Goal: Task Accomplishment & Management: Manage account settings

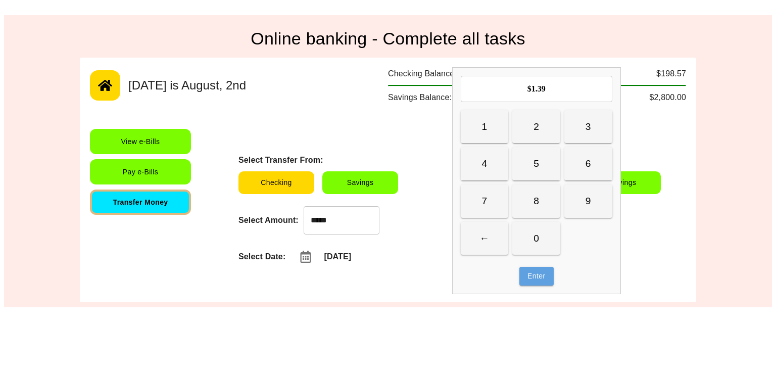
click at [535, 280] on button "Enter" at bounding box center [536, 276] width 34 height 19
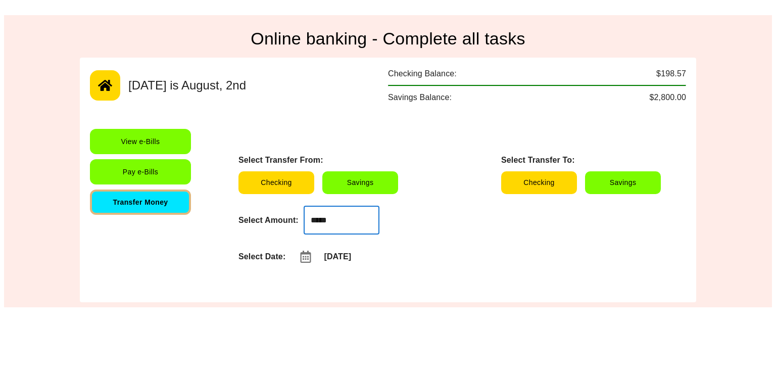
click at [350, 219] on input "*****" at bounding box center [342, 220] width 76 height 28
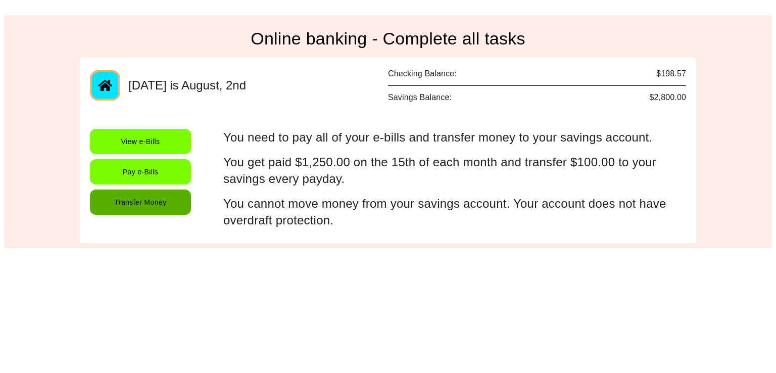
click at [154, 197] on button "Transfer Money" at bounding box center [140, 201] width 101 height 25
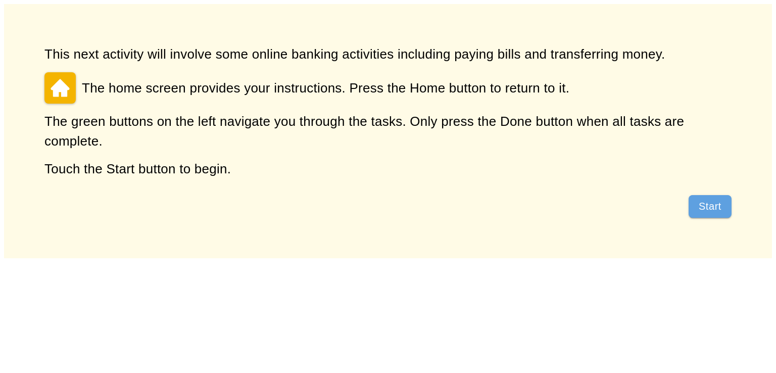
click at [707, 198] on button "Start" at bounding box center [709, 206] width 43 height 23
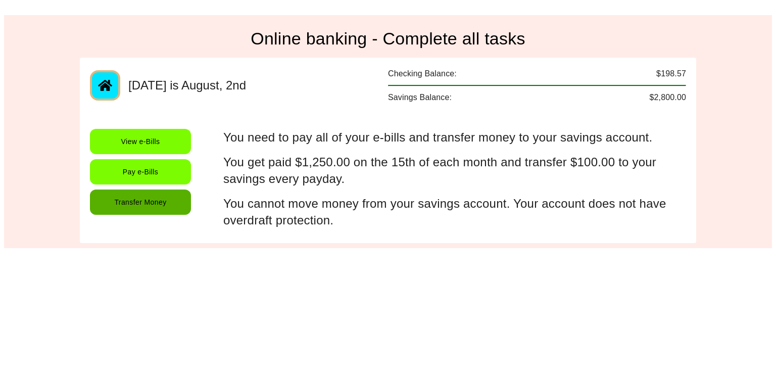
click at [140, 206] on button "Transfer Money" at bounding box center [140, 201] width 101 height 25
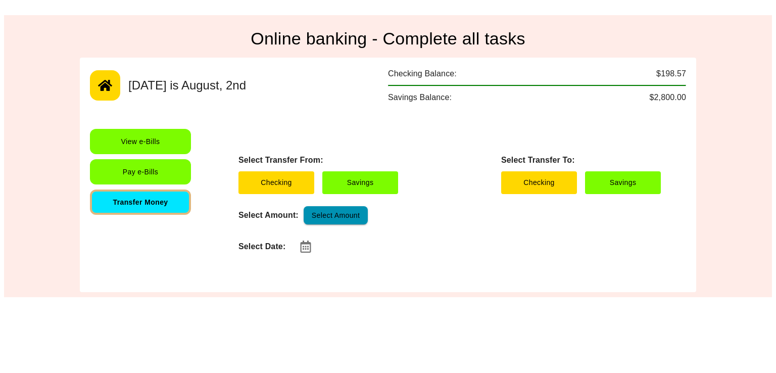
click at [326, 210] on button "Select Amount" at bounding box center [336, 215] width 64 height 19
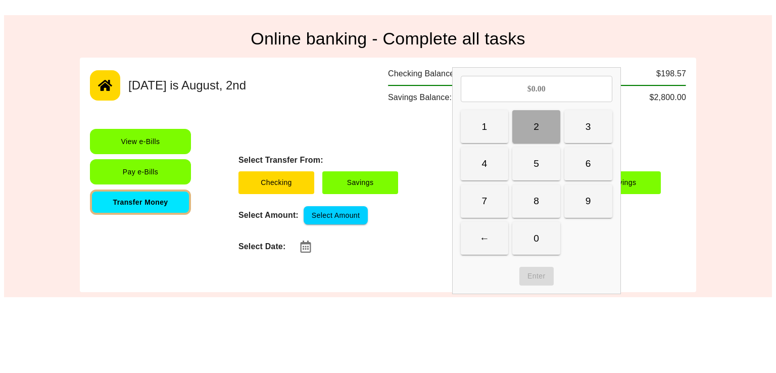
click at [524, 128] on button "2" at bounding box center [536, 126] width 48 height 33
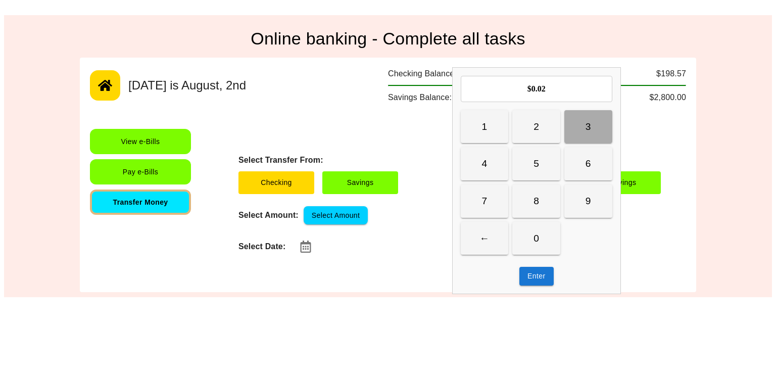
click at [584, 124] on button "3" at bounding box center [588, 126] width 48 height 33
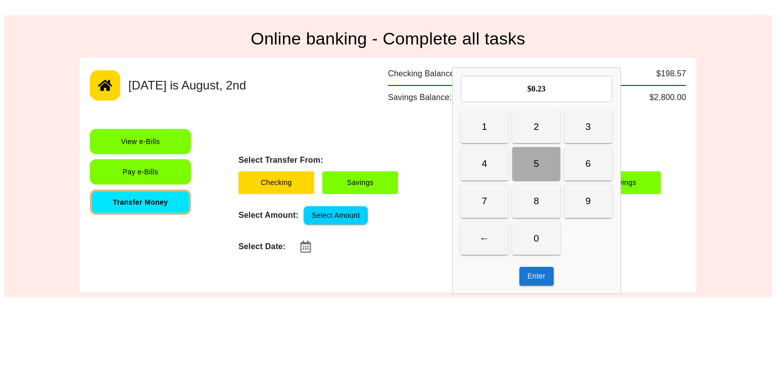
click at [547, 168] on button "5" at bounding box center [536, 163] width 48 height 33
click at [540, 282] on button "Enter" at bounding box center [536, 276] width 34 height 19
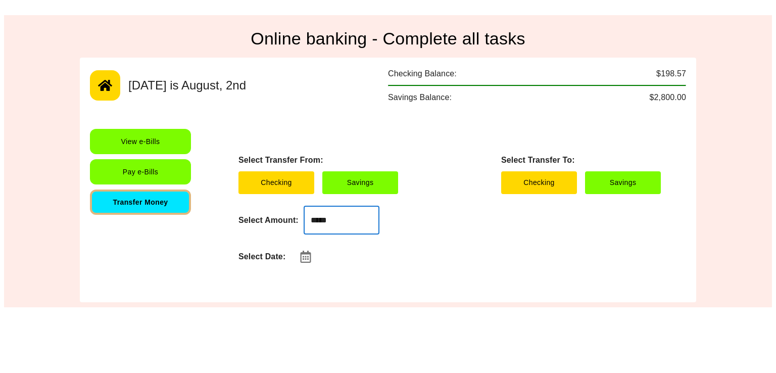
click at [343, 215] on input "*****" at bounding box center [342, 220] width 76 height 28
click at [342, 211] on input "*****" at bounding box center [342, 220] width 76 height 28
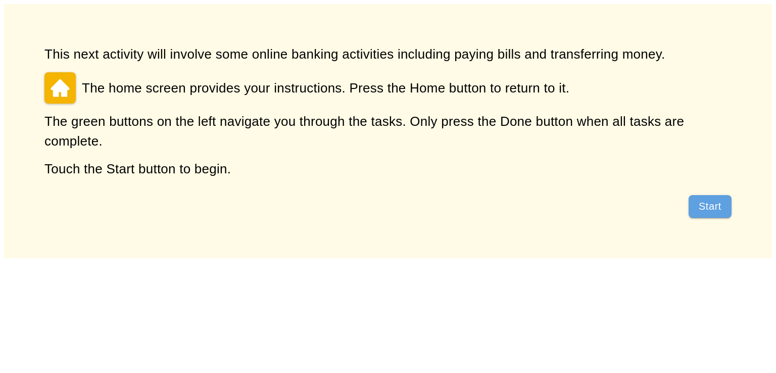
click at [697, 212] on button "Start" at bounding box center [709, 206] width 43 height 23
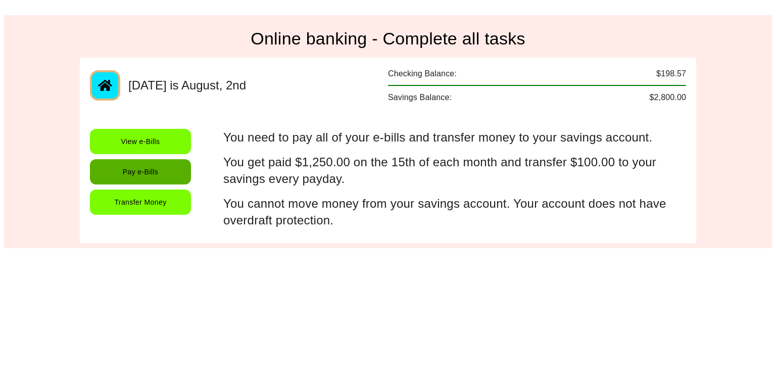
click at [146, 179] on button "Pay e-Bills" at bounding box center [140, 171] width 101 height 25
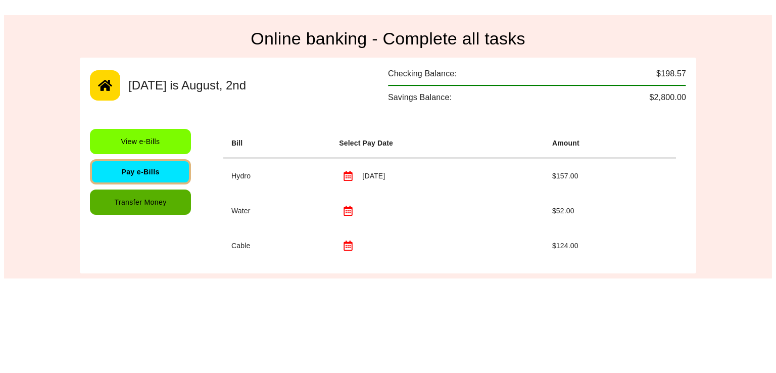
click at [167, 198] on button "Transfer Money" at bounding box center [140, 201] width 101 height 25
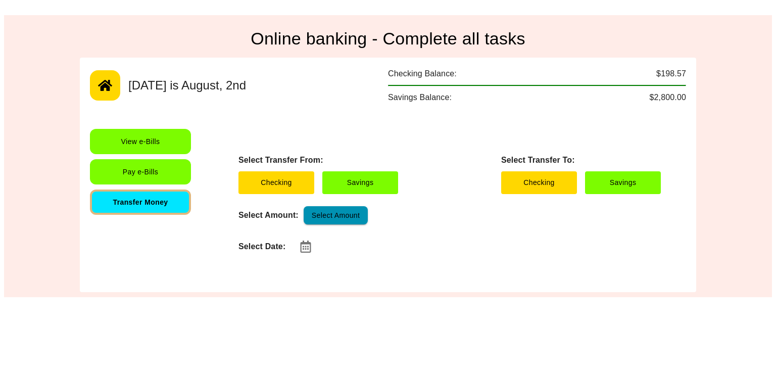
click at [324, 220] on button "Select Amount" at bounding box center [336, 215] width 64 height 19
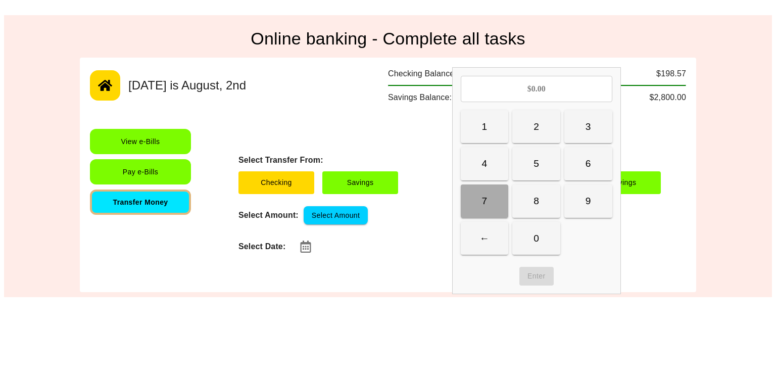
click at [505, 192] on button "7" at bounding box center [485, 200] width 48 height 33
click at [543, 276] on button "Enter" at bounding box center [536, 276] width 34 height 19
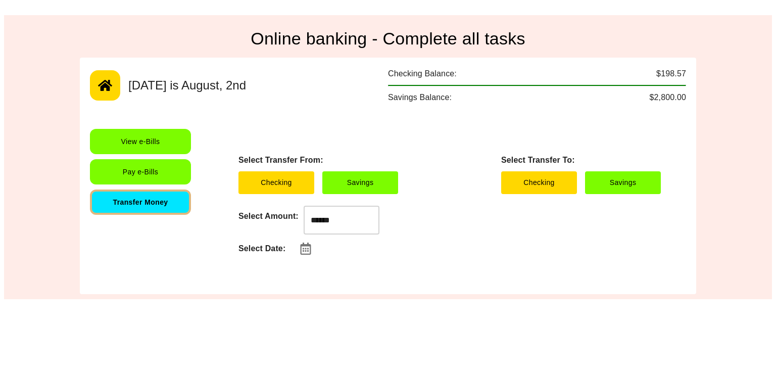
click at [332, 227] on input "******" at bounding box center [342, 220] width 76 height 28
click at [401, 267] on div "Select Transfer From: Checking Savings Select Transfer To: Checking Savings Sel…" at bounding box center [449, 206] width 452 height 155
click at [348, 209] on input "******" at bounding box center [342, 220] width 76 height 28
click at [446, 255] on div "Select Date:" at bounding box center [449, 248] width 422 height 20
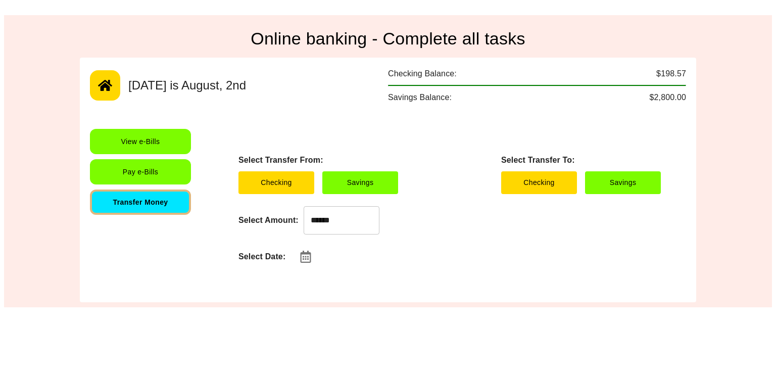
click at [360, 241] on div "Select Transfer From: Checking Savings Select Transfer To: Checking Savings Sel…" at bounding box center [449, 210] width 452 height 163
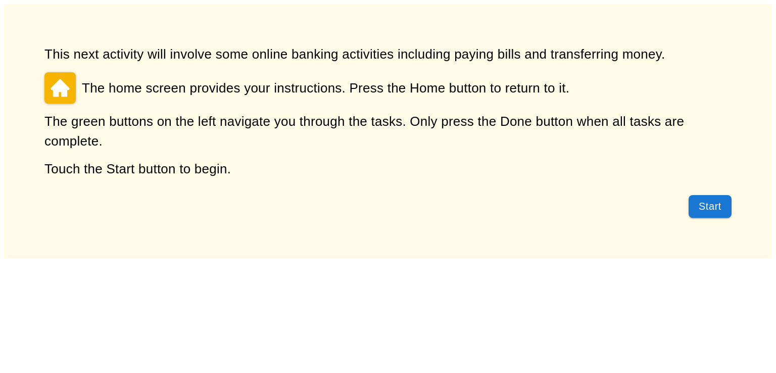
click at [701, 197] on button "Start" at bounding box center [709, 206] width 43 height 23
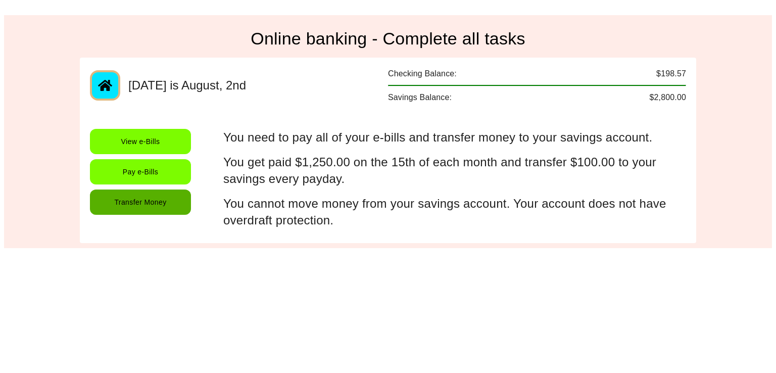
click at [163, 196] on button "Transfer Money" at bounding box center [140, 201] width 101 height 25
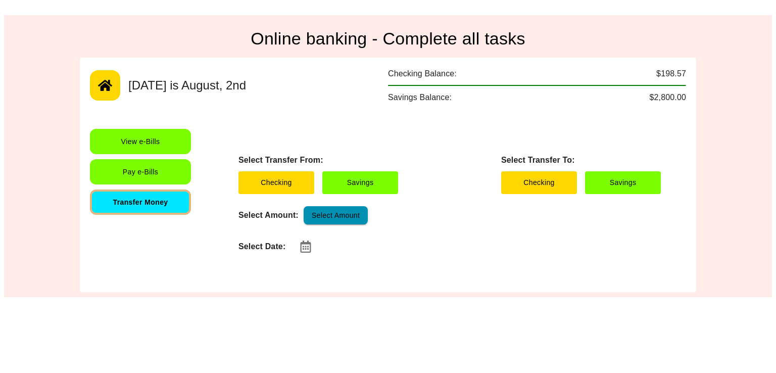
click at [349, 209] on button "Select Amount" at bounding box center [336, 215] width 64 height 19
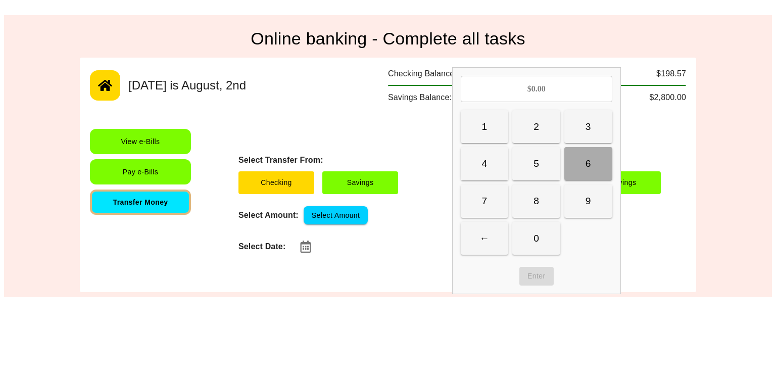
click at [589, 177] on button "6" at bounding box center [588, 163] width 48 height 33
click at [541, 274] on button "Enter" at bounding box center [536, 276] width 34 height 19
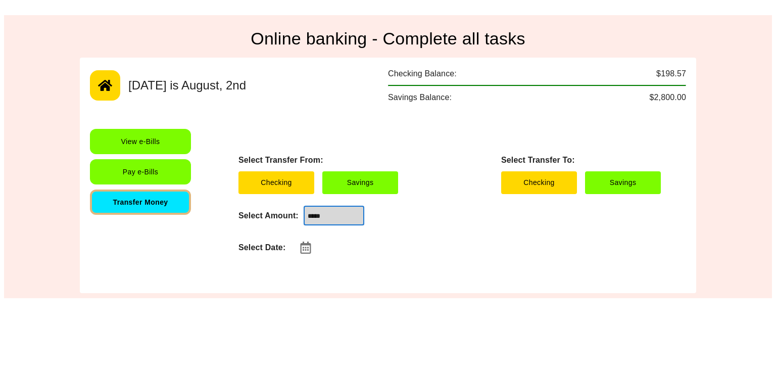
click at [334, 208] on input "*****" at bounding box center [334, 215] width 61 height 19
click at [431, 261] on div "Select Transfer From: Checking Savings Select Transfer To: Checking Savings Sel…" at bounding box center [449, 206] width 452 height 154
click at [326, 223] on input "*****" at bounding box center [334, 215] width 61 height 19
click at [322, 213] on input "*****" at bounding box center [334, 215] width 61 height 19
drag, startPoint x: 380, startPoint y: 227, endPoint x: 366, endPoint y: 224, distance: 14.4
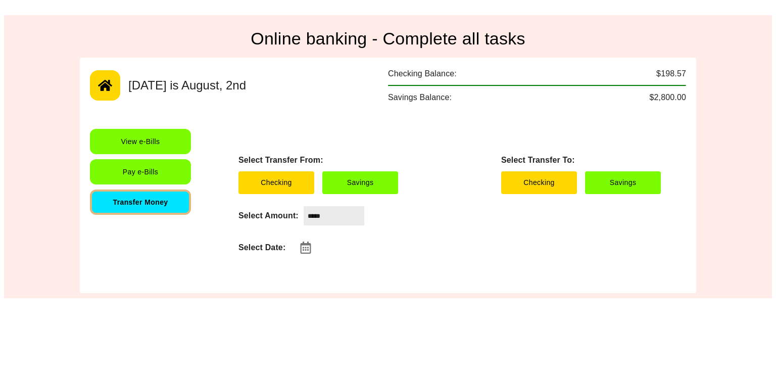
click at [366, 224] on div "Select Transfer From: Checking Savings Select Transfer To: Checking Savings Sel…" at bounding box center [449, 206] width 452 height 154
click at [347, 216] on input "*****" at bounding box center [334, 215] width 61 height 19
click at [313, 216] on input "*****" at bounding box center [334, 215] width 61 height 19
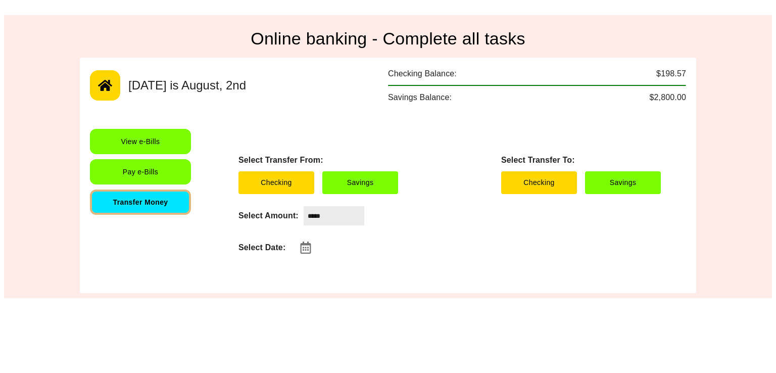
click at [320, 215] on input "*****" at bounding box center [334, 215] width 61 height 19
click at [342, 221] on input "*****" at bounding box center [334, 215] width 61 height 19
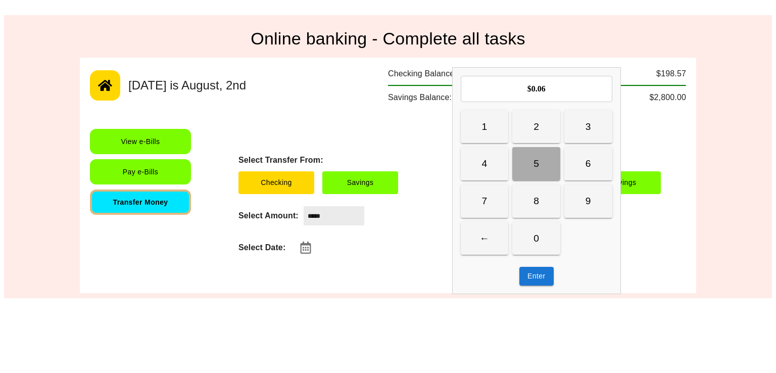
click at [545, 172] on button "5" at bounding box center [536, 163] width 48 height 33
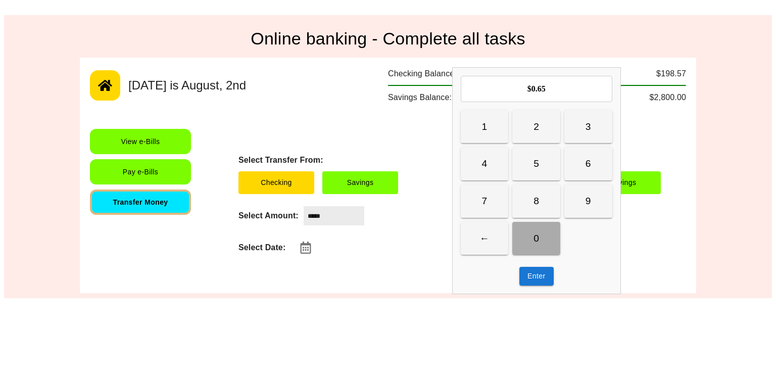
click at [543, 226] on button "0" at bounding box center [536, 238] width 48 height 33
type input "*****"
click at [547, 280] on button "Enter" at bounding box center [536, 276] width 34 height 19
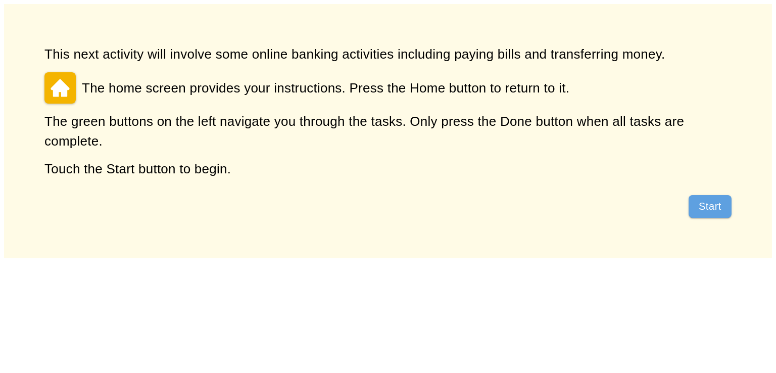
click at [703, 211] on button "Start" at bounding box center [709, 206] width 43 height 23
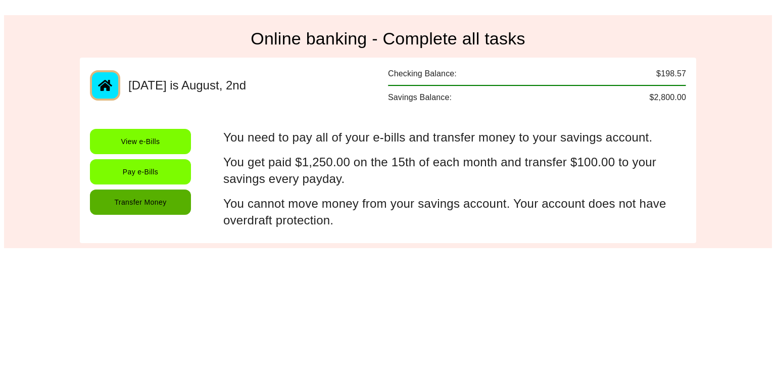
click at [160, 203] on button "Transfer Money" at bounding box center [140, 201] width 101 height 25
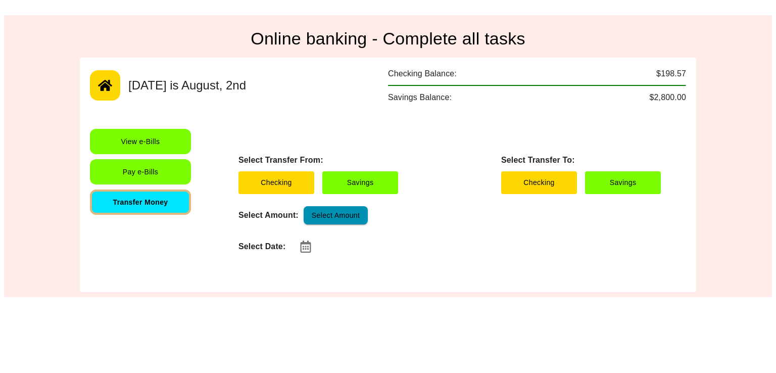
click at [365, 215] on button "Select Amount" at bounding box center [336, 215] width 64 height 19
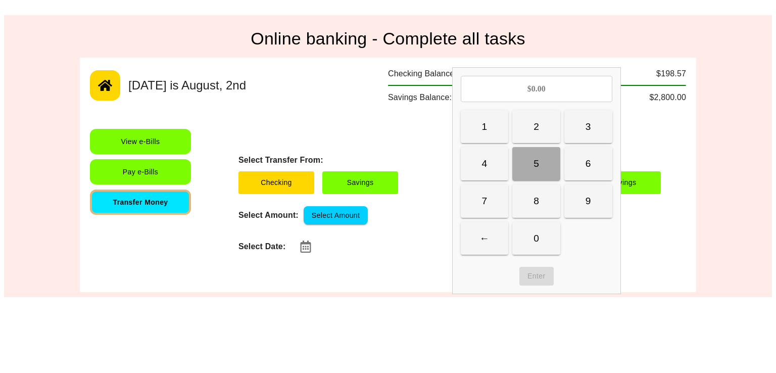
click at [551, 147] on button "5" at bounding box center [536, 163] width 48 height 33
click at [546, 272] on button "Enter" at bounding box center [536, 276] width 34 height 19
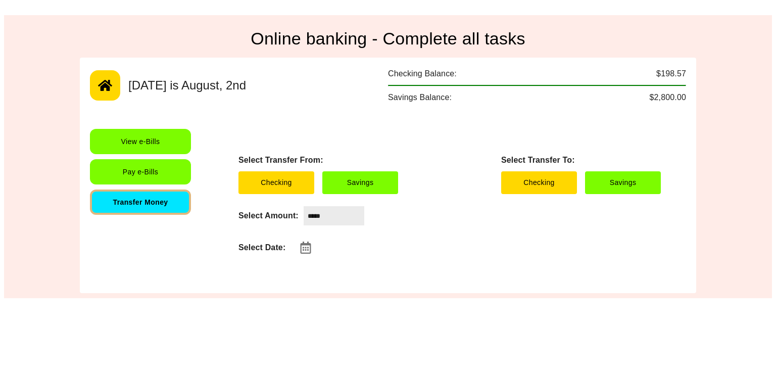
click at [350, 217] on input "*****" at bounding box center [334, 215] width 61 height 19
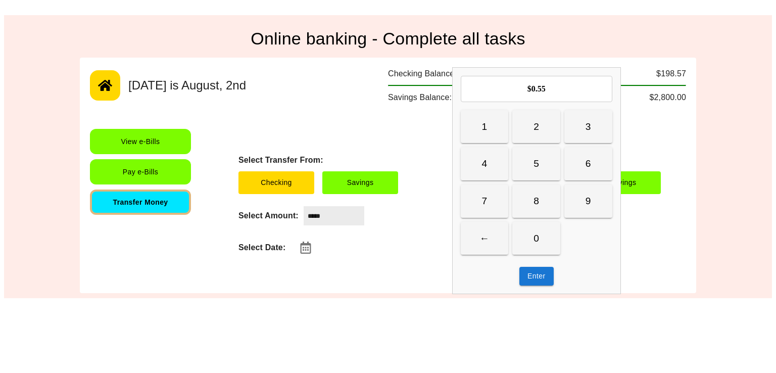
click at [539, 235] on button "0" at bounding box center [536, 238] width 48 height 33
type input "******"
click at [534, 275] on button "Enter" at bounding box center [536, 276] width 34 height 19
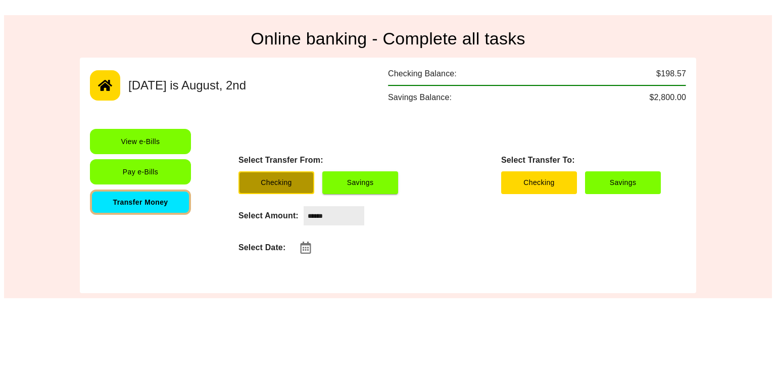
drag, startPoint x: 271, startPoint y: 179, endPoint x: 328, endPoint y: 178, distance: 57.6
click at [328, 178] on div "Checking Savings" at bounding box center [318, 182] width 160 height 23
click at [328, 178] on button "Savings" at bounding box center [360, 182] width 76 height 23
click at [287, 179] on button "Checking" at bounding box center [276, 182] width 76 height 23
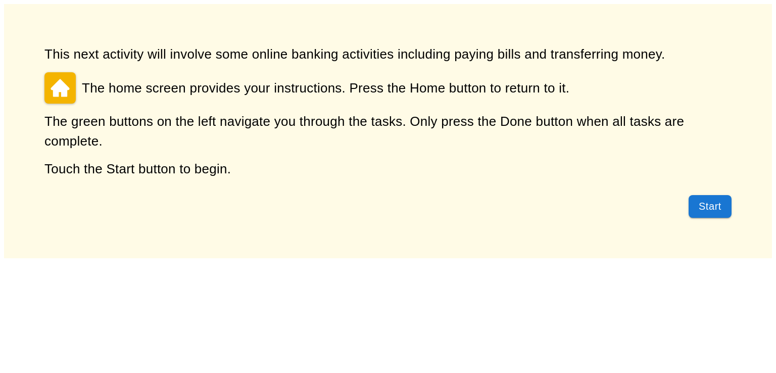
click at [707, 204] on button "Start" at bounding box center [709, 206] width 43 height 23
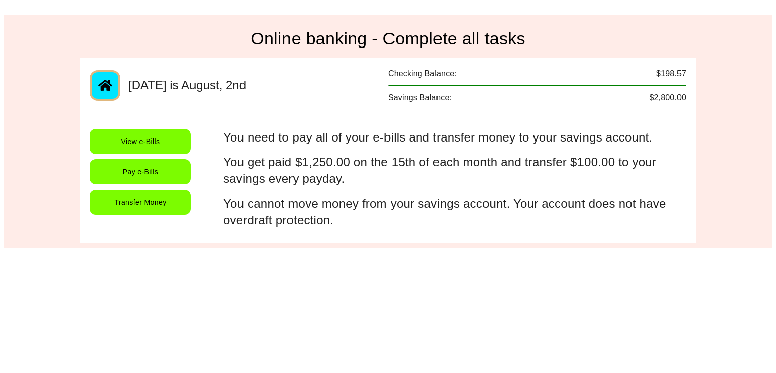
click at [163, 202] on button "Transfer Money" at bounding box center [140, 201] width 101 height 25
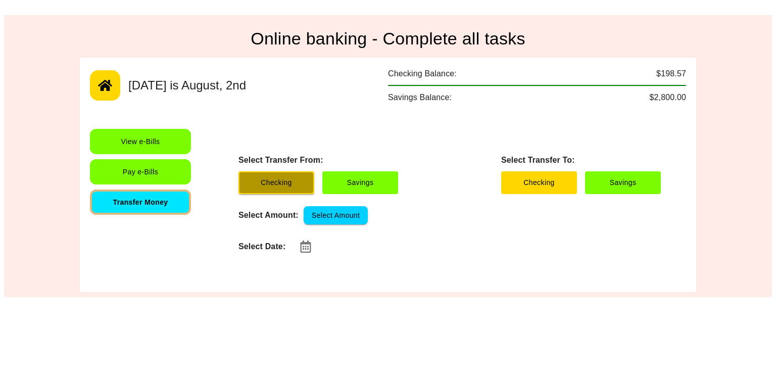
click at [281, 180] on button "Checking" at bounding box center [276, 182] width 76 height 23
click at [353, 183] on button "Savings" at bounding box center [360, 182] width 76 height 23
click at [275, 181] on button "Checking" at bounding box center [276, 182] width 76 height 23
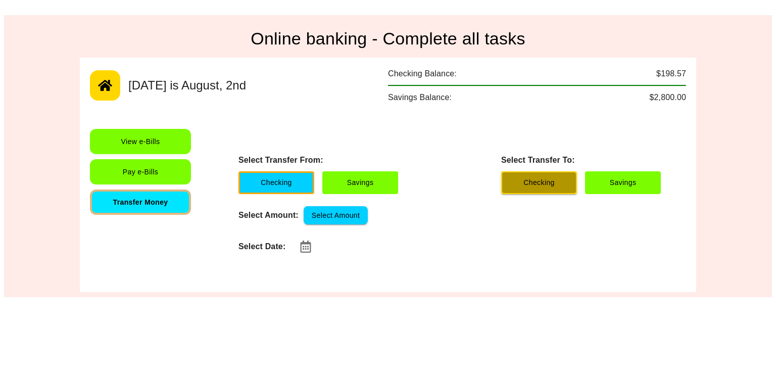
click at [547, 190] on button "Checking" at bounding box center [539, 182] width 76 height 23
click at [631, 181] on button "Savings" at bounding box center [623, 182] width 76 height 23
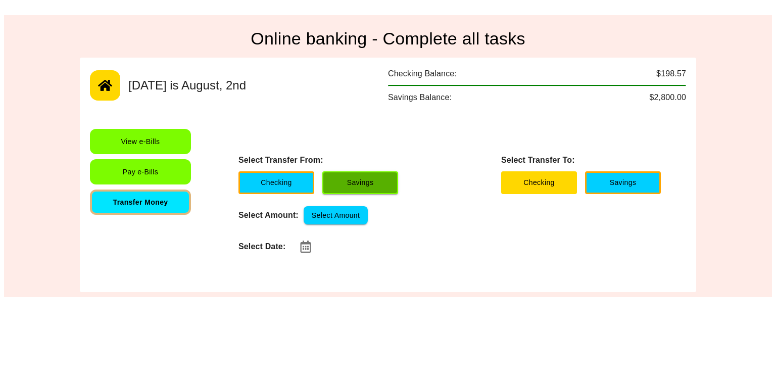
click at [323, 186] on button "Savings" at bounding box center [360, 182] width 76 height 23
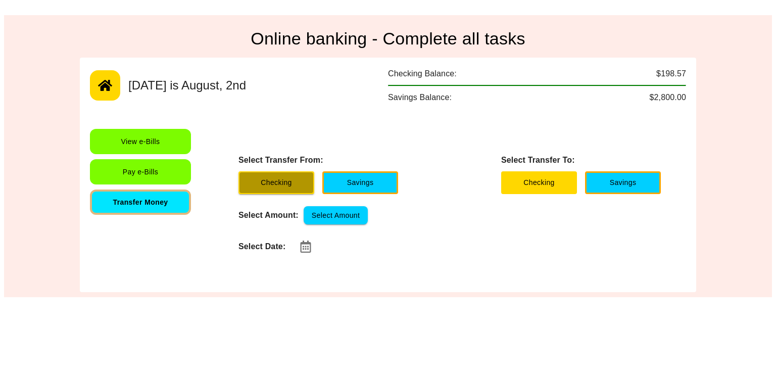
click at [287, 183] on button "Checking" at bounding box center [276, 182] width 76 height 23
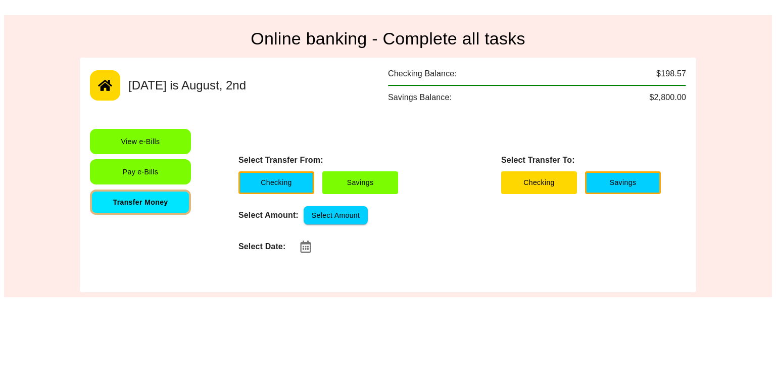
click at [403, 239] on div "Select Date:" at bounding box center [449, 246] width 422 height 20
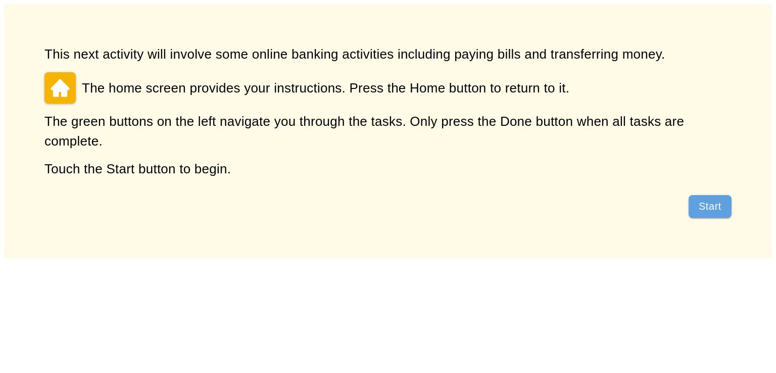
click at [711, 207] on button "Start" at bounding box center [709, 206] width 43 height 23
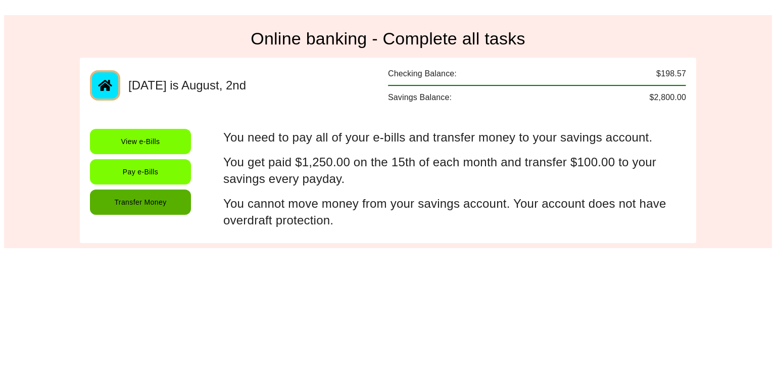
click at [178, 196] on button "Transfer Money" at bounding box center [140, 201] width 101 height 25
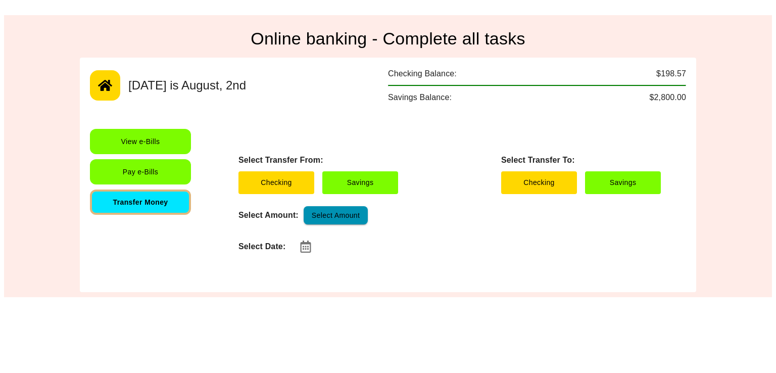
click at [348, 216] on button "Select Amount" at bounding box center [336, 215] width 64 height 19
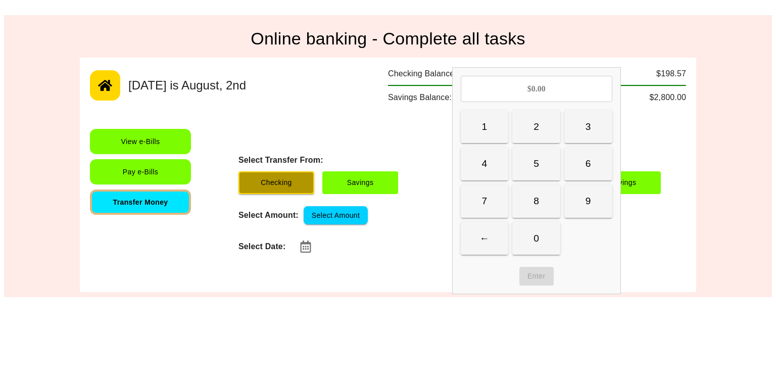
click at [302, 184] on button "Checking" at bounding box center [276, 182] width 76 height 23
click at [287, 171] on button "Checking" at bounding box center [276, 182] width 76 height 23
click at [362, 265] on div "Select Transfer From: Checking Savings Select Transfer To: Checking Savings Sel…" at bounding box center [449, 206] width 452 height 154
click at [336, 205] on div "Select Transfer From: Checking Savings Select Transfer To: Checking Savings Sel…" at bounding box center [449, 206] width 452 height 154
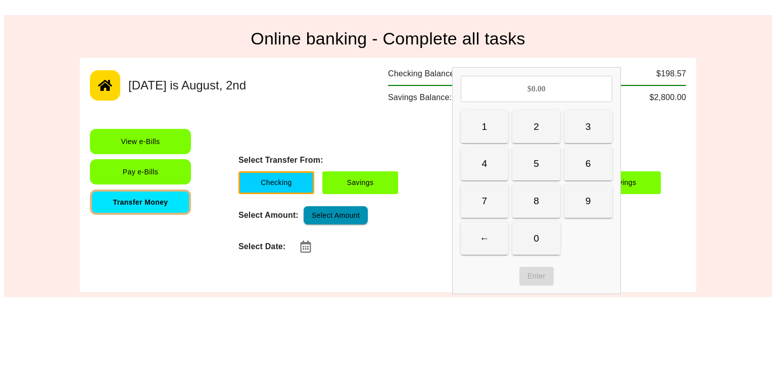
click at [340, 217] on button "Select Amount" at bounding box center [336, 215] width 64 height 19
click at [472, 135] on button "1" at bounding box center [485, 126] width 48 height 33
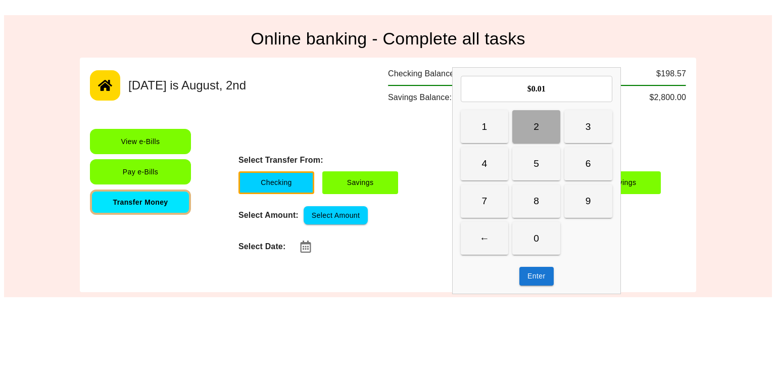
drag, startPoint x: 533, startPoint y: 136, endPoint x: 587, endPoint y: 127, distance: 55.4
click at [587, 127] on div "1 2 3 4 5 6 7 8 9 ← 0" at bounding box center [537, 182] width 152 height 144
drag, startPoint x: 587, startPoint y: 127, endPoint x: 582, endPoint y: 177, distance: 50.8
click at [582, 177] on div "1 2 3 4 5 6 7 8 9 ← 0" at bounding box center [537, 182] width 152 height 144
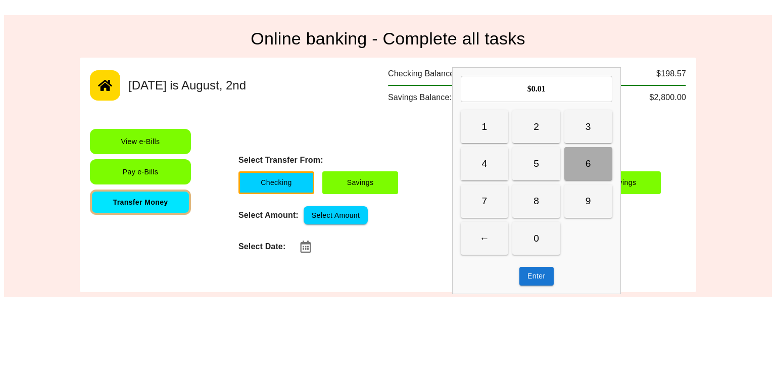
click at [582, 177] on button "6" at bounding box center [588, 163] width 48 height 33
click at [579, 217] on button "9" at bounding box center [588, 200] width 48 height 33
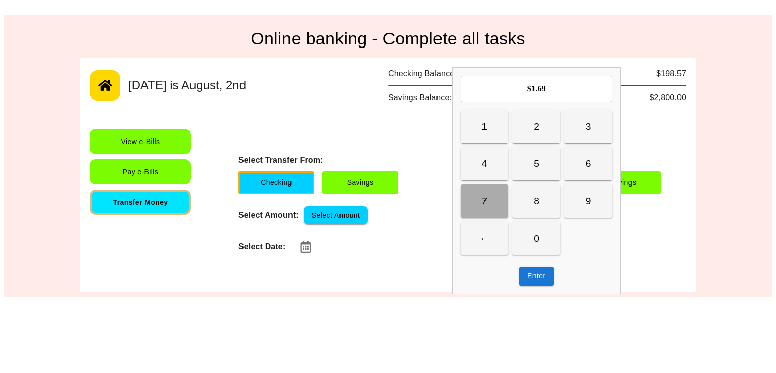
click at [477, 207] on button "7" at bounding box center [485, 200] width 48 height 33
click at [478, 178] on button "4" at bounding box center [485, 163] width 48 height 33
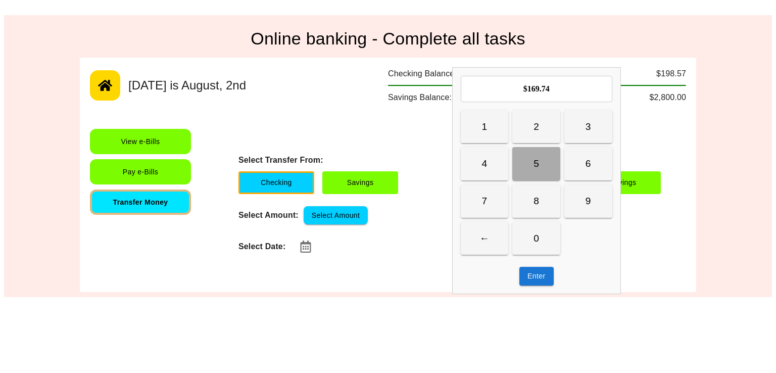
click at [531, 153] on button "5" at bounding box center [536, 163] width 48 height 33
click at [599, 149] on button "6" at bounding box center [588, 163] width 48 height 33
click at [531, 281] on button "Enter" at bounding box center [536, 276] width 34 height 19
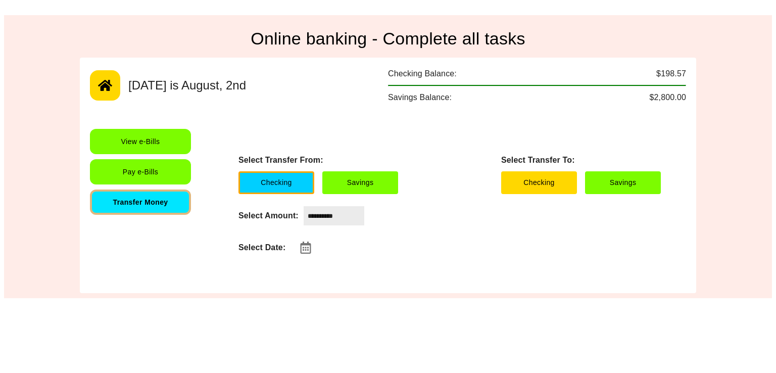
click at [349, 222] on input "**********" at bounding box center [334, 215] width 61 height 19
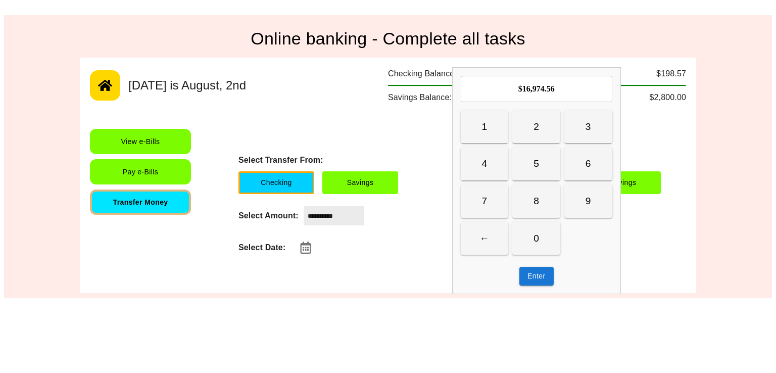
click at [336, 217] on input "**********" at bounding box center [334, 215] width 61 height 19
click at [332, 213] on input "**********" at bounding box center [334, 215] width 61 height 19
click at [543, 270] on button "Enter" at bounding box center [536, 276] width 34 height 19
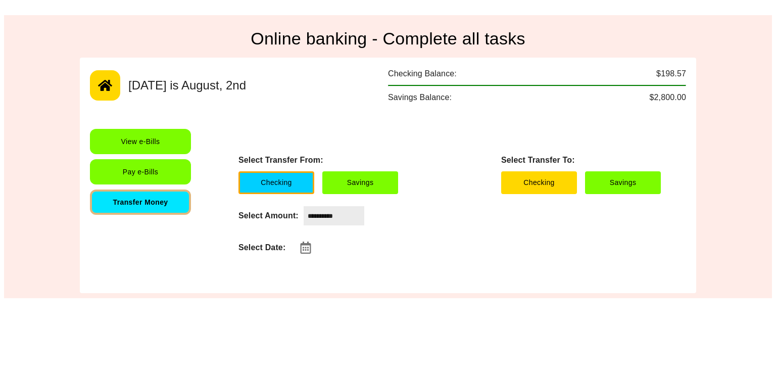
click at [343, 224] on input "**********" at bounding box center [334, 215] width 61 height 19
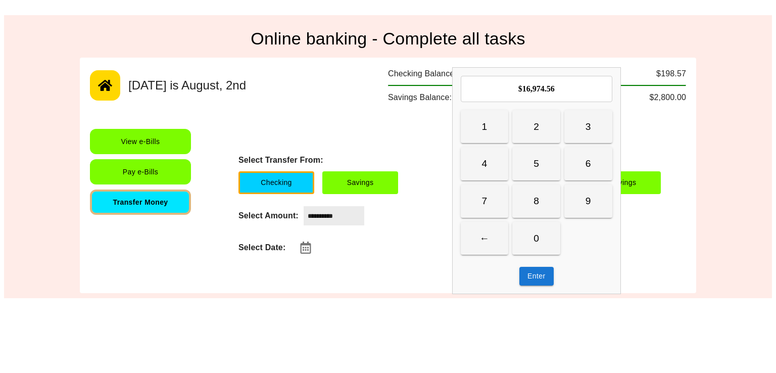
click at [356, 221] on input "**********" at bounding box center [334, 215] width 61 height 19
click at [309, 243] on icon "button" at bounding box center [305, 247] width 11 height 12
type input "**********"
click at [537, 273] on button "Enter" at bounding box center [536, 276] width 34 height 19
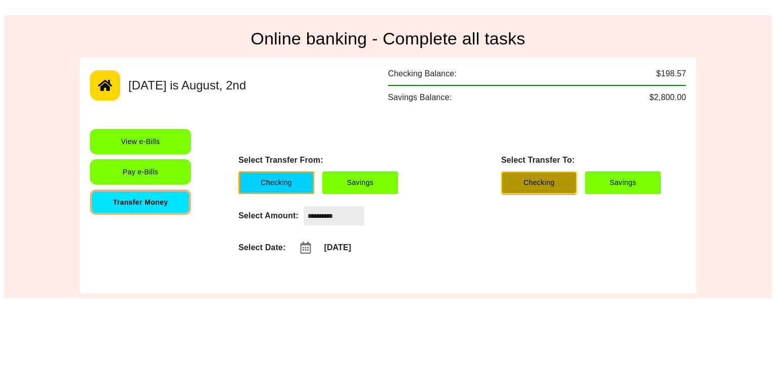
click at [558, 190] on button "Checking" at bounding box center [539, 182] width 76 height 23
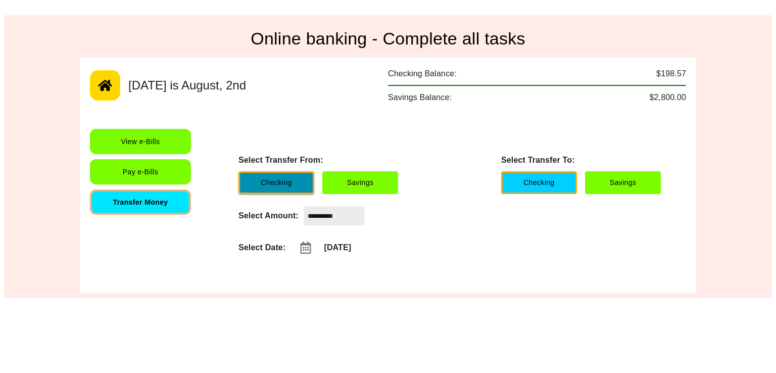
click at [299, 192] on button "Checking" at bounding box center [276, 182] width 76 height 23
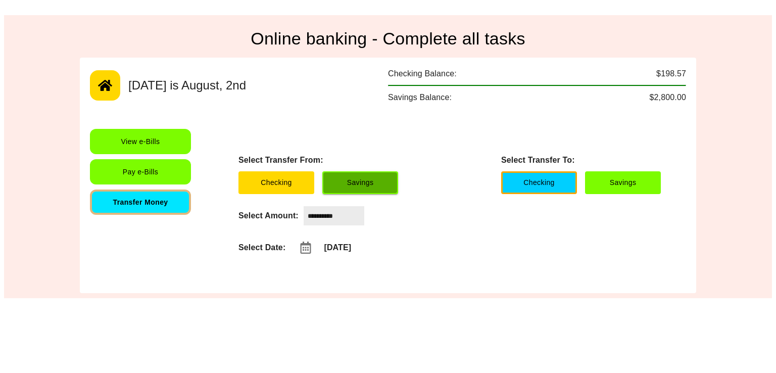
click at [363, 175] on button "Savings" at bounding box center [360, 182] width 76 height 23
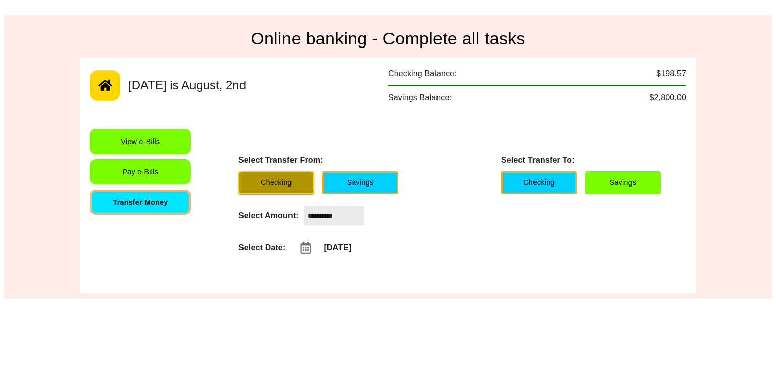
click at [293, 181] on button "Checking" at bounding box center [276, 182] width 76 height 23
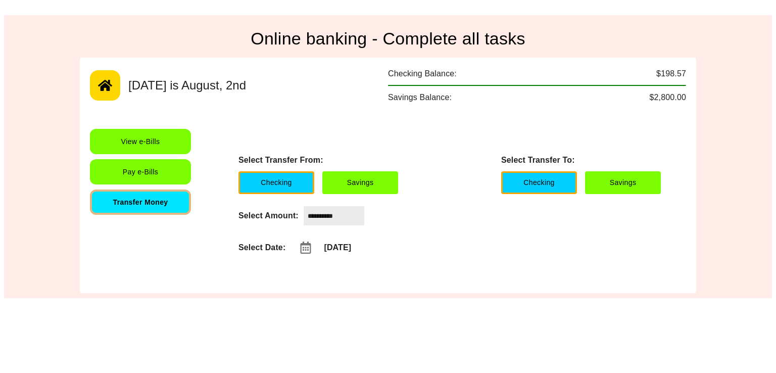
click at [257, 294] on div "**********" at bounding box center [388, 156] width 768 height 283
click at [146, 152] on button "View e-Bills" at bounding box center [140, 141] width 101 height 25
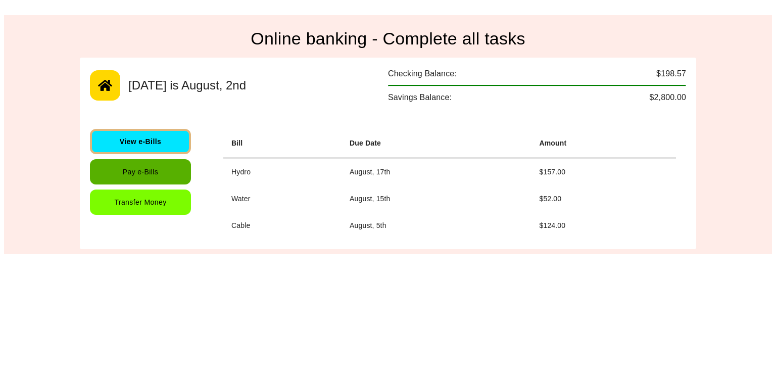
click at [162, 172] on button "Pay e-Bills" at bounding box center [140, 171] width 101 height 25
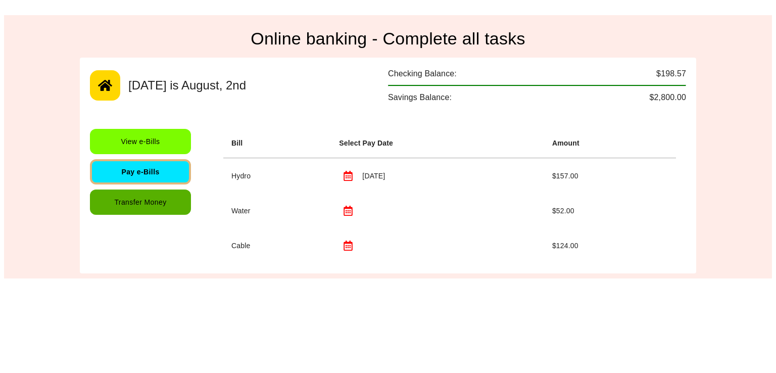
click at [170, 207] on button "Transfer Money" at bounding box center [140, 201] width 101 height 25
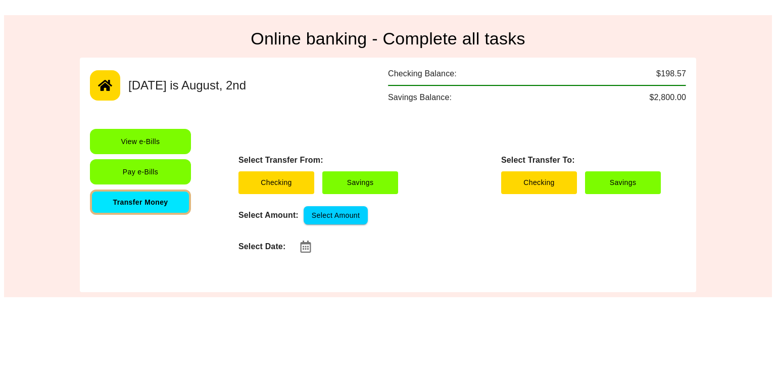
click at [293, 170] on div "Select Transfer From: Checking Savings" at bounding box center [318, 174] width 160 height 40
click at [287, 183] on button "Checking" at bounding box center [276, 182] width 76 height 23
click at [344, 221] on button "Select Amount" at bounding box center [336, 215] width 64 height 19
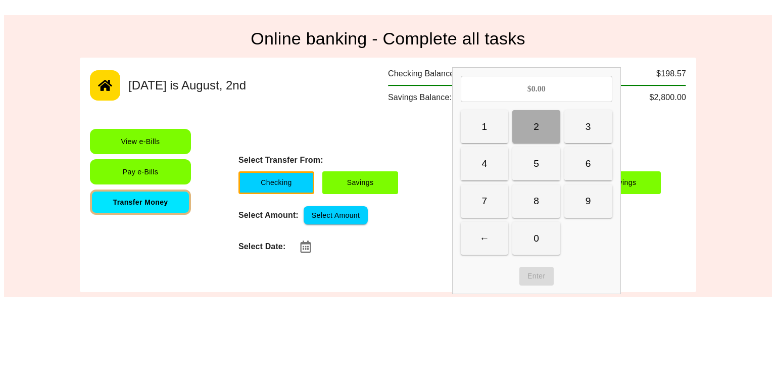
click at [527, 126] on button "2" at bounding box center [536, 126] width 48 height 33
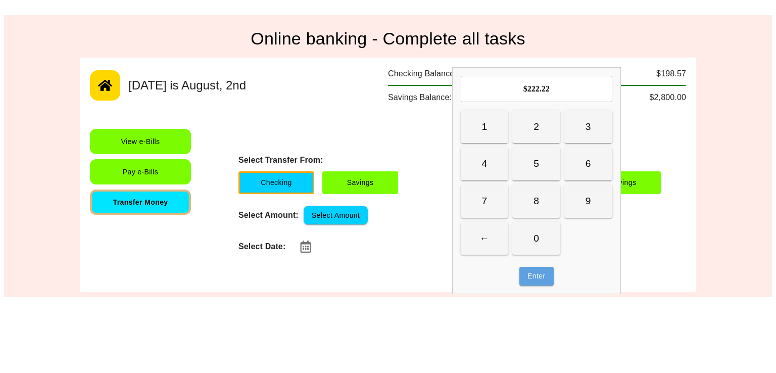
click at [549, 269] on button "Enter" at bounding box center [536, 276] width 34 height 19
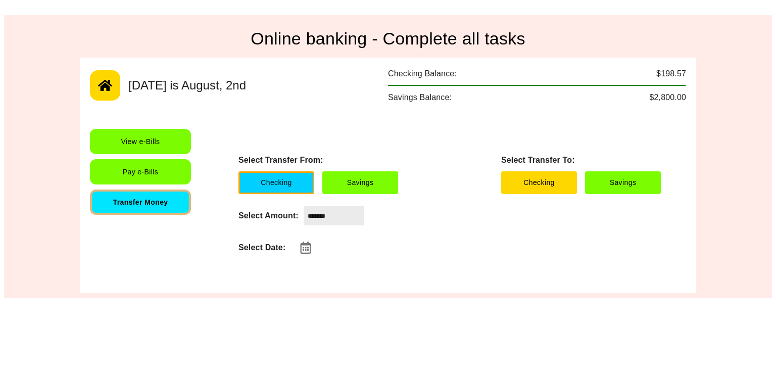
click at [294, 246] on div "Select Date:" at bounding box center [449, 247] width 422 height 20
click at [303, 246] on icon "button" at bounding box center [305, 247] width 12 height 12
type input "**********"
click at [307, 247] on icon "button" at bounding box center [305, 247] width 12 height 12
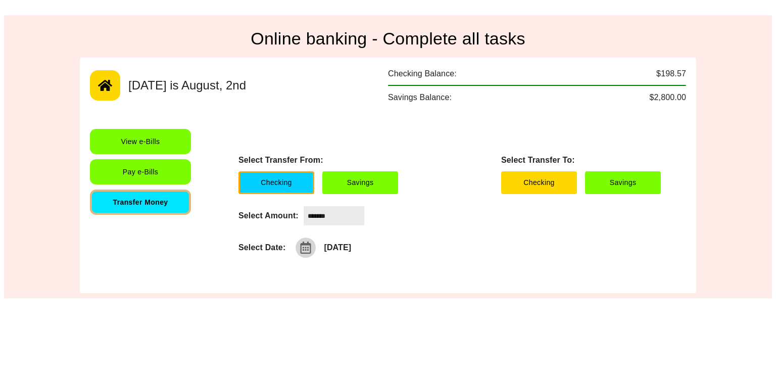
click at [307, 247] on icon "button" at bounding box center [305, 247] width 12 height 12
click at [307, 256] on button "button" at bounding box center [305, 247] width 20 height 20
click at [398, 273] on div "**********" at bounding box center [449, 206] width 452 height 154
click at [87, 163] on div "**********" at bounding box center [388, 175] width 616 height 235
click at [105, 166] on button "Pay e-Bills" at bounding box center [140, 171] width 101 height 25
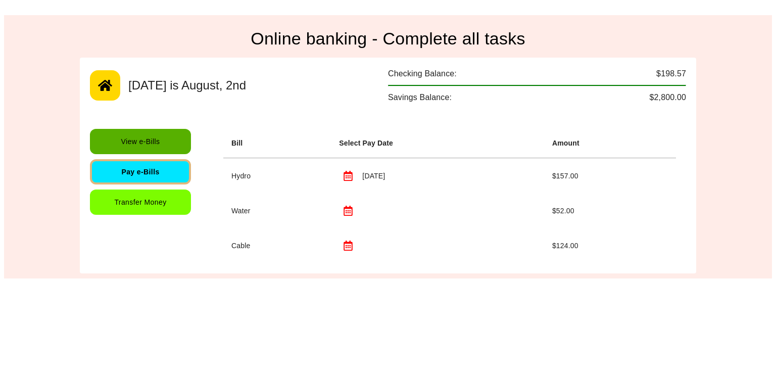
click at [118, 140] on button "View e-Bills" at bounding box center [140, 141] width 101 height 25
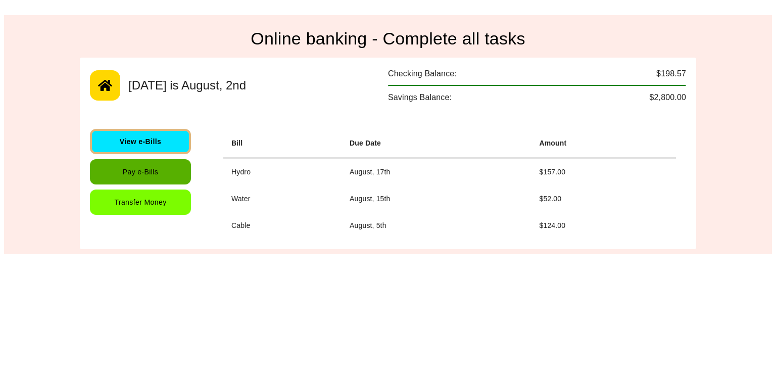
click at [124, 172] on button "Pay e-Bills" at bounding box center [140, 171] width 101 height 25
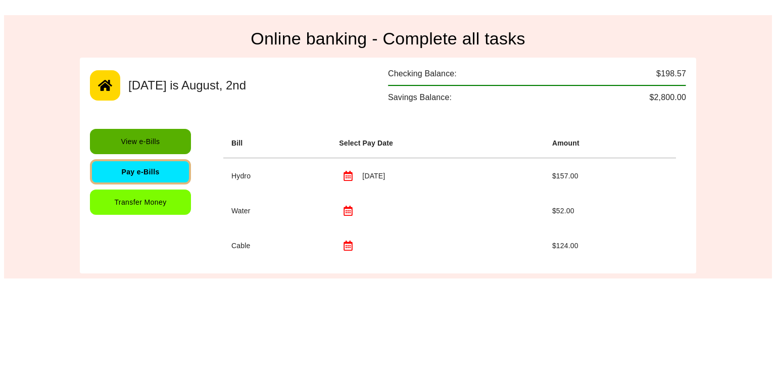
click at [137, 132] on button "View e-Bills" at bounding box center [140, 141] width 101 height 25
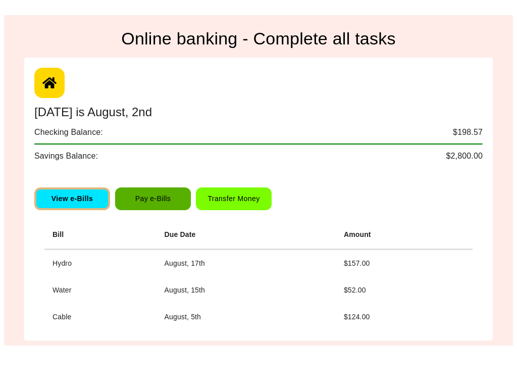
click at [130, 197] on button "Pay e-Bills" at bounding box center [153, 198] width 76 height 23
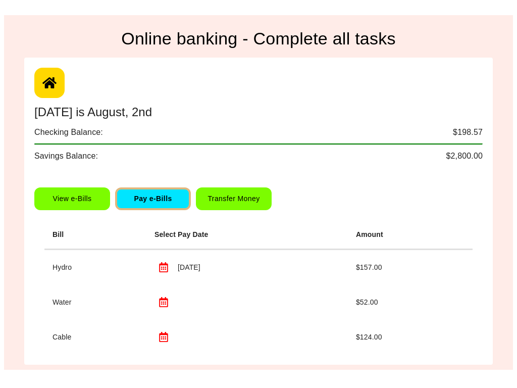
click at [236, 198] on button "Transfer Money" at bounding box center [234, 198] width 76 height 23
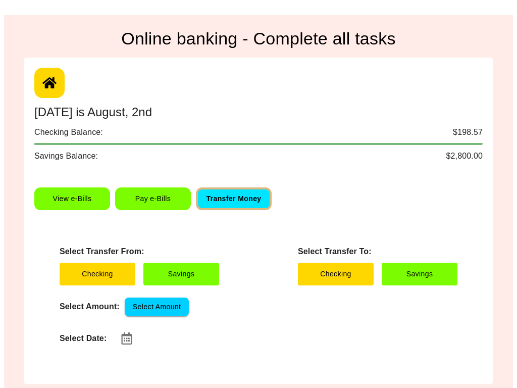
scroll to position [4, 0]
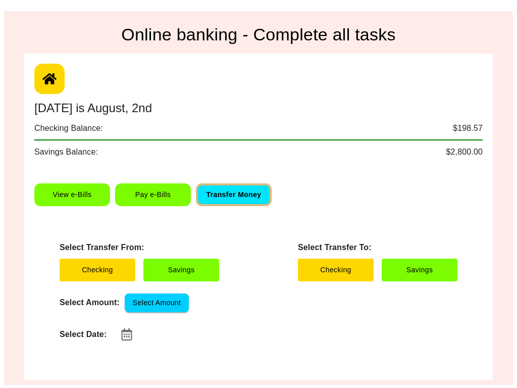
click at [170, 192] on button "Pay e-Bills" at bounding box center [153, 194] width 76 height 23
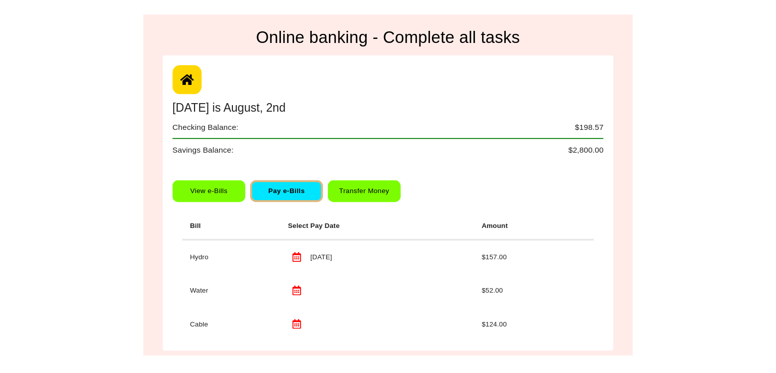
scroll to position [0, 0]
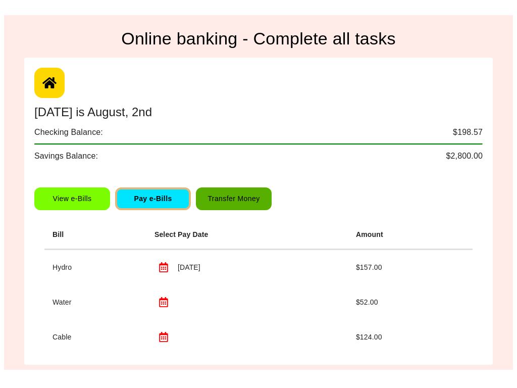
click at [227, 192] on button "Transfer Money" at bounding box center [234, 198] width 76 height 23
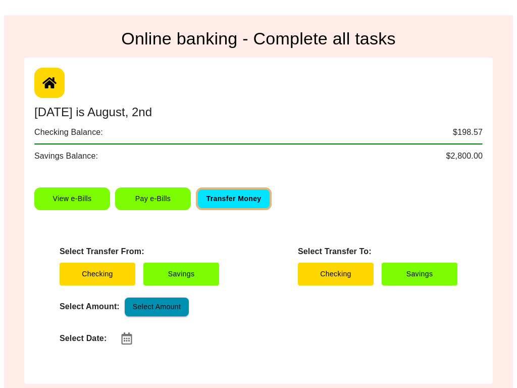
click at [172, 315] on button "Select Amount" at bounding box center [157, 306] width 64 height 19
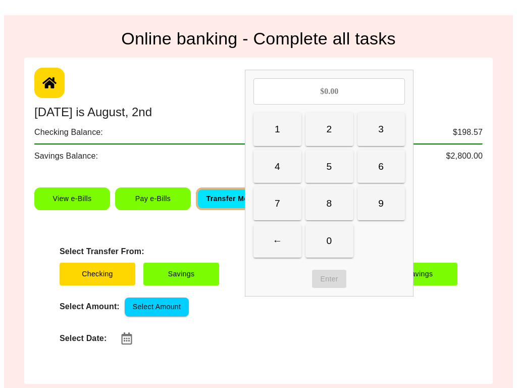
click at [123, 334] on icon "button" at bounding box center [127, 338] width 11 height 12
type input "**********"
click at [347, 190] on button "8" at bounding box center [330, 203] width 48 height 33
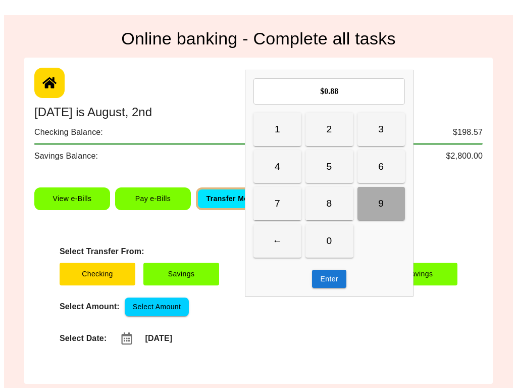
click at [366, 194] on button "9" at bounding box center [382, 203] width 48 height 33
click at [343, 285] on button "Enter" at bounding box center [329, 279] width 34 height 19
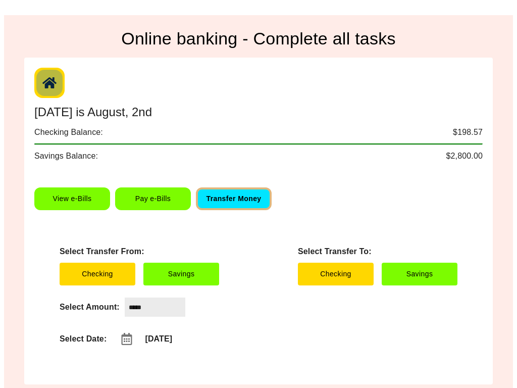
click at [47, 83] on icon "button" at bounding box center [49, 82] width 14 height 11
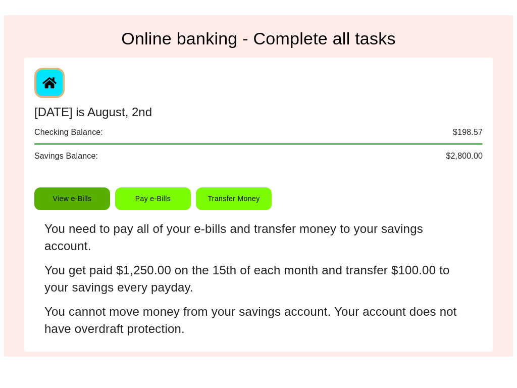
click at [80, 200] on button "View e-Bills" at bounding box center [72, 198] width 76 height 23
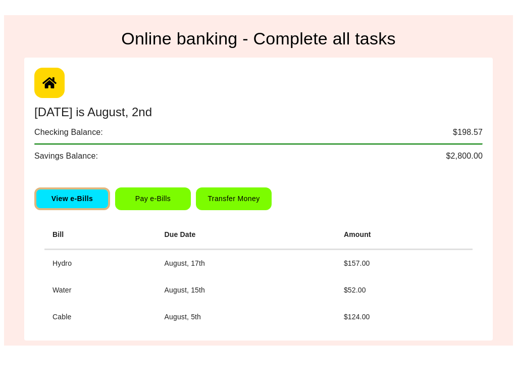
click at [133, 199] on button "Pay e-Bills" at bounding box center [153, 198] width 76 height 23
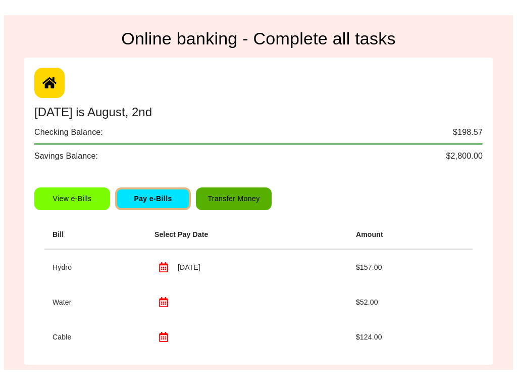
click at [244, 208] on button "Transfer Money" at bounding box center [234, 198] width 76 height 23
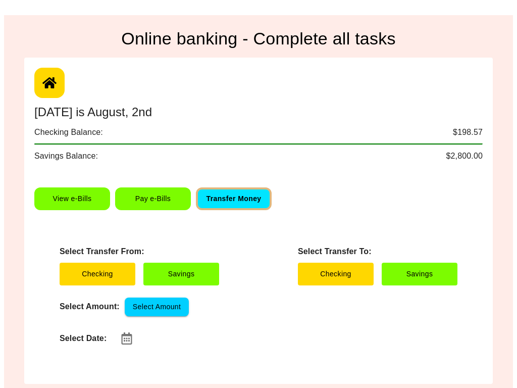
click at [158, 194] on button "Pay e-Bills" at bounding box center [153, 198] width 76 height 23
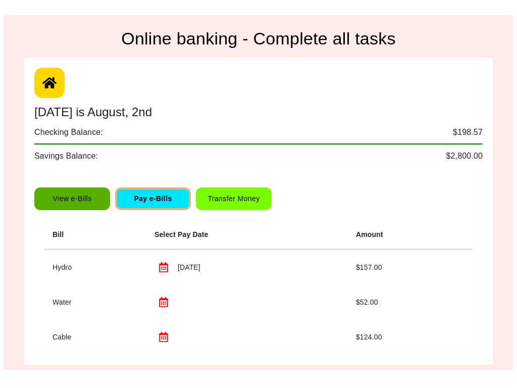
click at [72, 200] on button "View e-Bills" at bounding box center [72, 198] width 76 height 23
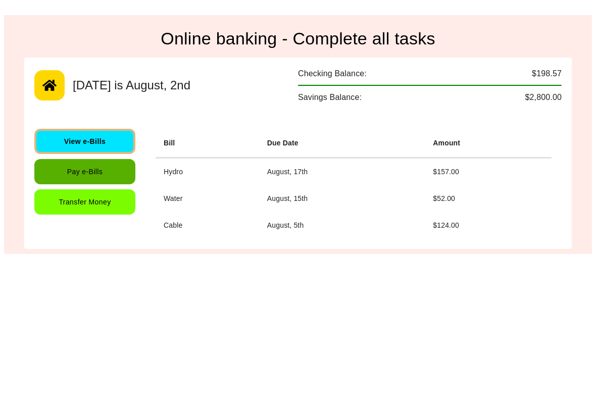
click at [109, 182] on button "Pay e-Bills" at bounding box center [84, 171] width 101 height 25
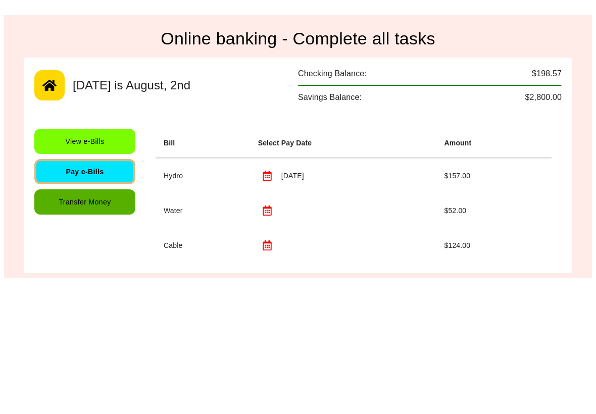
click at [103, 212] on button "Transfer Money" at bounding box center [84, 201] width 101 height 25
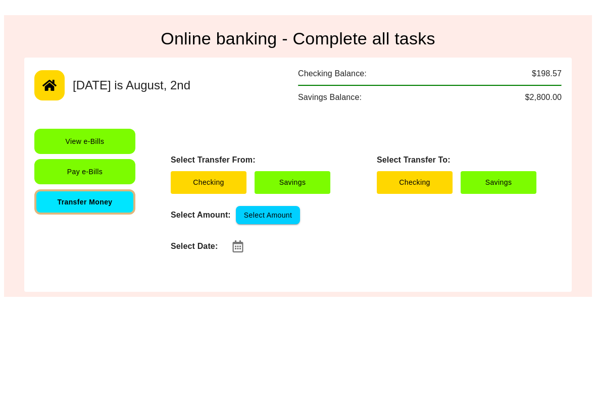
click at [95, 135] on button "View e-Bills" at bounding box center [84, 141] width 101 height 25
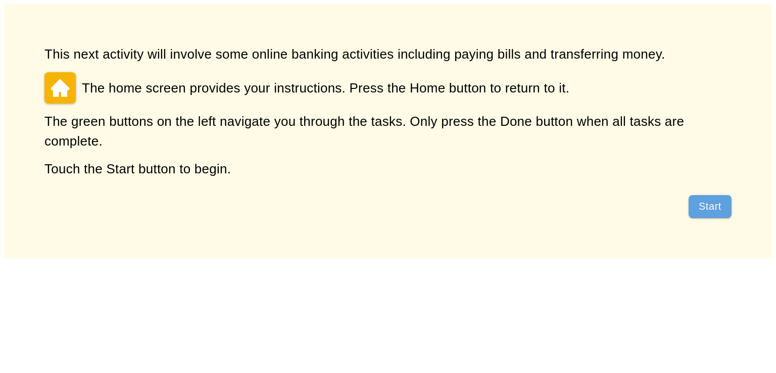
click at [700, 211] on button "Start" at bounding box center [709, 206] width 43 height 23
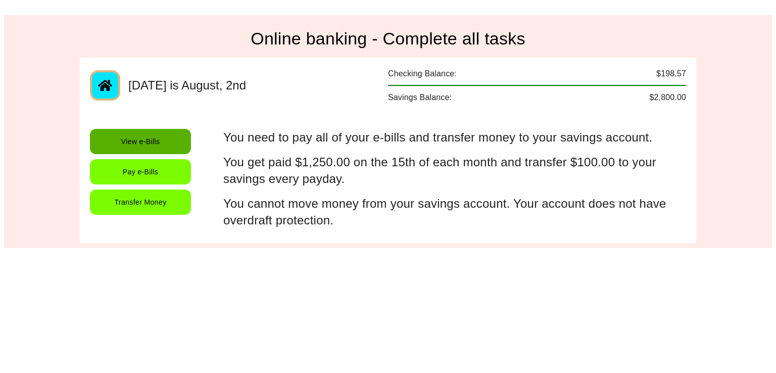
click at [160, 138] on button "View e-Bills" at bounding box center [140, 141] width 101 height 25
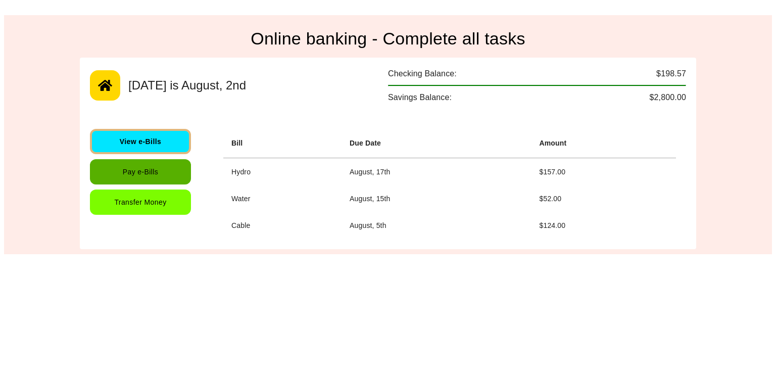
click at [144, 174] on button "Pay e-Bills" at bounding box center [140, 171] width 101 height 25
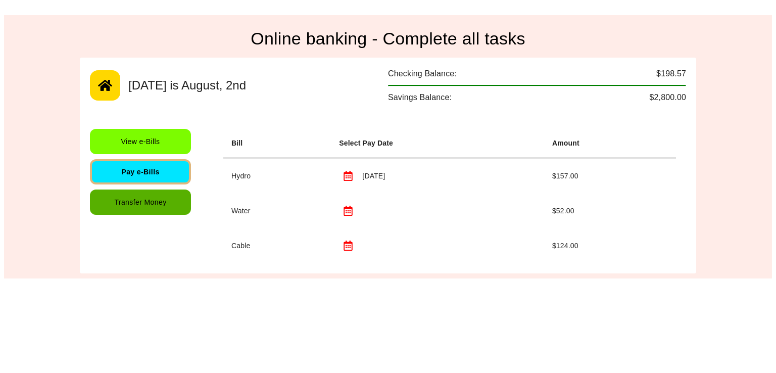
click at [143, 212] on button "Transfer Money" at bounding box center [140, 201] width 101 height 25
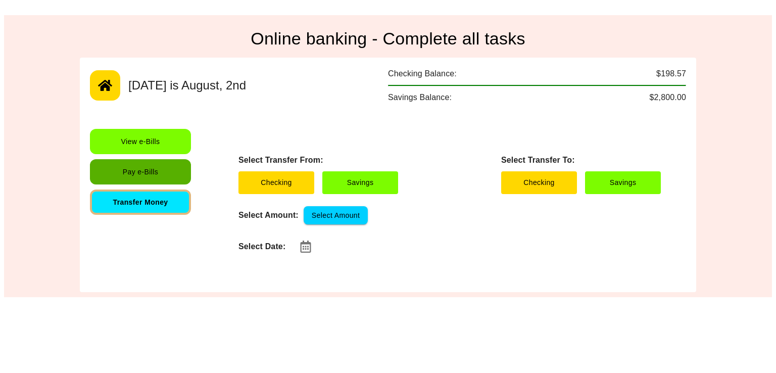
click at [139, 169] on button "Pay e-Bills" at bounding box center [140, 171] width 101 height 25
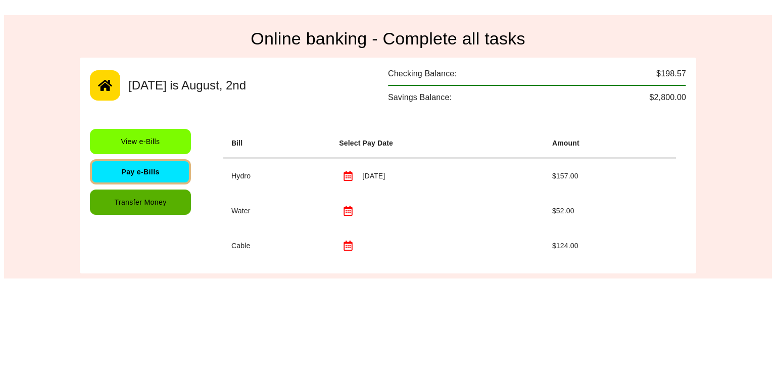
click at [138, 195] on button "Transfer Money" at bounding box center [140, 201] width 101 height 25
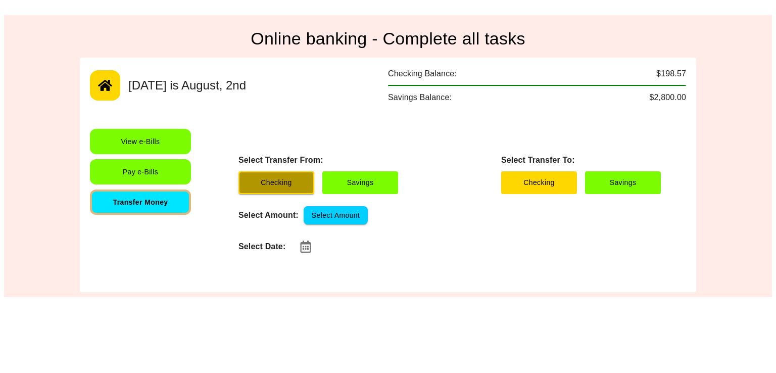
click at [267, 173] on button "Checking" at bounding box center [276, 182] width 76 height 23
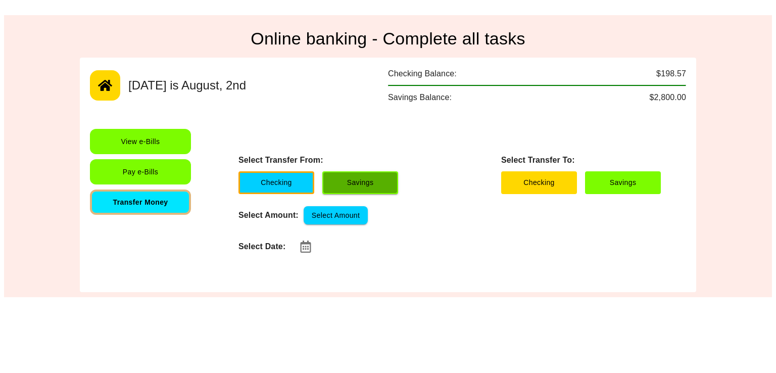
click at [352, 176] on button "Savings" at bounding box center [360, 182] width 76 height 23
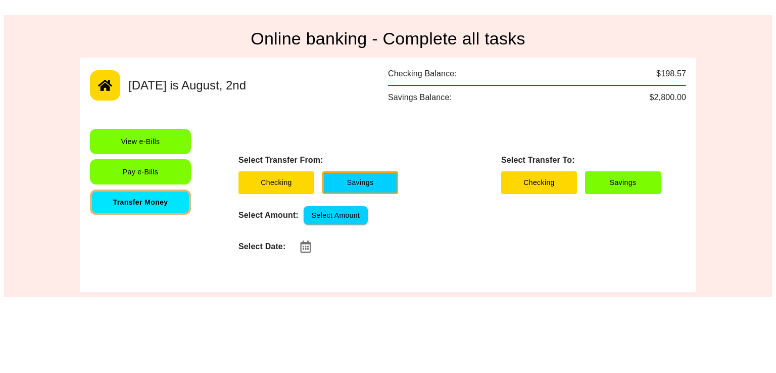
click at [577, 190] on div "Checking Savings" at bounding box center [581, 182] width 160 height 23
click at [553, 182] on button "Checking" at bounding box center [539, 182] width 76 height 23
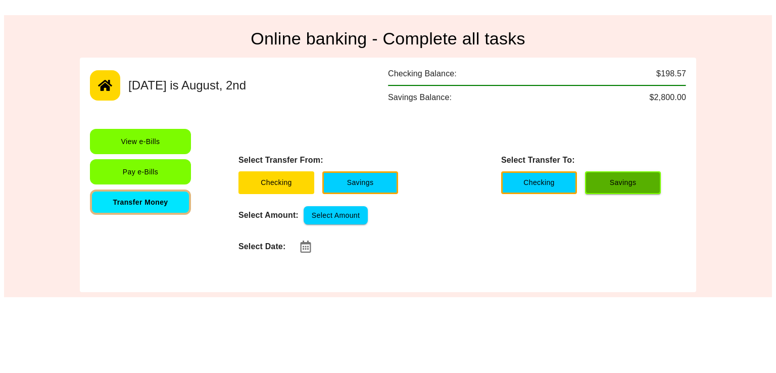
click at [624, 188] on button "Savings" at bounding box center [623, 182] width 76 height 23
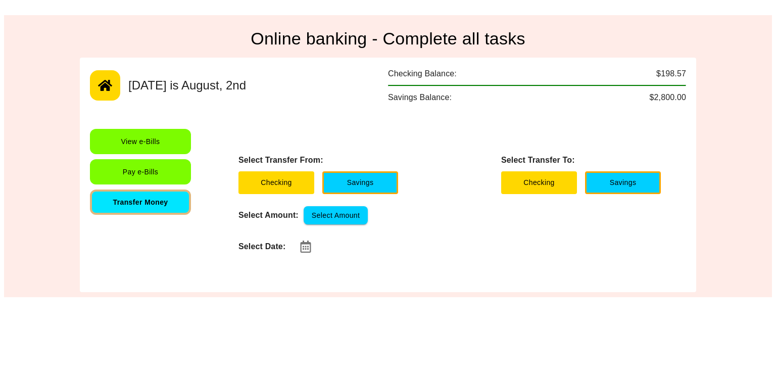
click at [477, 246] on div "Select Date:" at bounding box center [449, 246] width 422 height 20
click at [173, 142] on button "View e-Bills" at bounding box center [140, 141] width 101 height 25
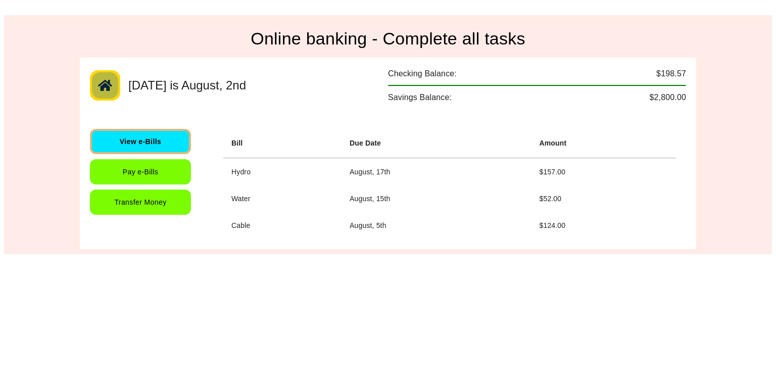
click at [116, 92] on button "button" at bounding box center [105, 85] width 30 height 30
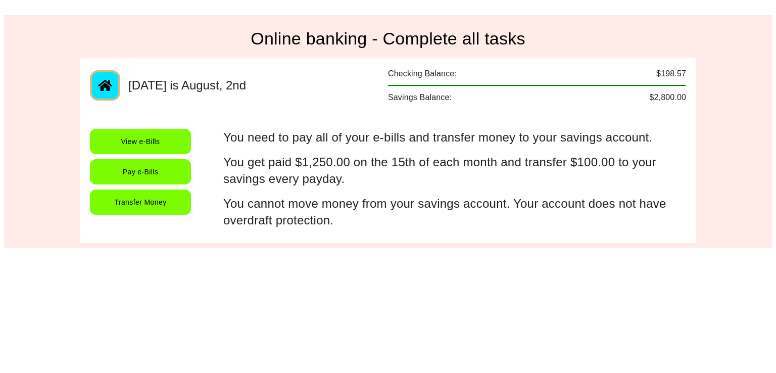
click at [258, 110] on div "[DATE] is August, 2nd Checking Balance: $198.57 Savings Balance: $2,800.00 View…" at bounding box center [388, 150] width 616 height 185
click at [150, 189] on button "Transfer Money" at bounding box center [140, 201] width 101 height 25
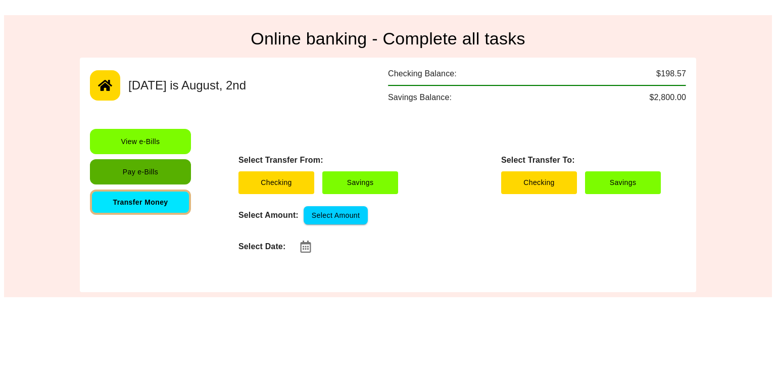
click at [147, 174] on button "Pay e-Bills" at bounding box center [140, 171] width 101 height 25
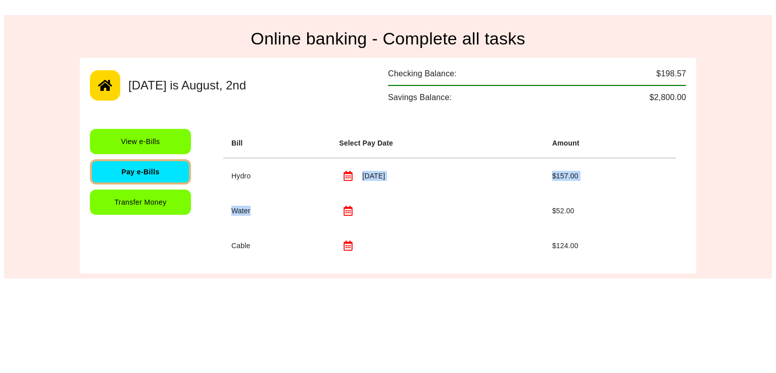
drag, startPoint x: 340, startPoint y: 186, endPoint x: 339, endPoint y: 205, distance: 18.2
click at [339, 205] on tbody "**********" at bounding box center [449, 210] width 452 height 105
click at [343, 206] on icon "button" at bounding box center [348, 211] width 10 height 10
click at [271, 118] on div "**********" at bounding box center [388, 166] width 616 height 216
click at [148, 188] on div "View e-Bills Pay e-Bills Transfer Money" at bounding box center [146, 196] width 113 height 134
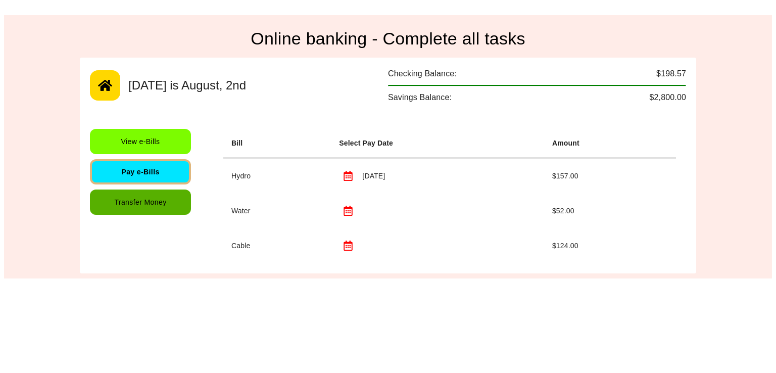
click at [148, 204] on button "Transfer Money" at bounding box center [140, 201] width 101 height 25
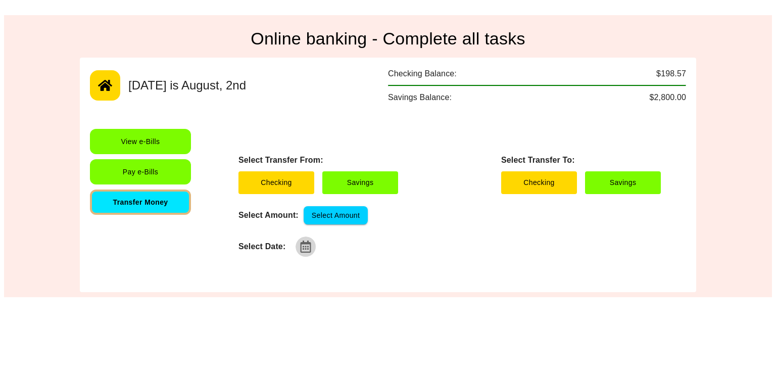
click at [297, 242] on button "button" at bounding box center [305, 246] width 20 height 20
type input "**********"
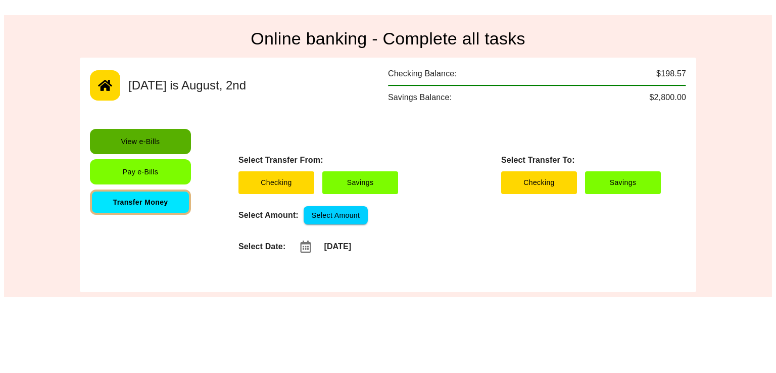
click at [169, 129] on button "View e-Bills" at bounding box center [140, 141] width 101 height 25
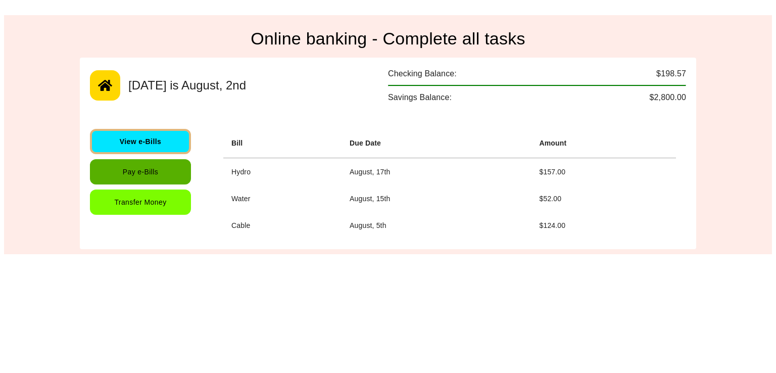
click at [167, 160] on button "Pay e-Bills" at bounding box center [140, 171] width 101 height 25
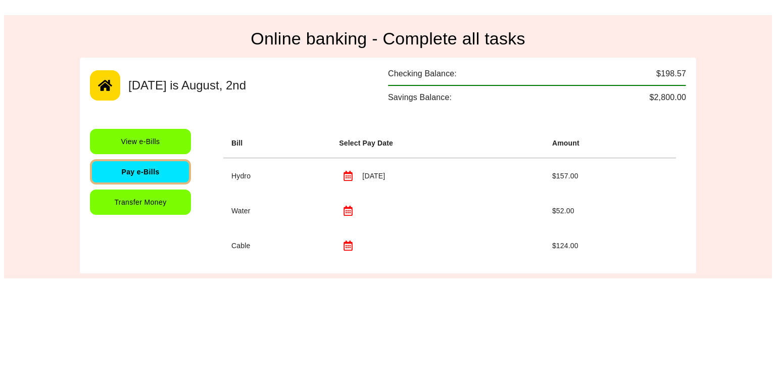
drag, startPoint x: 162, startPoint y: 185, endPoint x: 164, endPoint y: 202, distance: 17.3
click at [164, 202] on div "View e-Bills Pay e-Bills Transfer Money" at bounding box center [146, 196] width 113 height 134
click at [143, 196] on button "Transfer Money" at bounding box center [140, 201] width 101 height 25
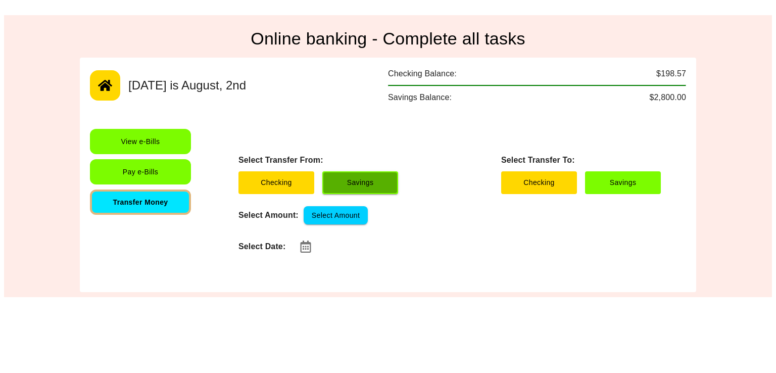
click at [370, 174] on button "Savings" at bounding box center [360, 182] width 76 height 23
click at [422, 223] on div "Select Amount: Select Amount" at bounding box center [449, 215] width 422 height 19
click at [358, 174] on button "Savings" at bounding box center [360, 182] width 76 height 23
click at [513, 258] on div "Select Transfer From: Checking Savings Select Transfer To: Checking Savings Sel…" at bounding box center [449, 206] width 452 height 154
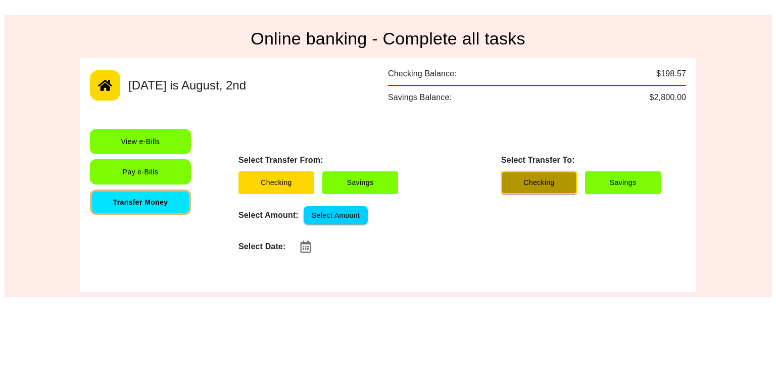
click at [565, 175] on button "Checking" at bounding box center [539, 182] width 76 height 23
click at [573, 190] on button "Checking" at bounding box center [539, 182] width 76 height 23
click at [568, 230] on div "Select Transfer From: Checking Savings Select Transfer To: Checking Savings Sel…" at bounding box center [449, 206] width 452 height 154
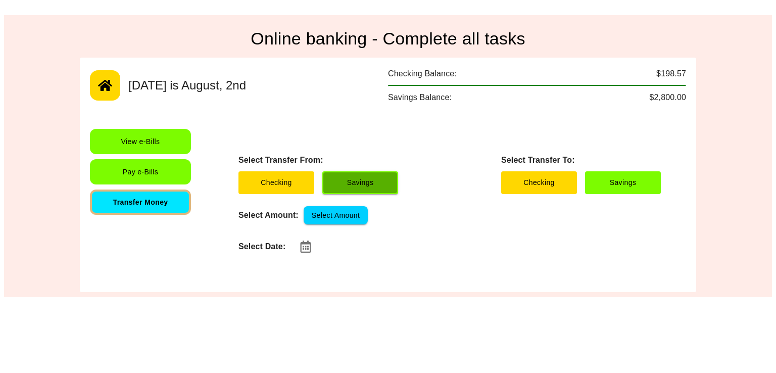
click at [394, 176] on button "Savings" at bounding box center [360, 182] width 76 height 23
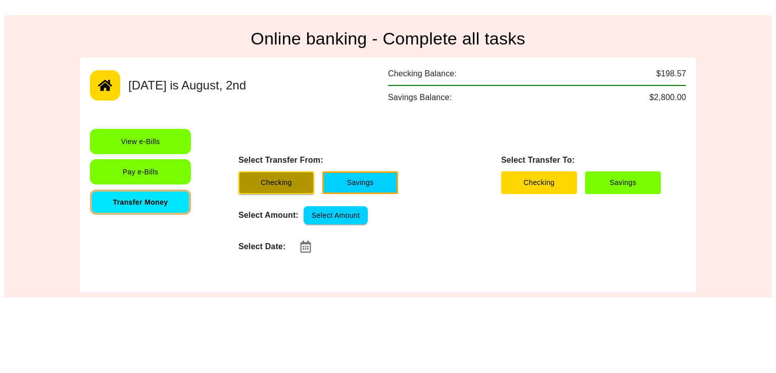
click at [300, 189] on button "Checking" at bounding box center [276, 182] width 76 height 23
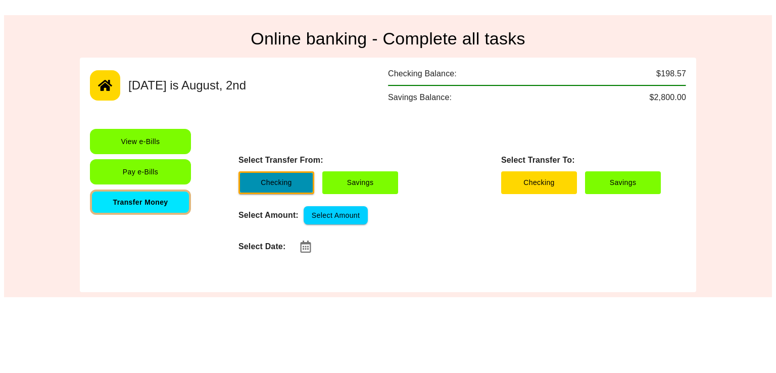
click at [297, 182] on button "Checking" at bounding box center [276, 182] width 76 height 23
click at [382, 246] on div "Select Date:" at bounding box center [449, 246] width 422 height 20
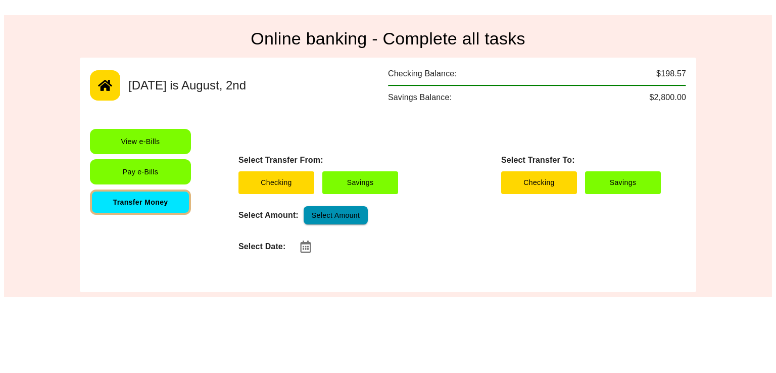
click at [341, 213] on button "Select Amount" at bounding box center [336, 215] width 64 height 19
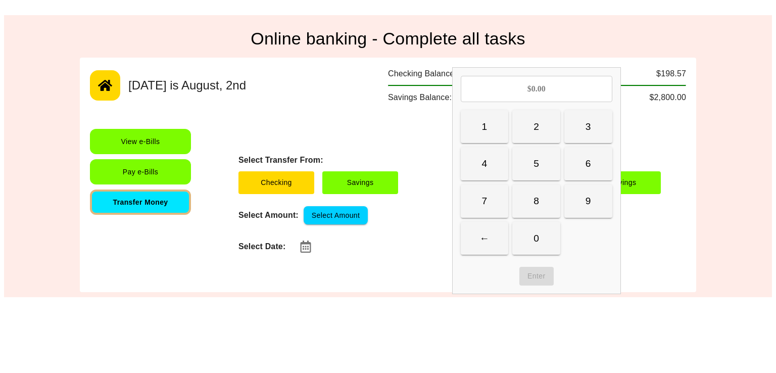
click at [402, 213] on div "Select Amount: Select Amount" at bounding box center [449, 215] width 422 height 19
drag, startPoint x: 285, startPoint y: 245, endPoint x: 535, endPoint y: 269, distance: 251.1
click at [535, 269] on div "Select Transfer From: Checking Savings Select Transfer To: Checking Savings Sel…" at bounding box center [449, 206] width 452 height 154
click at [532, 142] on button "2" at bounding box center [536, 126] width 48 height 33
click at [346, 211] on button "Select Amount" at bounding box center [336, 215] width 64 height 19
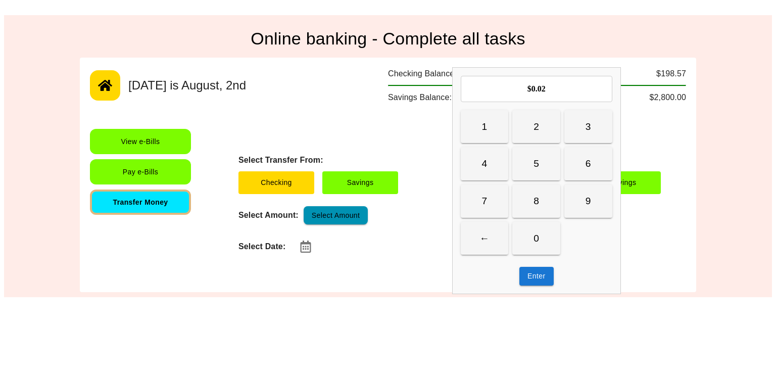
click at [334, 219] on button "Select Amount" at bounding box center [336, 215] width 64 height 19
click at [553, 131] on button "2" at bounding box center [536, 126] width 48 height 33
click at [537, 279] on button "Enter" at bounding box center [536, 276] width 34 height 19
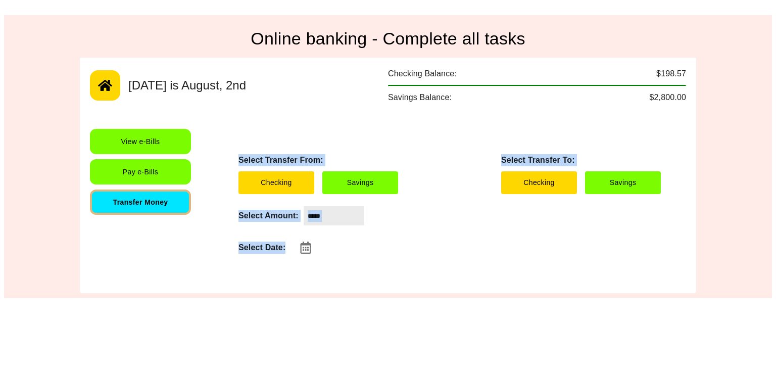
click at [560, 239] on div "Select Date:" at bounding box center [449, 247] width 422 height 20
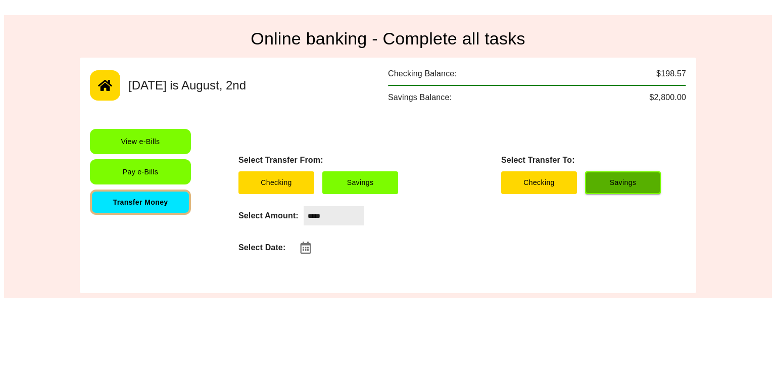
click at [622, 185] on button "Savings" at bounding box center [623, 182] width 76 height 23
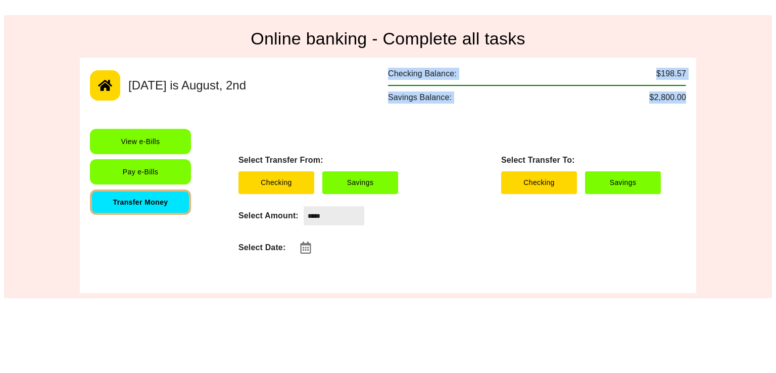
drag, startPoint x: 691, startPoint y: 95, endPoint x: 360, endPoint y: 66, distance: 332.6
click at [360, 66] on div "Today is August, 2nd Checking Balance: $198.57 Savings Balance: $2,800.00 View …" at bounding box center [388, 175] width 616 height 235
click at [354, 215] on input "*****" at bounding box center [334, 215] width 61 height 19
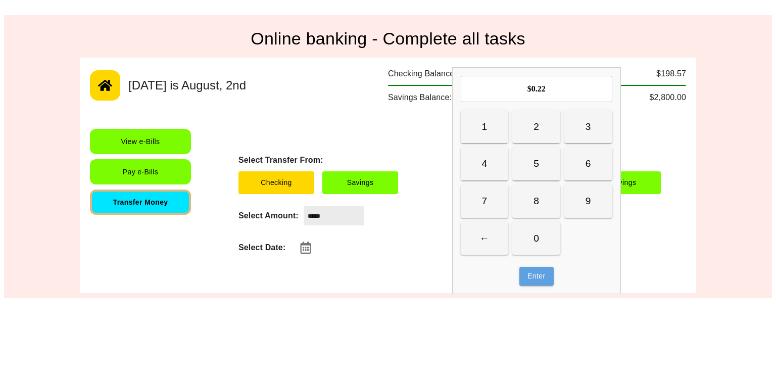
click at [523, 271] on button "Enter" at bounding box center [536, 276] width 34 height 19
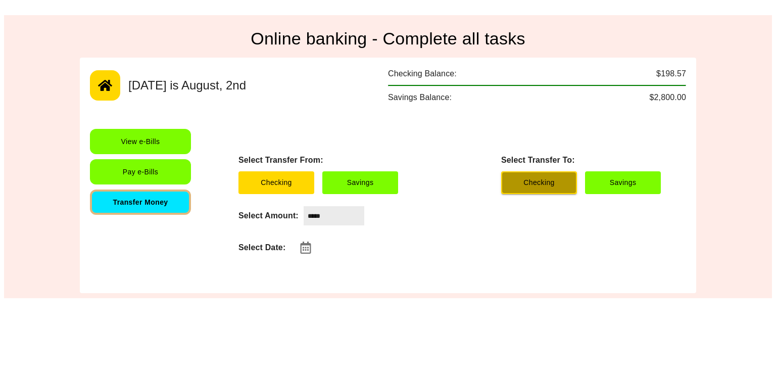
click at [525, 188] on button "Checking" at bounding box center [539, 182] width 76 height 23
click at [588, 179] on button "Savings" at bounding box center [623, 182] width 76 height 23
click at [545, 179] on button "Checking" at bounding box center [539, 182] width 76 height 23
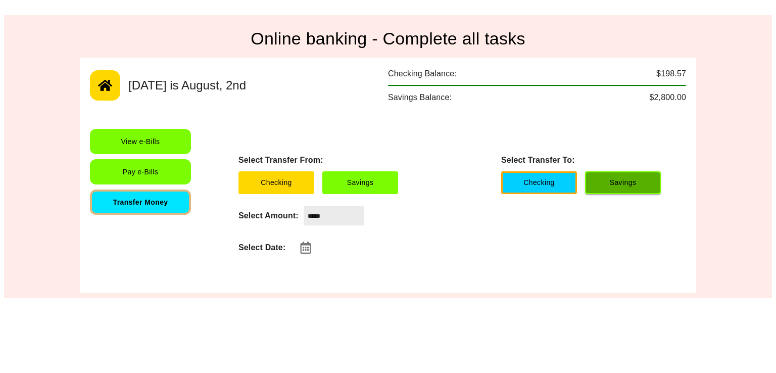
click at [607, 181] on button "Savings" at bounding box center [623, 182] width 76 height 23
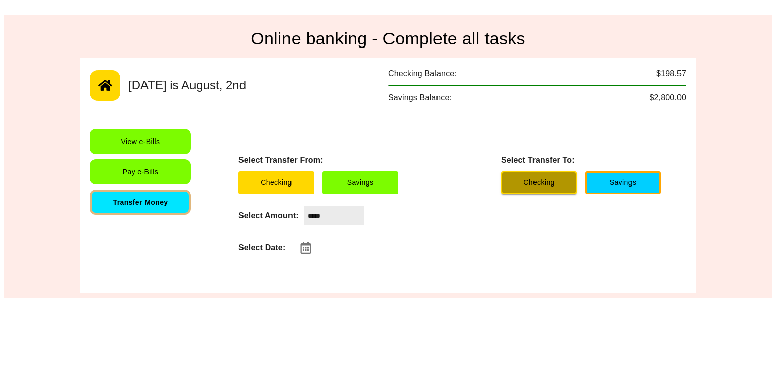
click at [531, 180] on button "Checking" at bounding box center [539, 182] width 76 height 23
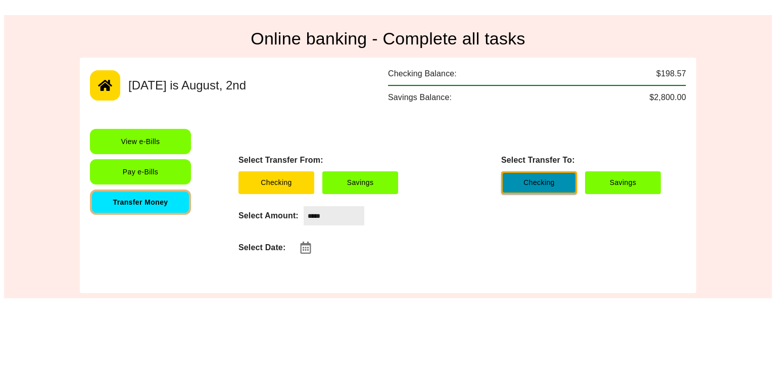
click at [560, 184] on button "Checking" at bounding box center [539, 182] width 76 height 23
click at [427, 143] on div "Select Transfer From: Checking Savings Select Transfer To: Checking Savings Sel…" at bounding box center [449, 206] width 452 height 154
drag, startPoint x: 236, startPoint y: 154, endPoint x: 241, endPoint y: 153, distance: 5.8
click at [241, 153] on div "Select Transfer From: Checking Savings Select Transfer To: Checking Savings Sel…" at bounding box center [449, 206] width 452 height 154
click at [255, 129] on div "Select Transfer From: Checking Savings Select Transfer To: Checking Savings Sel…" at bounding box center [449, 206] width 452 height 154
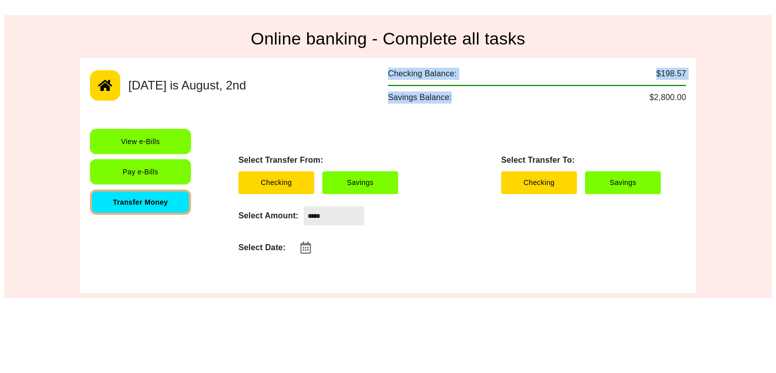
drag, startPoint x: 463, startPoint y: 87, endPoint x: 364, endPoint y: 69, distance: 100.6
click at [364, 69] on div "Today is August, 2nd Checking Balance: $198.57 Savings Balance: $2,800.00" at bounding box center [388, 86] width 596 height 36
drag, startPoint x: 683, startPoint y: 100, endPoint x: 381, endPoint y: 67, distance: 303.9
click at [381, 67] on div "Today is August, 2nd Checking Balance: $198.57 Savings Balance: $2,800.00 View …" at bounding box center [388, 175] width 616 height 235
drag, startPoint x: 688, startPoint y: 92, endPoint x: 414, endPoint y: 71, distance: 275.5
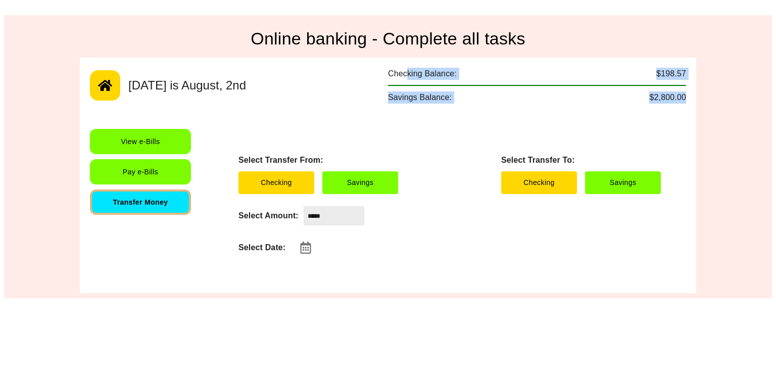
click at [414, 71] on div "Today is August, 2nd Checking Balance: $198.57 Savings Balance: $2,800.00 View …" at bounding box center [388, 175] width 616 height 235
drag, startPoint x: 384, startPoint y: 70, endPoint x: 695, endPoint y: 90, distance: 311.2
click at [695, 90] on div "Today is August, 2nd Checking Balance: $198.57 Savings Balance: $2,800.00 View …" at bounding box center [388, 175] width 616 height 235
click at [586, 97] on div "Savings Balance: $2,800.00" at bounding box center [537, 97] width 298 height 12
drag, startPoint x: 688, startPoint y: 97, endPoint x: 388, endPoint y: 68, distance: 301.9
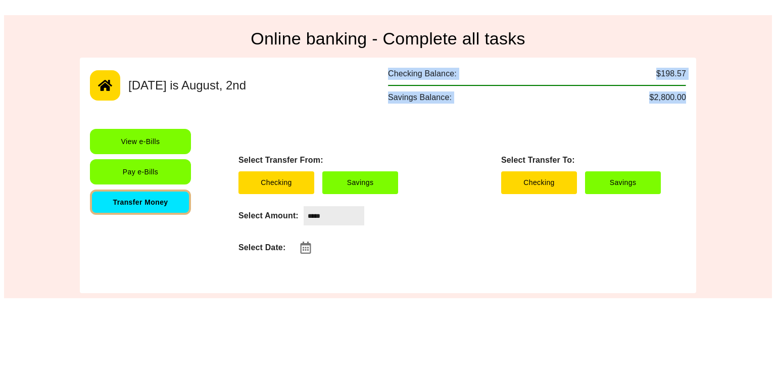
click at [388, 68] on div "Today is August, 2nd Checking Balance: $198.57 Savings Balance: $2,800.00 View …" at bounding box center [388, 175] width 616 height 235
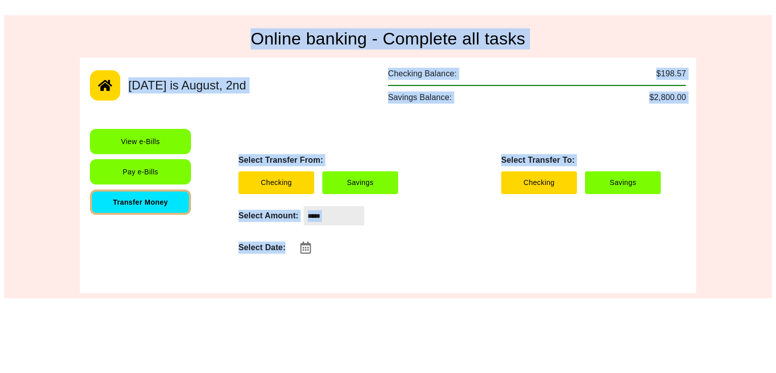
drag, startPoint x: 248, startPoint y: 33, endPoint x: 538, endPoint y: 310, distance: 401.1
click at [538, 302] on html "Online banking - Complete all tasks Today is August, 2nd Checking Balance: $198…" at bounding box center [388, 151] width 776 height 302
click at [482, 255] on div "Select Date:" at bounding box center [449, 247] width 422 height 20
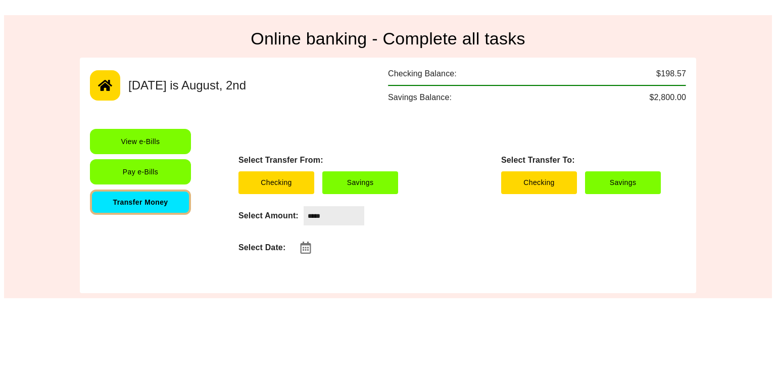
click at [334, 211] on input "*****" at bounding box center [334, 215] width 61 height 19
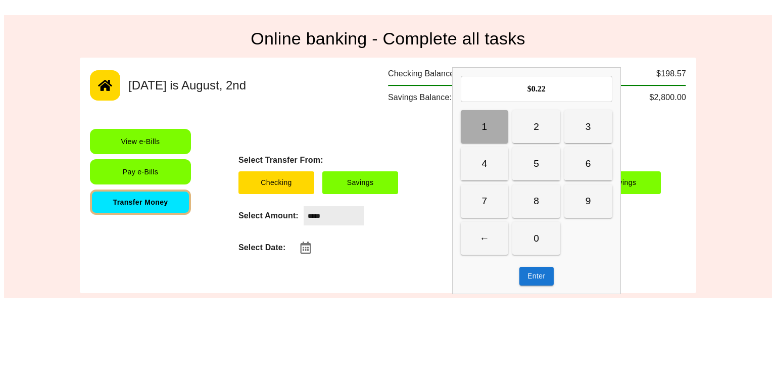
click at [499, 139] on button "1" at bounding box center [485, 126] width 48 height 33
click at [395, 149] on div "Select Transfer From: Checking Savings Select Transfer To: Checking Savings Sel…" at bounding box center [449, 206] width 452 height 154
drag, startPoint x: 348, startPoint y: 229, endPoint x: 345, endPoint y: 211, distance: 18.4
click at [345, 211] on div "Select Transfer From: Checking Savings Select Transfer To: Checking Savings Sel…" at bounding box center [449, 206] width 452 height 154
click at [345, 211] on input "*****" at bounding box center [334, 215] width 61 height 19
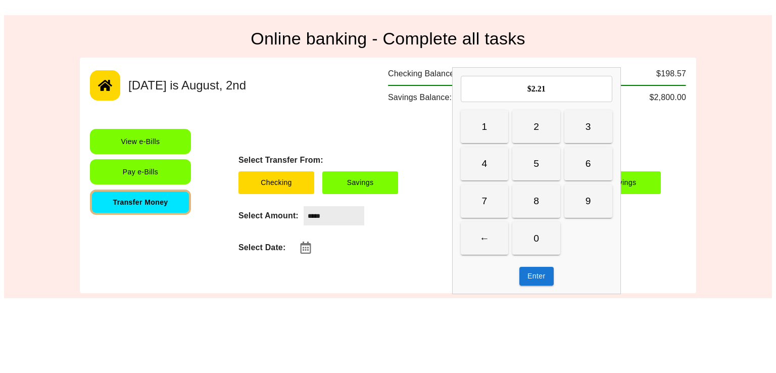
click at [541, 275] on button "Enter" at bounding box center [536, 276] width 34 height 19
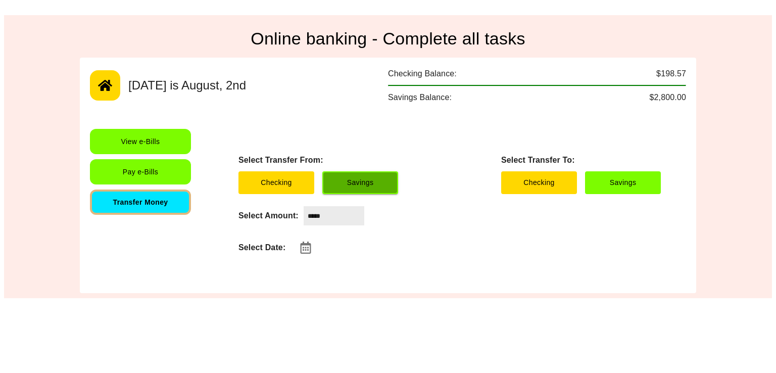
click at [370, 188] on button "Savings" at bounding box center [360, 182] width 76 height 23
click at [360, 183] on button "Savings" at bounding box center [360, 182] width 76 height 23
click at [420, 223] on div "Select Amount: ***** ​" at bounding box center [449, 215] width 422 height 19
click at [396, 178] on button "Savings" at bounding box center [360, 182] width 76 height 23
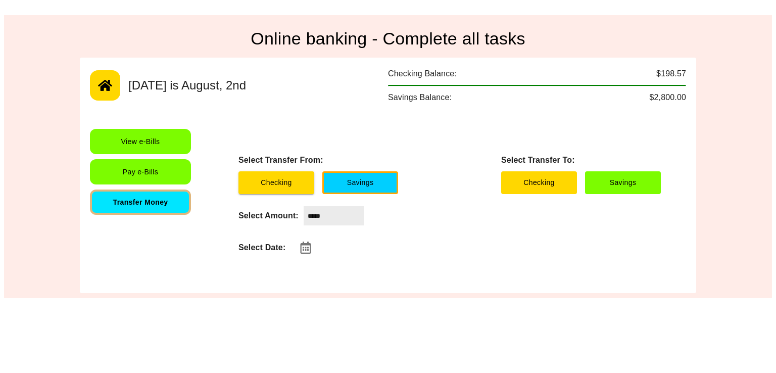
click at [295, 179] on button "Checking" at bounding box center [276, 182] width 76 height 23
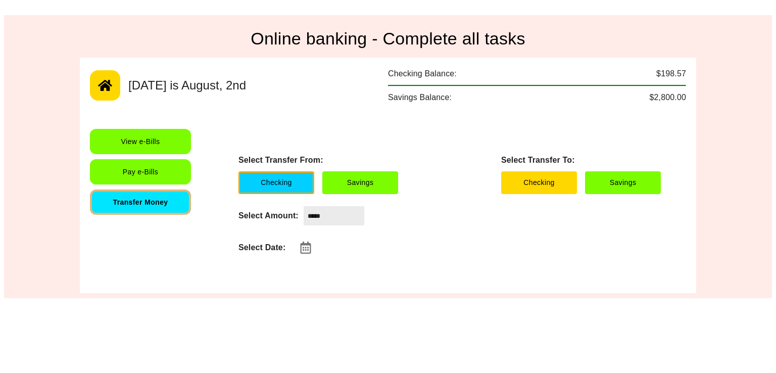
click at [390, 217] on div "Select Amount: ***** ​" at bounding box center [449, 215] width 422 height 19
click at [304, 176] on button "Checking" at bounding box center [276, 182] width 76 height 23
click at [468, 287] on div "Today is August, 2nd Checking Balance: $198.57 Savings Balance: $2,800.00 View …" at bounding box center [388, 175] width 616 height 235
click at [342, 219] on input "*****" at bounding box center [334, 215] width 61 height 19
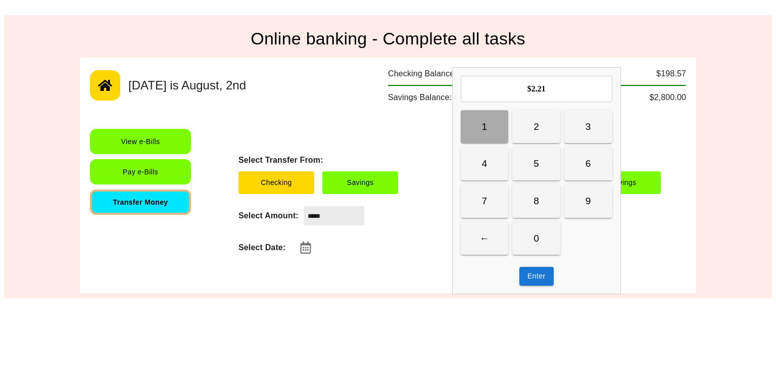
click at [493, 133] on button "1" at bounding box center [485, 126] width 48 height 33
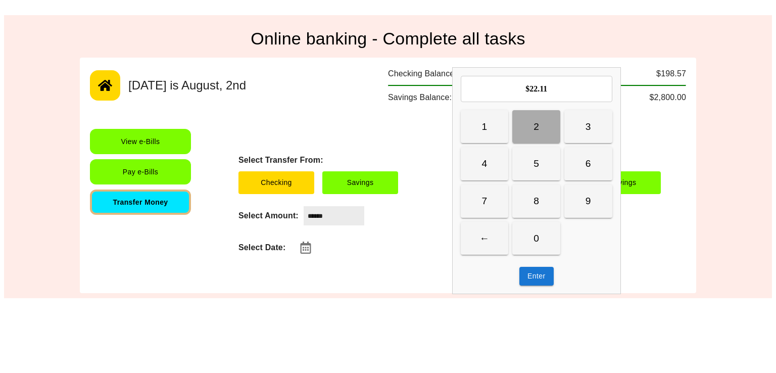
click at [554, 117] on button "2" at bounding box center [536, 126] width 48 height 33
click at [584, 127] on button "3" at bounding box center [588, 126] width 48 height 33
type input "*********"
click at [531, 269] on button "Enter" at bounding box center [536, 276] width 34 height 19
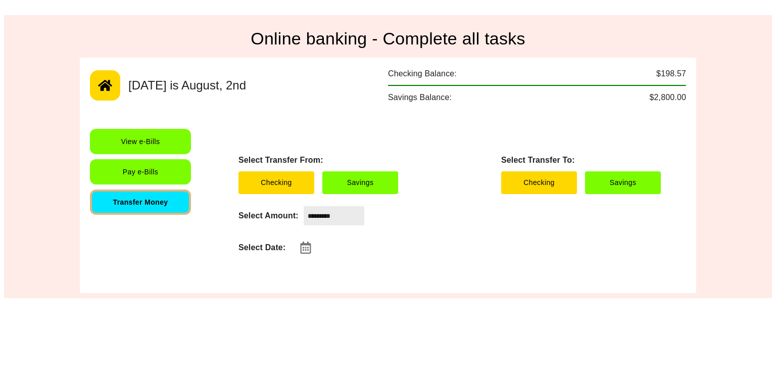
click at [339, 211] on input "*********" at bounding box center [334, 215] width 61 height 19
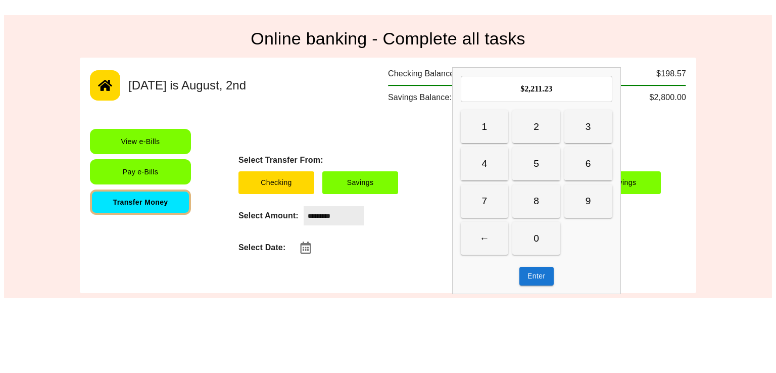
click at [339, 211] on input "*********" at bounding box center [334, 215] width 61 height 19
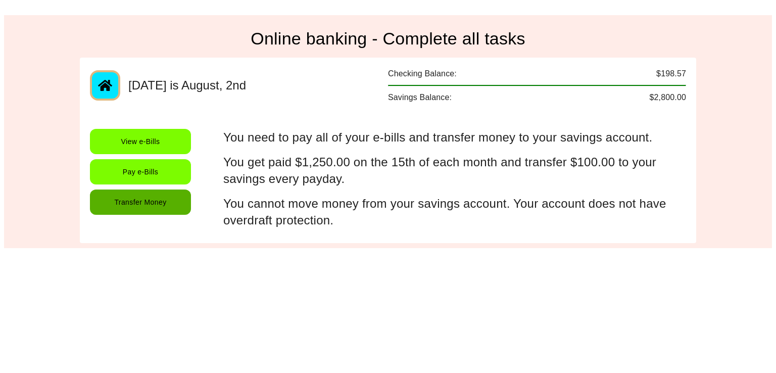
click at [174, 200] on button "Transfer Money" at bounding box center [140, 201] width 101 height 25
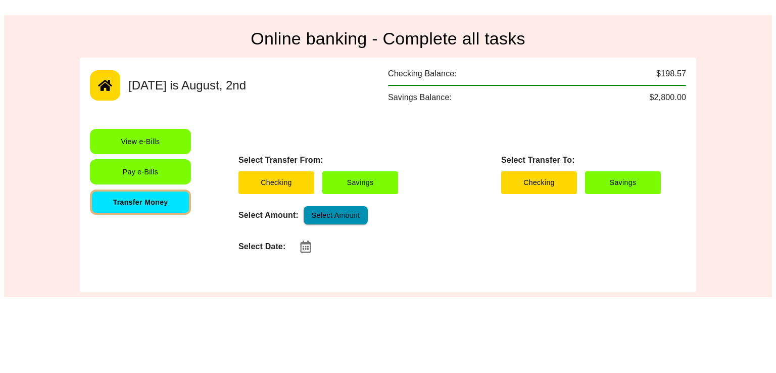
click at [324, 206] on button "Select Amount" at bounding box center [336, 215] width 64 height 19
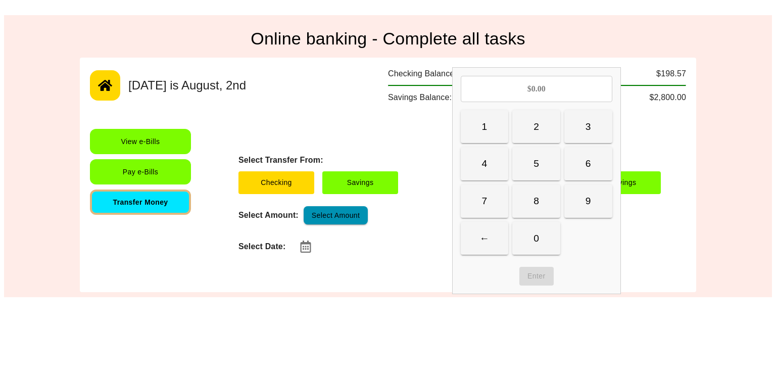
click at [323, 215] on button "Select Amount" at bounding box center [336, 215] width 64 height 19
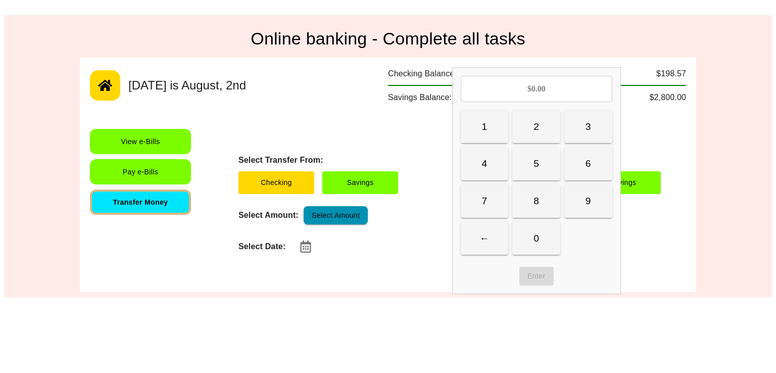
click at [323, 215] on button "Select Amount" at bounding box center [336, 215] width 64 height 19
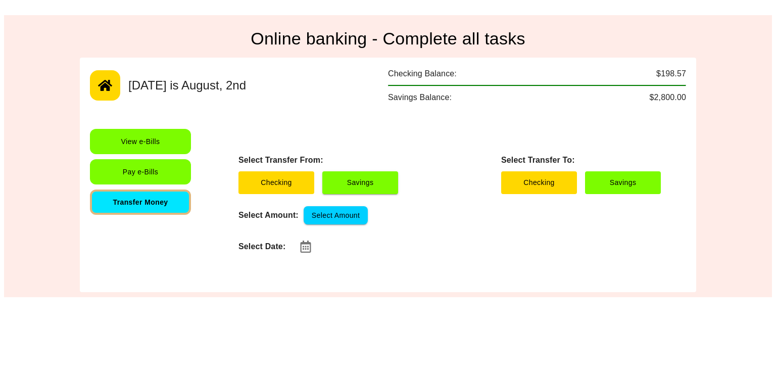
click at [359, 171] on button "Savings" at bounding box center [360, 182] width 76 height 23
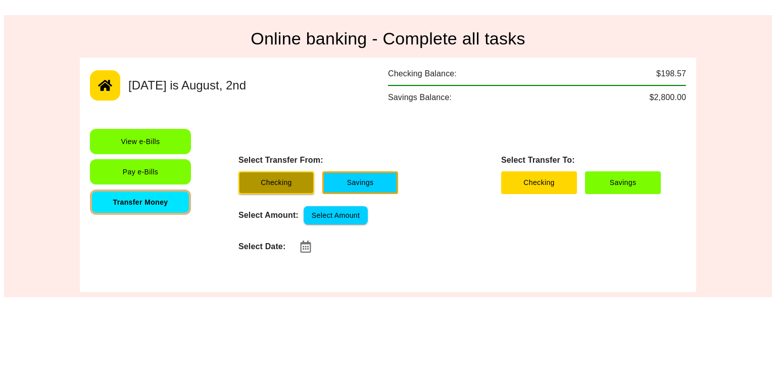
click at [271, 187] on button "Checking" at bounding box center [276, 182] width 76 height 23
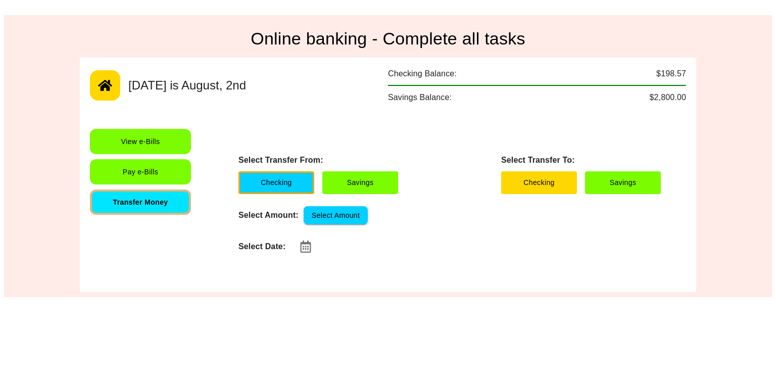
click at [340, 217] on button "Select Amount" at bounding box center [336, 215] width 64 height 19
click at [297, 182] on button "Checking" at bounding box center [276, 182] width 76 height 23
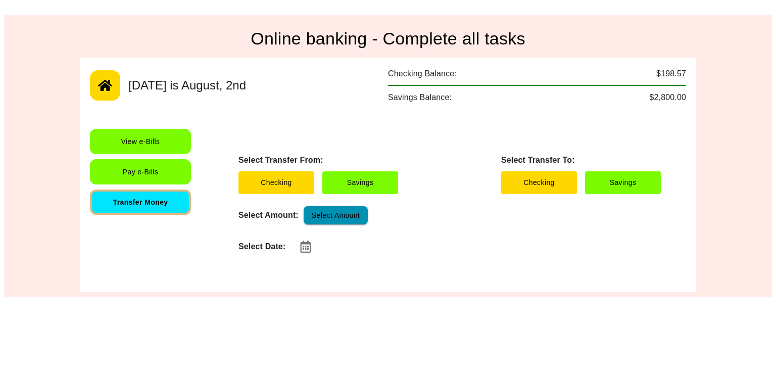
click at [338, 216] on button "Select Amount" at bounding box center [336, 215] width 64 height 19
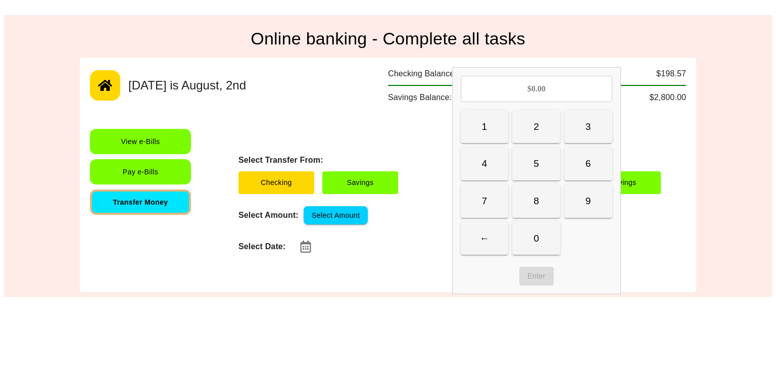
drag, startPoint x: 534, startPoint y: 180, endPoint x: 535, endPoint y: 168, distance: 12.2
click at [535, 168] on div "1 2 3 4 5 6 7 8 9 ← 0" at bounding box center [537, 182] width 152 height 144
click at [535, 168] on button "5" at bounding box center [536, 163] width 48 height 33
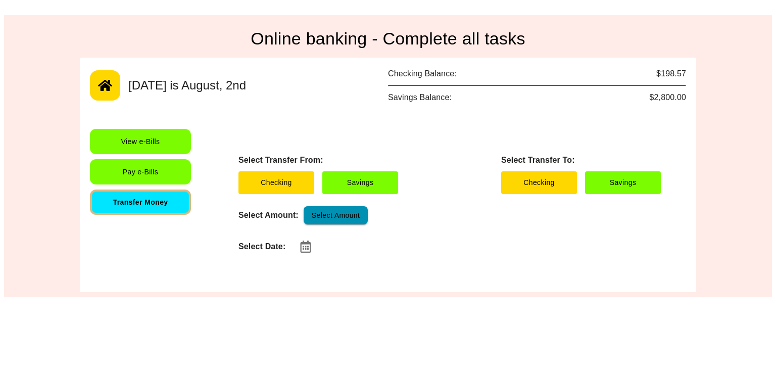
click at [352, 220] on button "Select Amount" at bounding box center [336, 215] width 64 height 19
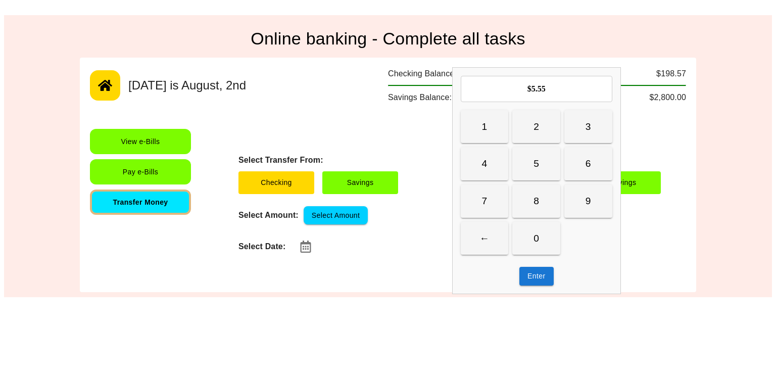
click at [352, 220] on button "Select Amount" at bounding box center [336, 215] width 64 height 19
click at [540, 208] on button "8" at bounding box center [536, 200] width 48 height 33
click at [534, 277] on button "Enter" at bounding box center [536, 276] width 34 height 19
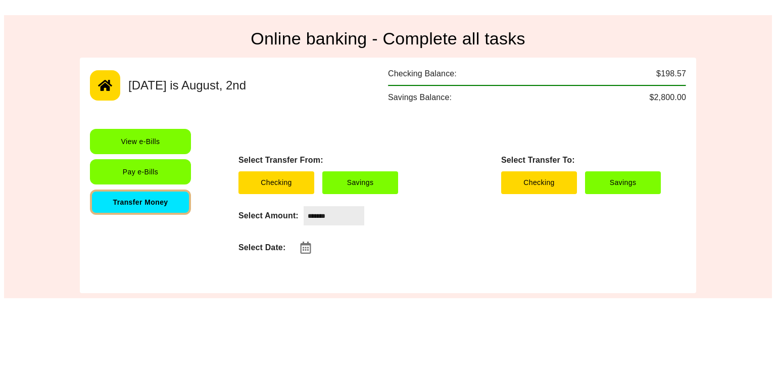
click at [363, 219] on input "*******" at bounding box center [334, 215] width 61 height 19
click at [378, 226] on div "Select Transfer From: Checking Savings Select Transfer To: Checking Savings Sel…" at bounding box center [449, 206] width 452 height 154
click at [356, 220] on input "*******" at bounding box center [334, 215] width 61 height 19
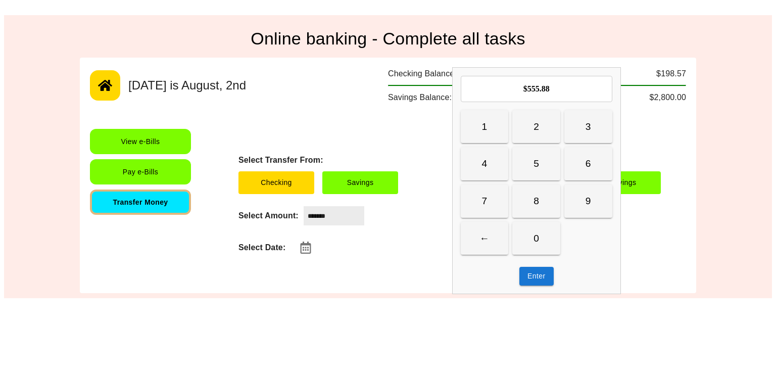
click at [471, 269] on div "Enter" at bounding box center [537, 276] width 152 height 19
click at [519, 272] on div "Enter" at bounding box center [537, 276] width 152 height 19
click at [526, 273] on button "Enter" at bounding box center [536, 276] width 34 height 19
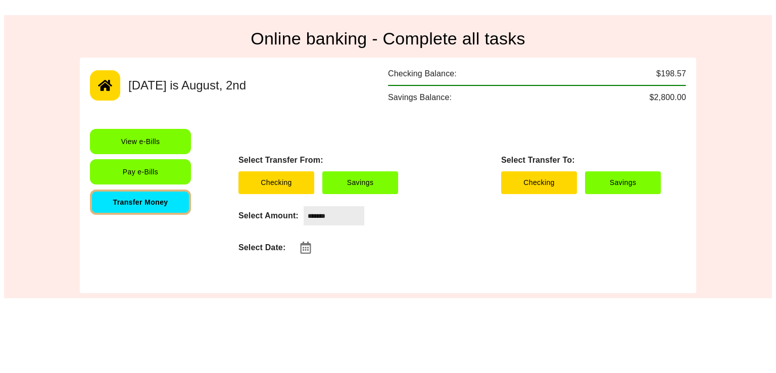
click at [346, 222] on input "*******" at bounding box center [334, 215] width 61 height 19
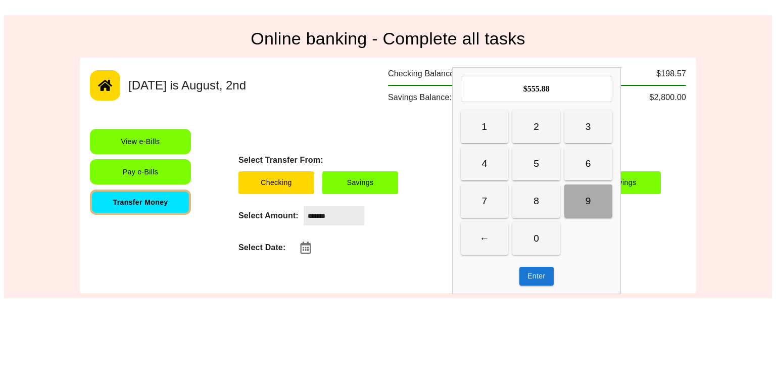
click at [595, 207] on button "9" at bounding box center [588, 200] width 48 height 33
type input "**********"
click at [520, 274] on button "Enter" at bounding box center [536, 276] width 34 height 19
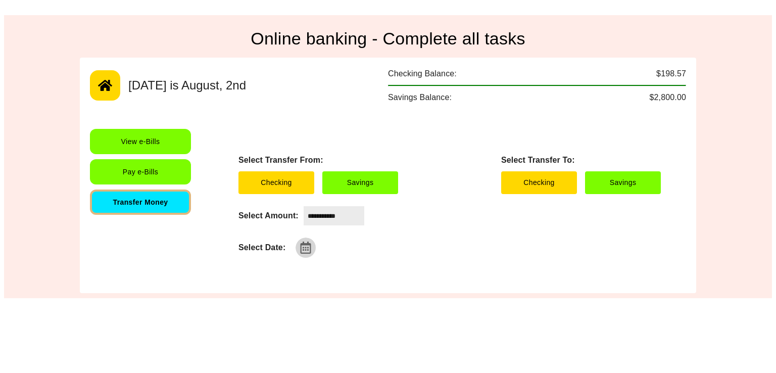
click at [299, 251] on icon "button" at bounding box center [305, 247] width 12 height 12
type input "**********"
click at [129, 209] on button "Transfer Money" at bounding box center [140, 201] width 101 height 25
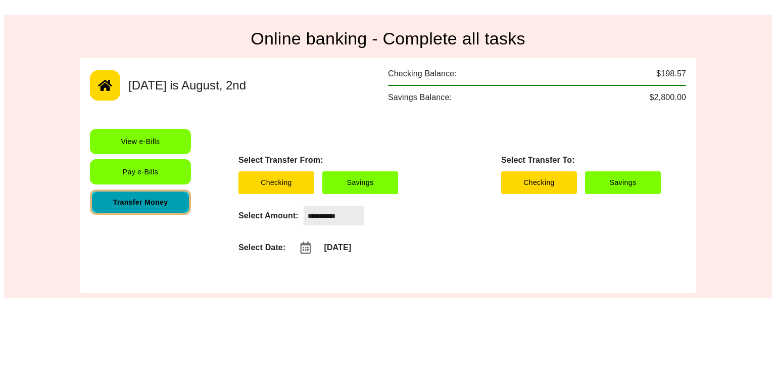
click at [129, 209] on button "Transfer Money" at bounding box center [140, 201] width 101 height 25
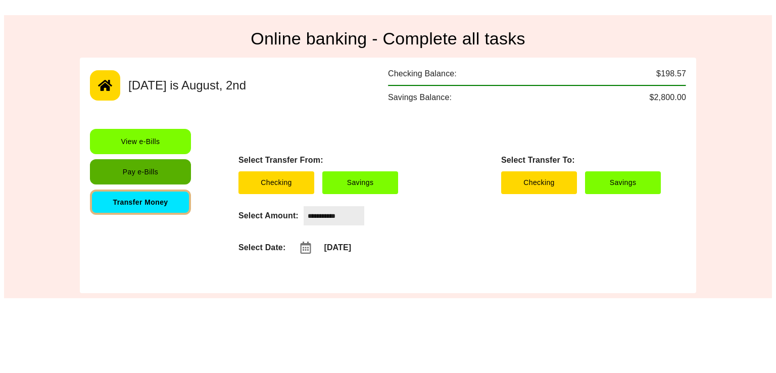
click at [130, 173] on button "Pay e-Bills" at bounding box center [140, 171] width 101 height 25
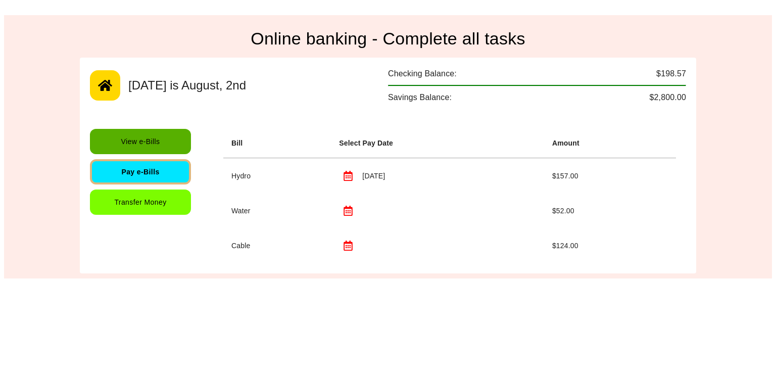
click at [128, 134] on button "View e-Bills" at bounding box center [140, 141] width 101 height 25
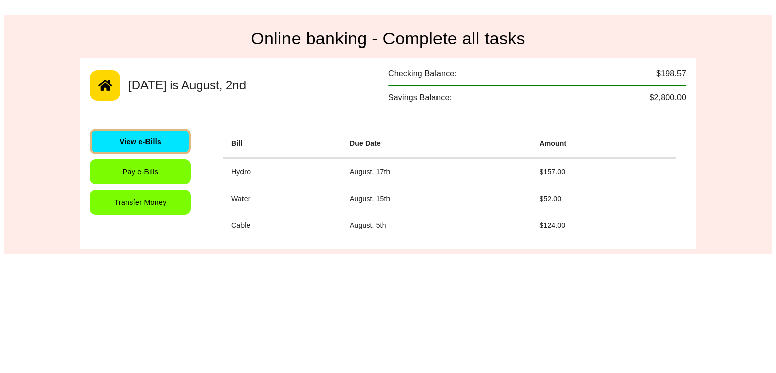
click at [113, 71] on button "button" at bounding box center [105, 85] width 30 height 30
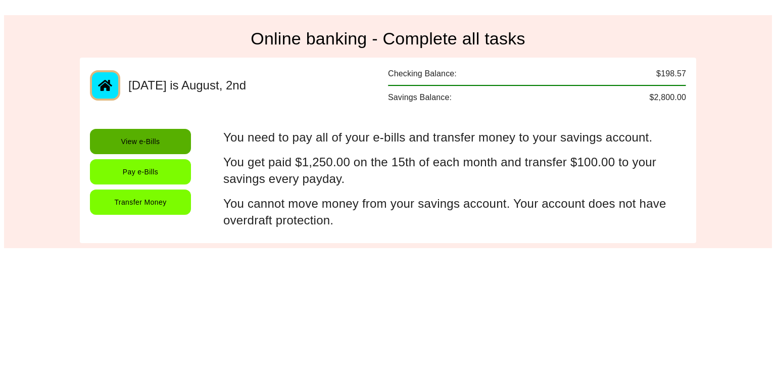
click at [139, 150] on button "View e-Bills" at bounding box center [140, 141] width 101 height 25
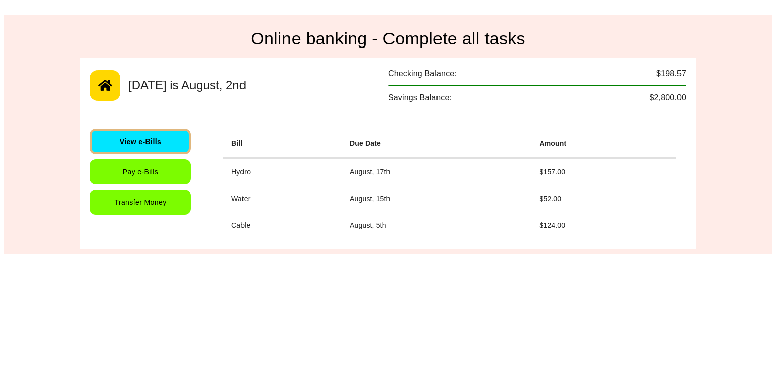
click at [151, 185] on div "View e-Bills Pay e-Bills Transfer Money" at bounding box center [146, 184] width 113 height 110
click at [159, 217] on div "View e-Bills Pay e-Bills Transfer Money" at bounding box center [146, 184] width 113 height 110
drag, startPoint x: 158, startPoint y: 201, endPoint x: 155, endPoint y: 160, distance: 41.0
click at [155, 160] on div "View e-Bills Pay e-Bills Transfer Money" at bounding box center [146, 184] width 113 height 110
click at [155, 160] on button "Pay e-Bills" at bounding box center [140, 171] width 101 height 25
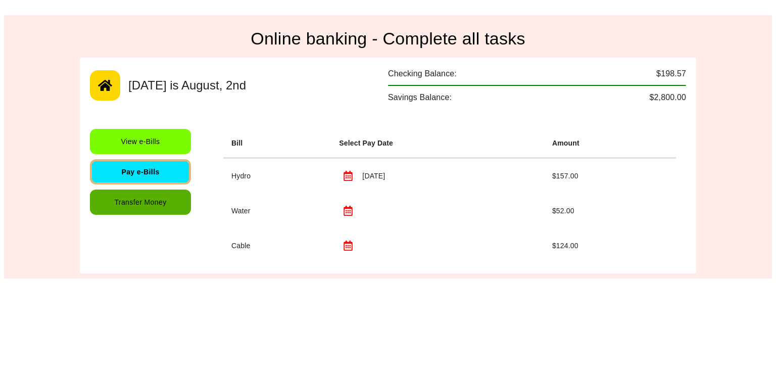
click at [156, 206] on button "Transfer Money" at bounding box center [140, 201] width 101 height 25
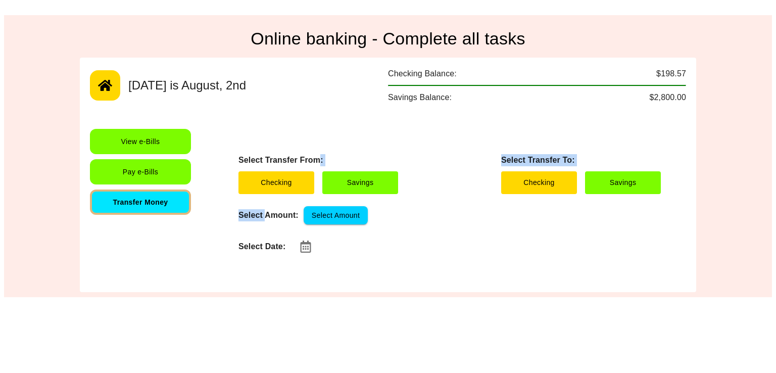
drag, startPoint x: 265, startPoint y: 200, endPoint x: 322, endPoint y: 133, distance: 87.4
click at [322, 133] on div "Select Transfer From: Checking Savings Select Transfer To: Checking Savings Sel…" at bounding box center [449, 206] width 452 height 154
click at [335, 208] on button "Select Amount" at bounding box center [336, 215] width 64 height 19
click at [396, 252] on div "Select Date:" at bounding box center [449, 246] width 422 height 20
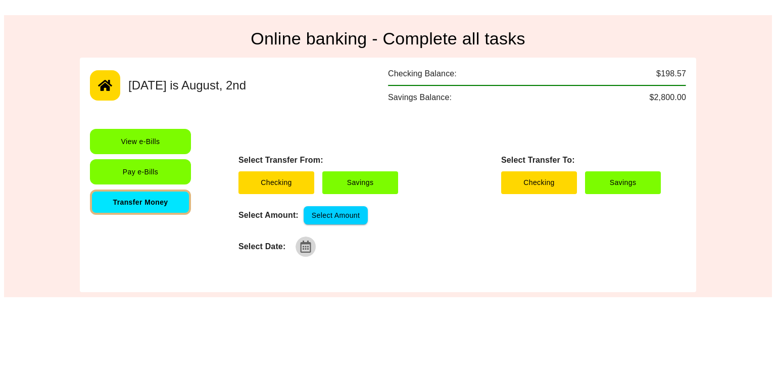
click at [304, 247] on icon "button" at bounding box center [305, 246] width 12 height 12
type input "**********"
click at [441, 234] on div "**********" at bounding box center [449, 206] width 452 height 154
click at [385, 186] on button "Savings" at bounding box center [360, 182] width 76 height 23
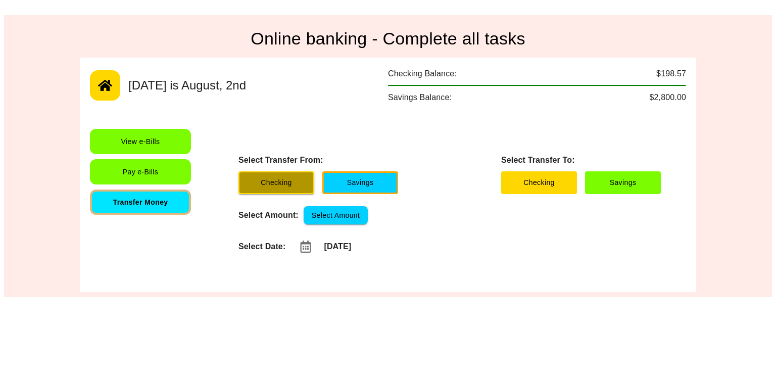
click at [298, 176] on button "Checking" at bounding box center [276, 182] width 76 height 23
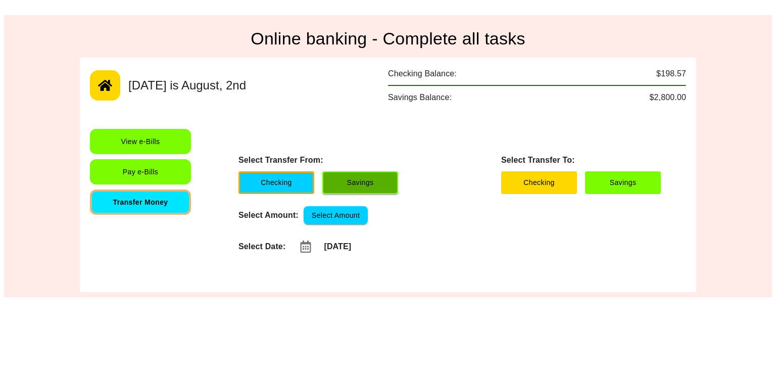
click at [367, 188] on button "Savings" at bounding box center [360, 182] width 76 height 23
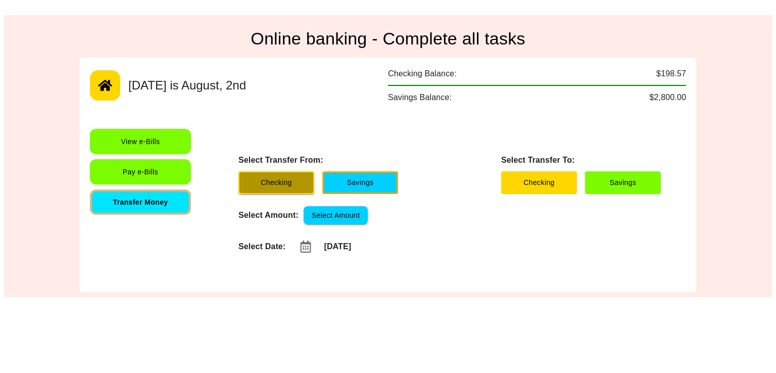
click at [304, 182] on button "Checking" at bounding box center [276, 182] width 76 height 23
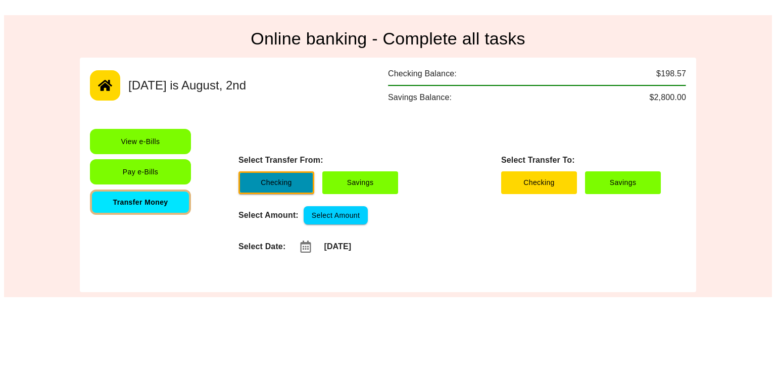
click at [282, 180] on button "Checking" at bounding box center [276, 182] width 76 height 23
click at [473, 286] on div "**********" at bounding box center [388, 175] width 616 height 235
click at [110, 77] on button "button" at bounding box center [105, 85] width 30 height 30
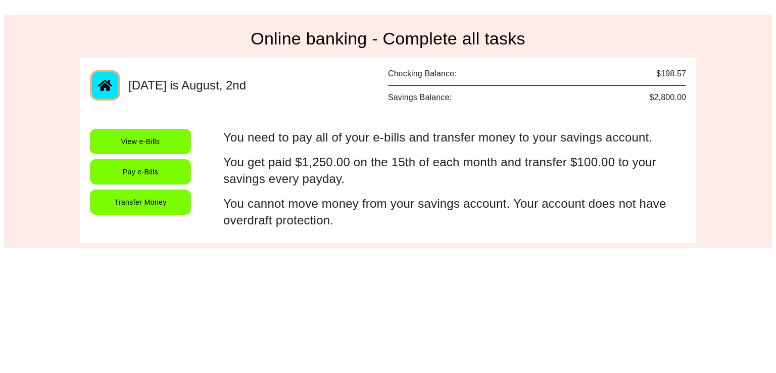
click at [166, 128] on div "Today is August, 2nd Checking Balance: $198.57 Savings Balance: $2,800.00 View …" at bounding box center [388, 150] width 616 height 185
click at [166, 142] on button "View e-Bills" at bounding box center [140, 141] width 101 height 25
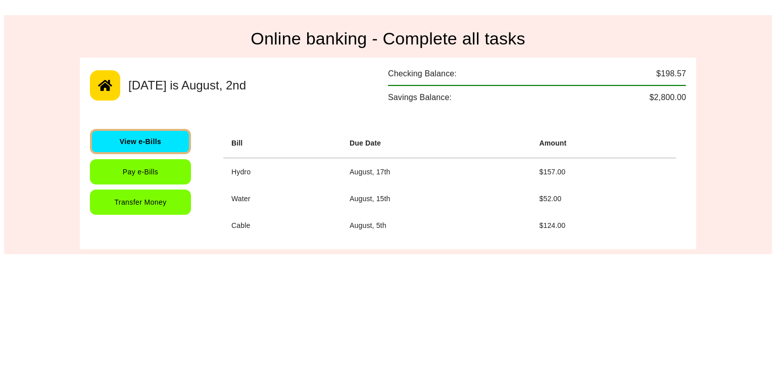
click at [162, 176] on button "Pay e-Bills" at bounding box center [140, 171] width 101 height 25
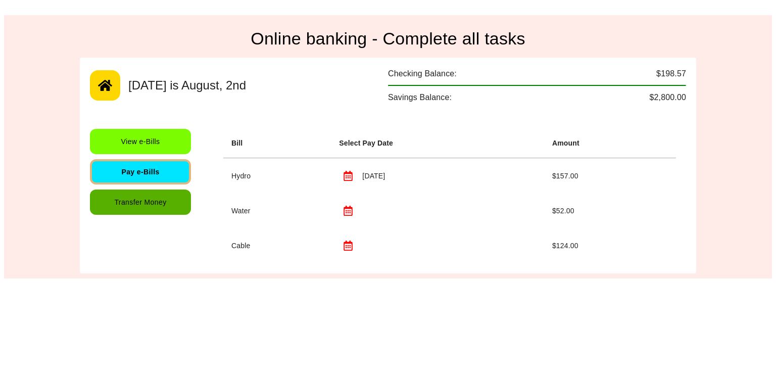
click at [162, 203] on button "Transfer Money" at bounding box center [140, 201] width 101 height 25
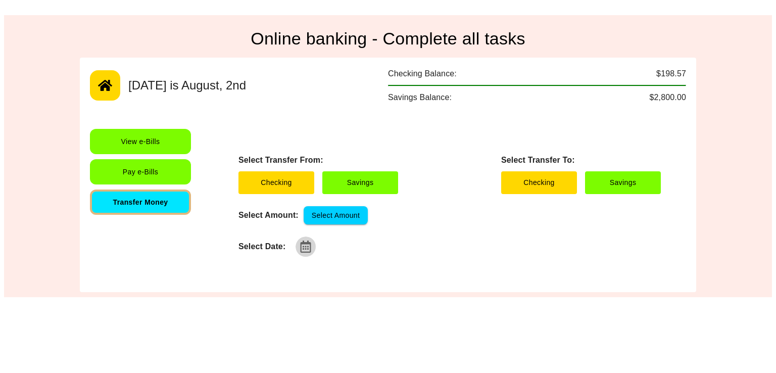
click at [298, 247] on button "button" at bounding box center [305, 246] width 20 height 20
click at [391, 272] on div "Select Transfer From: Checking Savings Select Transfer To: Checking Savings Sel…" at bounding box center [449, 206] width 452 height 154
click at [367, 181] on button "Savings" at bounding box center [360, 182] width 76 height 23
click at [363, 180] on button "Savings" at bounding box center [360, 182] width 76 height 23
click at [413, 230] on div "Select Transfer From: Checking Savings Select Transfer To: Checking Savings Sel…" at bounding box center [449, 206] width 452 height 154
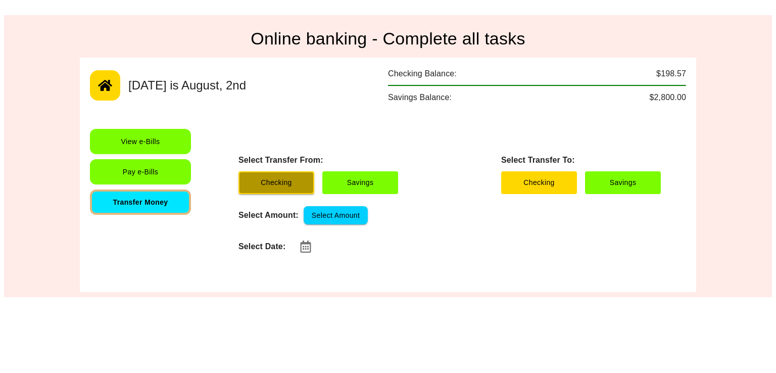
click at [288, 182] on button "Checking" at bounding box center [276, 182] width 76 height 23
click at [291, 183] on button "Checking" at bounding box center [276, 182] width 76 height 23
click at [424, 218] on div "Select Amount: Select Amount" at bounding box center [449, 215] width 422 height 19
click at [376, 194] on div "Select Transfer From: Checking Savings Select Transfer To: Checking Savings Sel…" at bounding box center [449, 206] width 452 height 154
click at [346, 218] on button "Select Amount" at bounding box center [336, 215] width 64 height 19
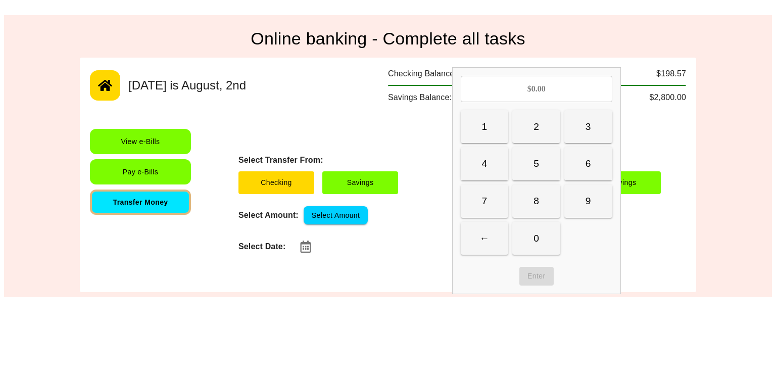
click at [487, 127] on button "1" at bounding box center [485, 126] width 48 height 33
click at [545, 131] on button "2" at bounding box center [536, 126] width 48 height 33
click at [587, 135] on button "3" at bounding box center [588, 126] width 48 height 33
click at [535, 280] on button "Enter" at bounding box center [536, 276] width 34 height 19
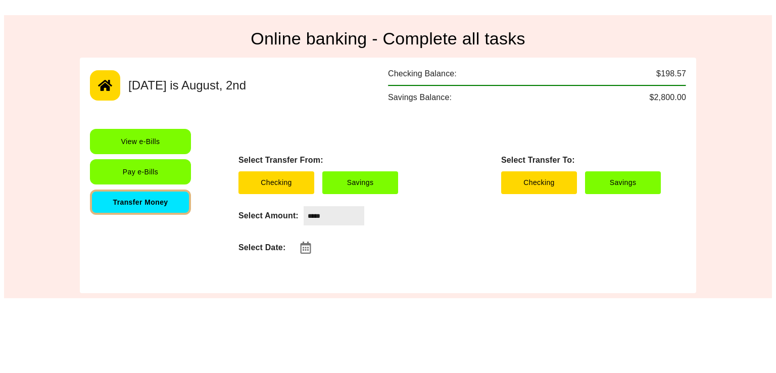
click at [152, 135] on button "View e-Bills" at bounding box center [140, 141] width 101 height 25
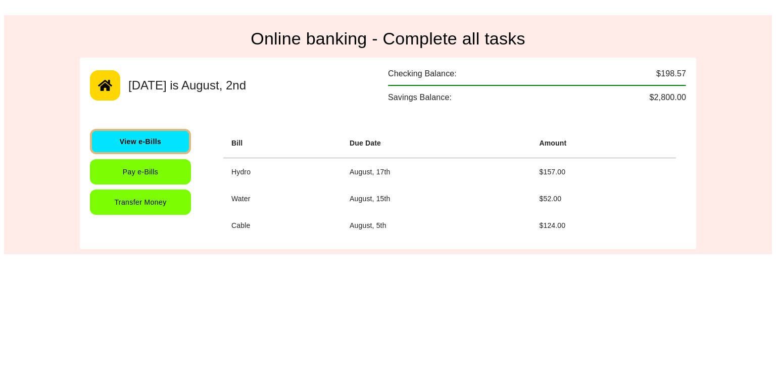
click at [152, 170] on button "Pay e-Bills" at bounding box center [140, 171] width 101 height 25
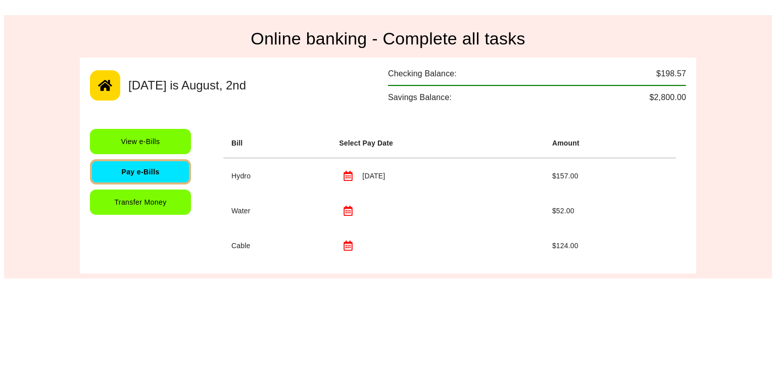
click at [152, 213] on button "Transfer Money" at bounding box center [140, 201] width 101 height 25
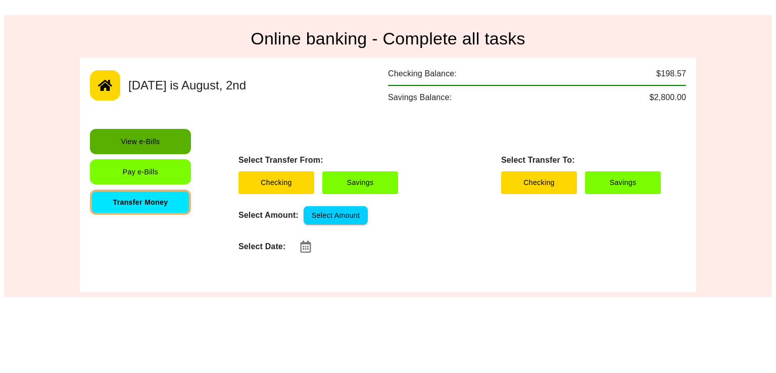
click at [155, 152] on button "View e-Bills" at bounding box center [140, 141] width 101 height 25
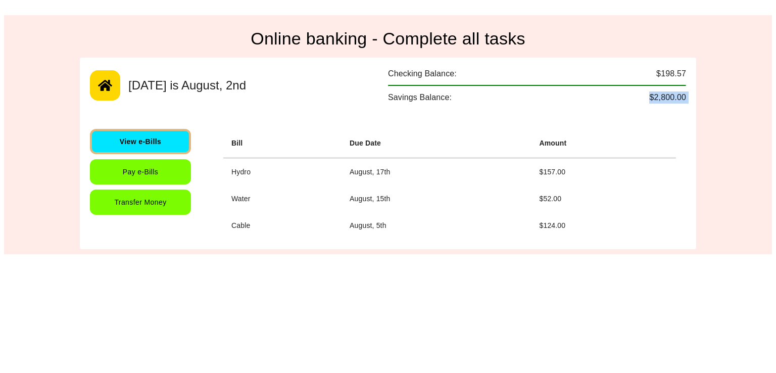
drag, startPoint x: 459, startPoint y: 97, endPoint x: 590, endPoint y: 287, distance: 231.6
click at [590, 258] on html "Online banking - Complete all tasks Today is August, 2nd Checking Balance: $198…" at bounding box center [388, 129] width 776 height 258
click at [276, 29] on h4 "Online banking - Complete all tasks" at bounding box center [388, 38] width 616 height 21
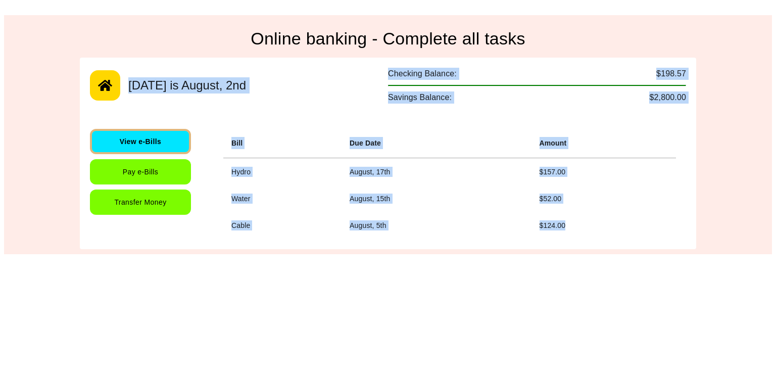
drag, startPoint x: 588, startPoint y: 225, endPoint x: 122, endPoint y: 88, distance: 485.2
click at [122, 88] on div "Today is August, 2nd Checking Balance: $198.57 Savings Balance: $2,800.00 View …" at bounding box center [388, 153] width 616 height 191
click at [284, 112] on div "Today is August, 2nd Checking Balance: $198.57 Savings Balance: $2,800.00 View …" at bounding box center [388, 153] width 616 height 191
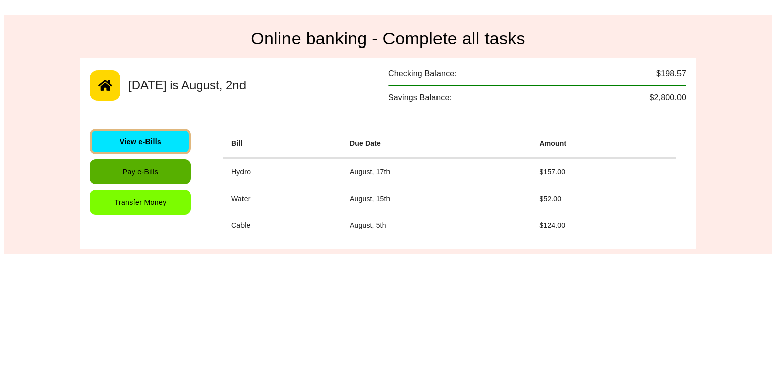
click at [178, 180] on button "Pay e-Bills" at bounding box center [140, 171] width 101 height 25
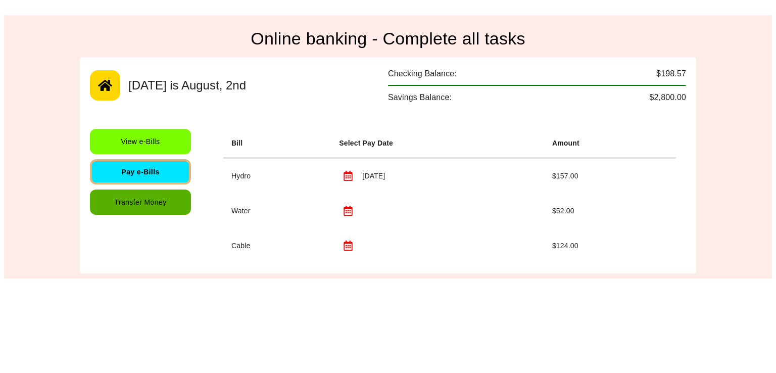
click at [176, 209] on button "Transfer Money" at bounding box center [140, 201] width 101 height 25
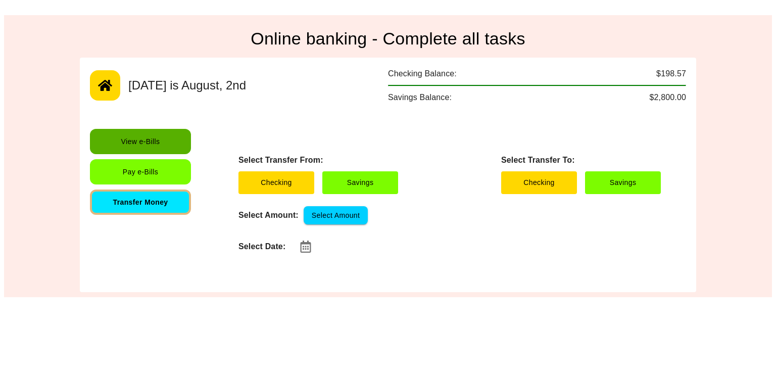
click at [154, 142] on button "View e-Bills" at bounding box center [140, 141] width 101 height 25
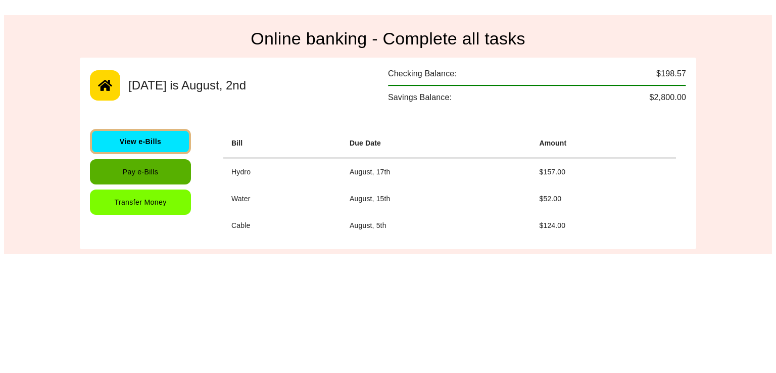
click at [160, 177] on button "Pay e-Bills" at bounding box center [140, 171] width 101 height 25
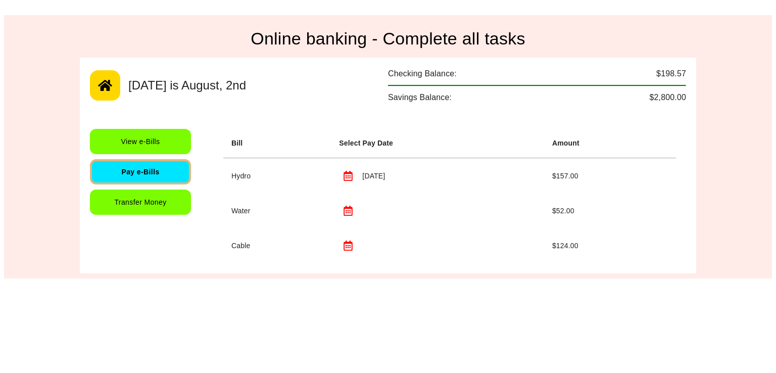
click at [186, 224] on div "View e-Bills Pay e-Bills Transfer Money" at bounding box center [146, 196] width 113 height 134
click at [180, 215] on div "View e-Bills Pay e-Bills Transfer Money" at bounding box center [146, 196] width 113 height 134
click at [179, 213] on button "Transfer Money" at bounding box center [140, 201] width 101 height 25
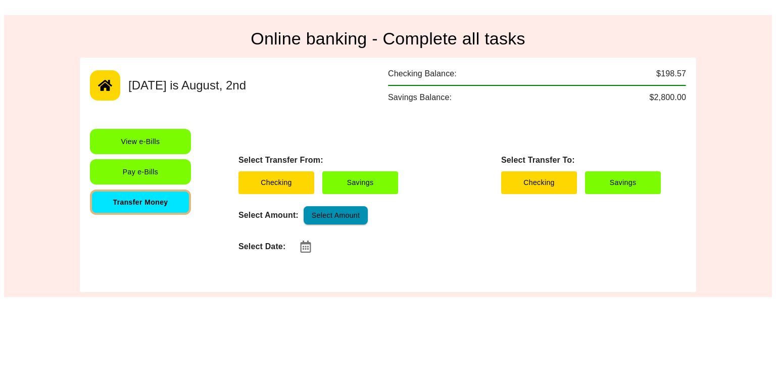
click at [345, 215] on button "Select Amount" at bounding box center [336, 215] width 64 height 19
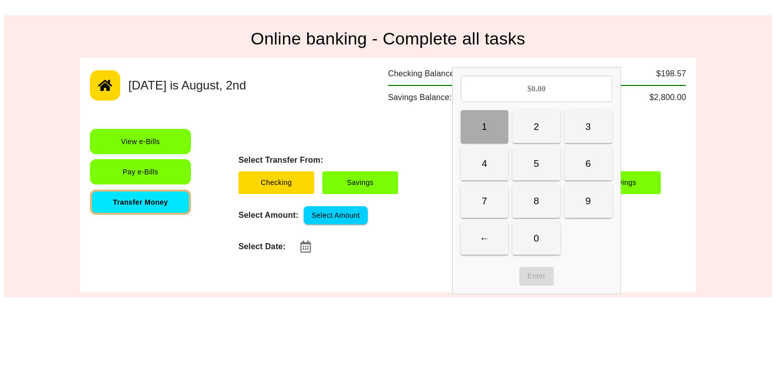
click at [493, 126] on button "1" at bounding box center [485, 126] width 48 height 33
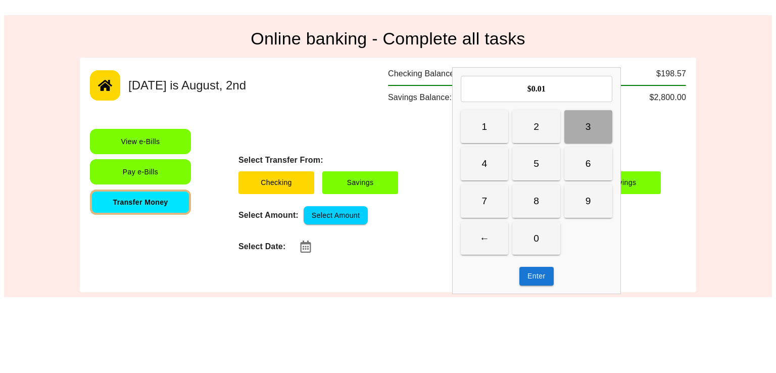
click at [564, 122] on button "3" at bounding box center [588, 126] width 48 height 33
click at [545, 135] on button "2" at bounding box center [536, 126] width 48 height 33
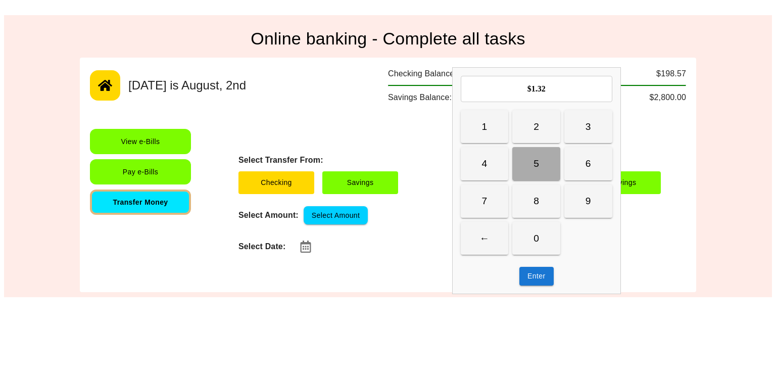
click at [541, 173] on button "5" at bounding box center [536, 163] width 48 height 33
click at [552, 269] on button "Enter" at bounding box center [536, 276] width 34 height 19
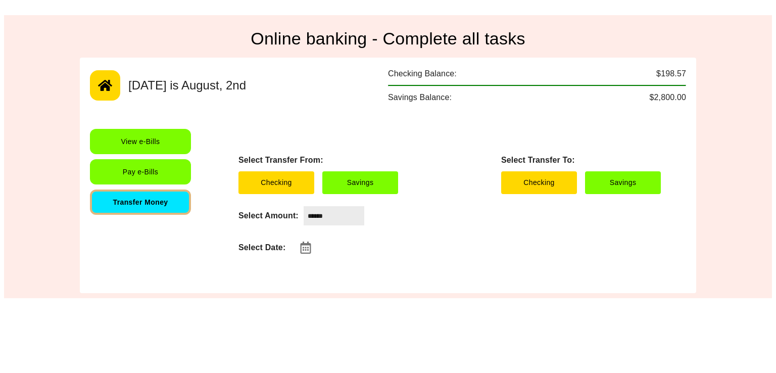
click at [351, 217] on input "******" at bounding box center [334, 215] width 61 height 19
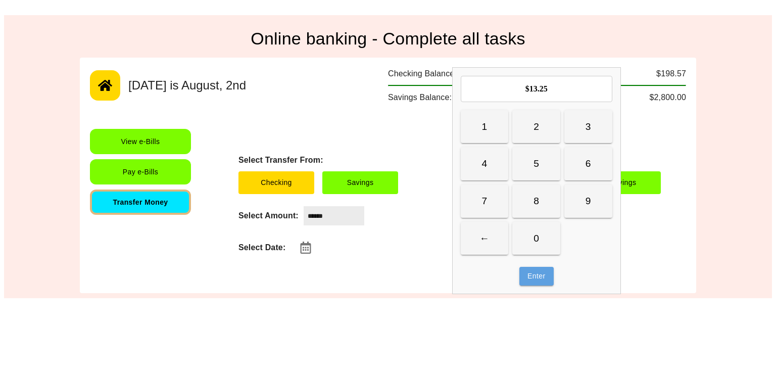
click at [534, 279] on button "Enter" at bounding box center [536, 276] width 34 height 19
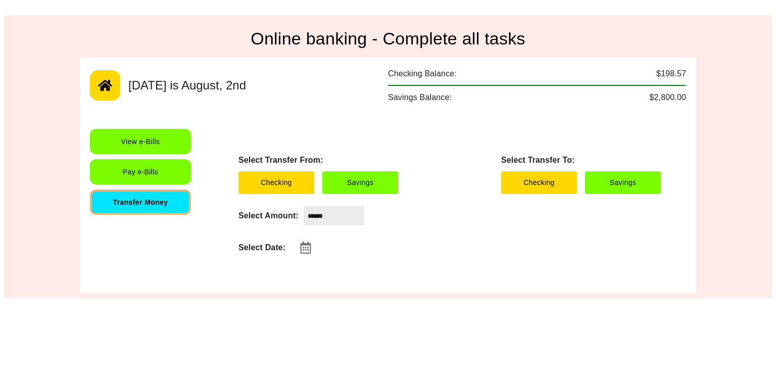
click at [148, 157] on div "View e-Bills Pay e-Bills Transfer Money" at bounding box center [146, 206] width 113 height 154
drag, startPoint x: 137, startPoint y: 114, endPoint x: 141, endPoint y: 133, distance: 19.5
click at [141, 133] on div "Today is August, 2nd Checking Balance: $198.57 Savings Balance: $2,800.00 View …" at bounding box center [388, 175] width 616 height 235
click at [141, 133] on button "View e-Bills" at bounding box center [140, 141] width 101 height 25
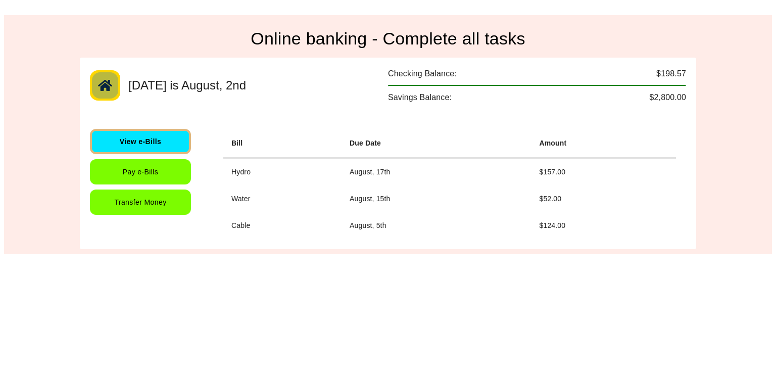
click at [113, 93] on button "button" at bounding box center [105, 85] width 30 height 30
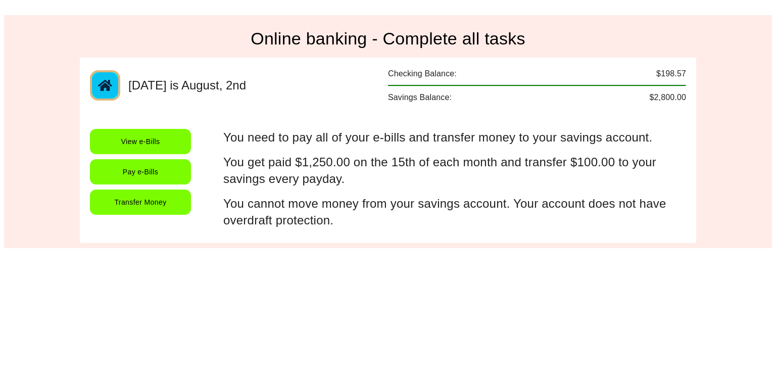
click at [113, 93] on button "button" at bounding box center [105, 85] width 30 height 30
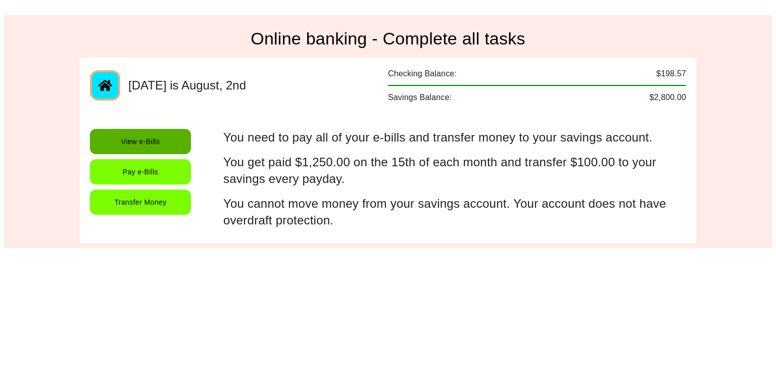
click at [127, 138] on button "View e-Bills" at bounding box center [140, 141] width 101 height 25
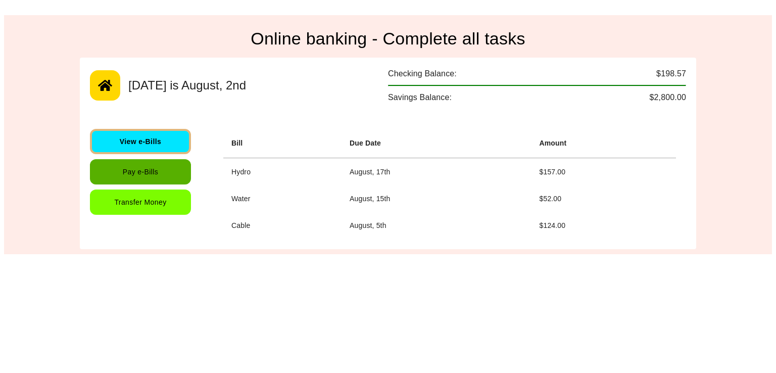
click at [137, 166] on button "Pay e-Bills" at bounding box center [140, 171] width 101 height 25
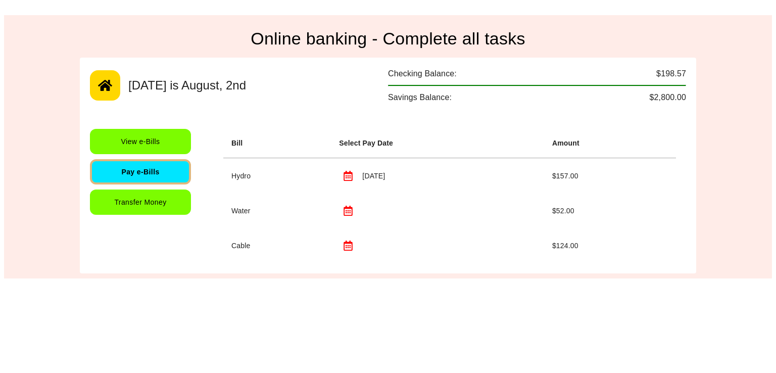
click at [145, 195] on button "Transfer Money" at bounding box center [140, 201] width 101 height 25
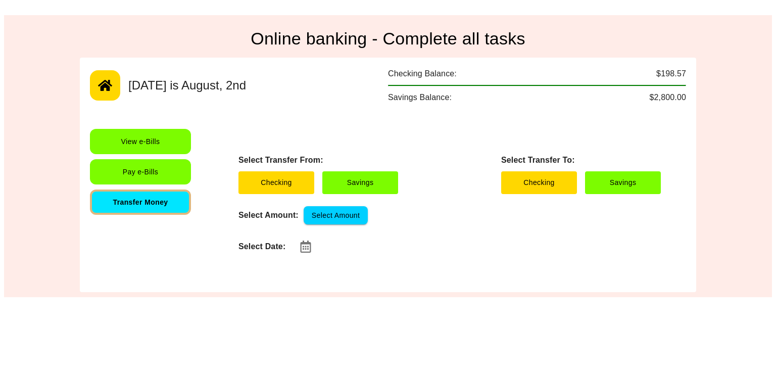
click at [132, 125] on div "Today is August, 2nd Checking Balance: $198.57 Savings Balance: $2,800.00 View …" at bounding box center [388, 175] width 616 height 235
click at [133, 133] on button "View e-Bills" at bounding box center [140, 141] width 101 height 25
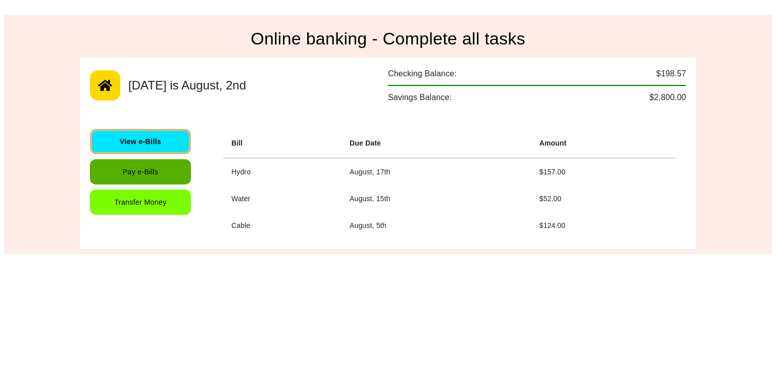
click at [141, 164] on button "Pay e-Bills" at bounding box center [140, 171] width 101 height 25
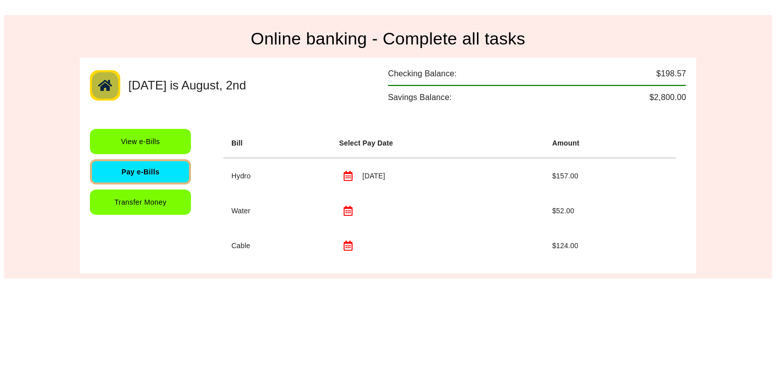
click at [111, 93] on button "button" at bounding box center [105, 85] width 30 height 30
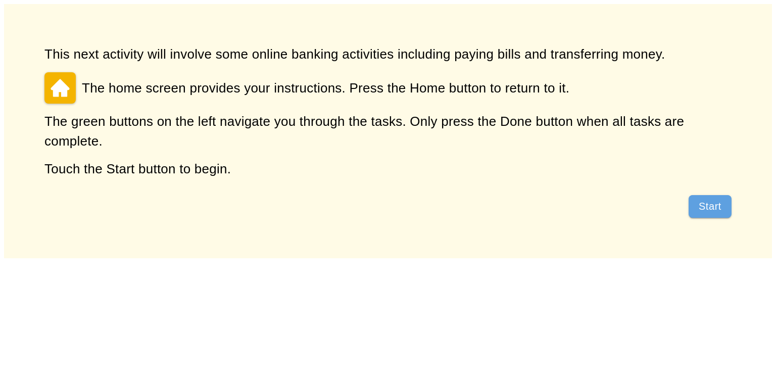
click at [695, 200] on button "Start" at bounding box center [709, 206] width 43 height 23
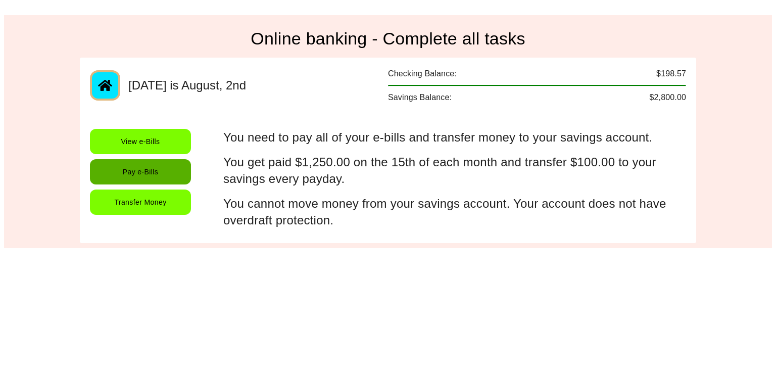
click at [162, 176] on button "Pay e-Bills" at bounding box center [140, 171] width 101 height 25
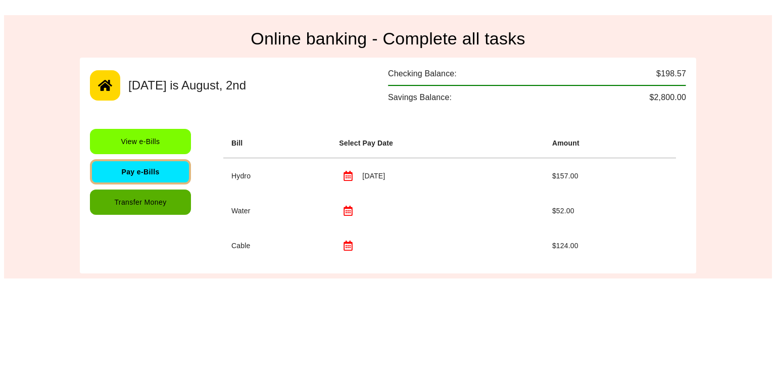
click at [162, 195] on button "Transfer Money" at bounding box center [140, 201] width 101 height 25
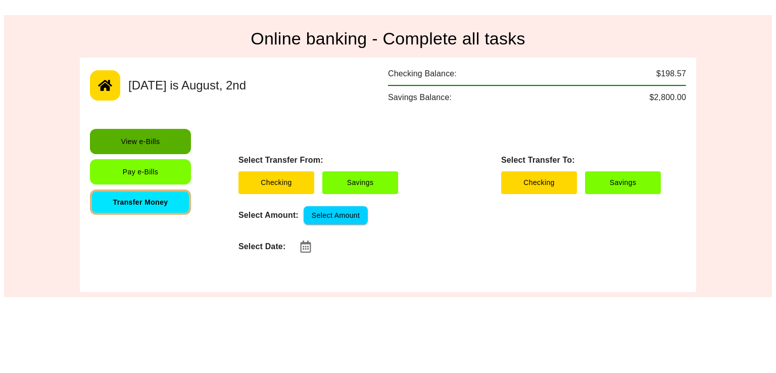
click at [156, 153] on button "View e-Bills" at bounding box center [140, 141] width 101 height 25
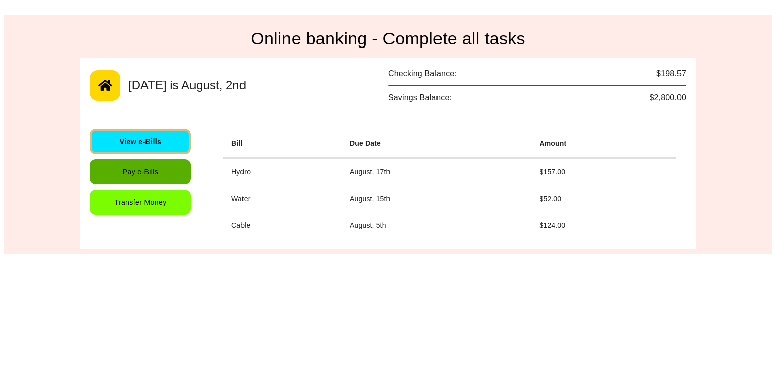
click at [156, 176] on button "Pay e-Bills" at bounding box center [140, 171] width 101 height 25
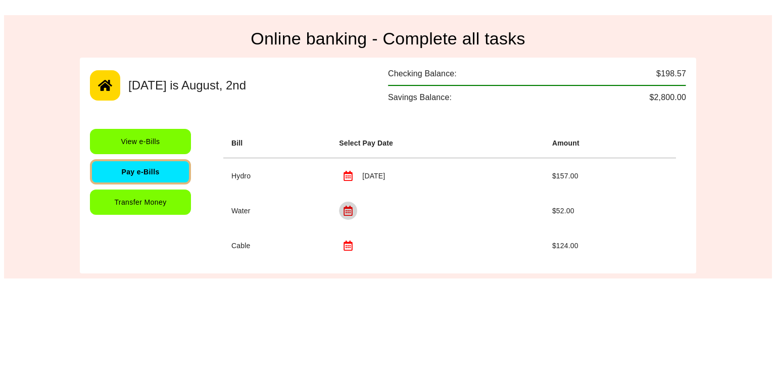
click at [339, 202] on button "button" at bounding box center [348, 211] width 18 height 18
type input "**********"
click at [467, 223] on td "**********" at bounding box center [437, 210] width 213 height 35
click at [172, 209] on button "Transfer Money" at bounding box center [140, 201] width 101 height 25
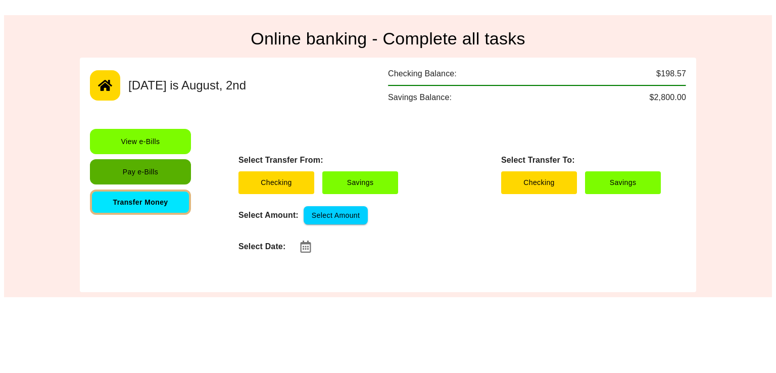
click at [152, 169] on button "Pay e-Bills" at bounding box center [140, 171] width 101 height 25
